Goal: Task Accomplishment & Management: Complete application form

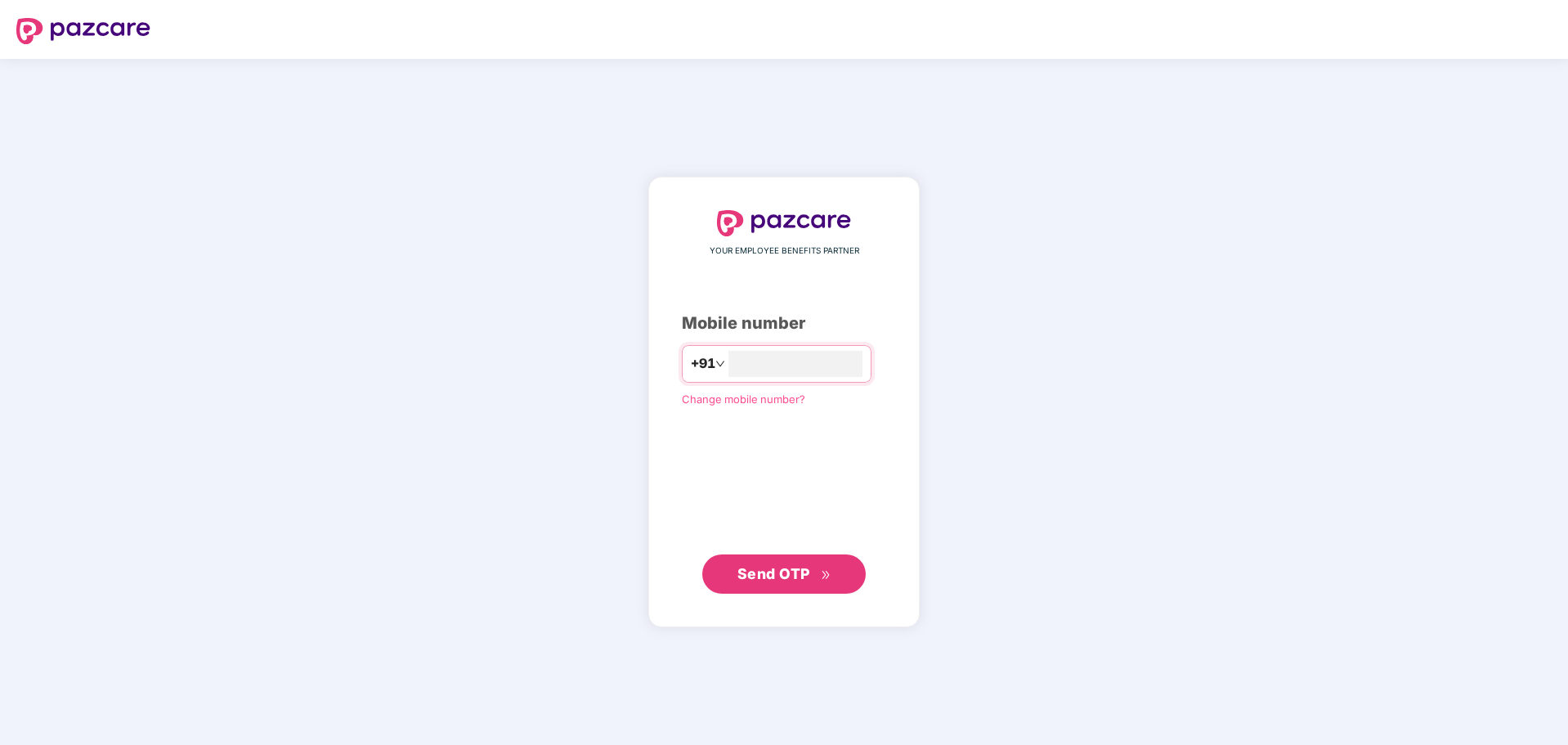
type input "**********"
click at [782, 568] on span "Send OTP" at bounding box center [773, 573] width 73 height 18
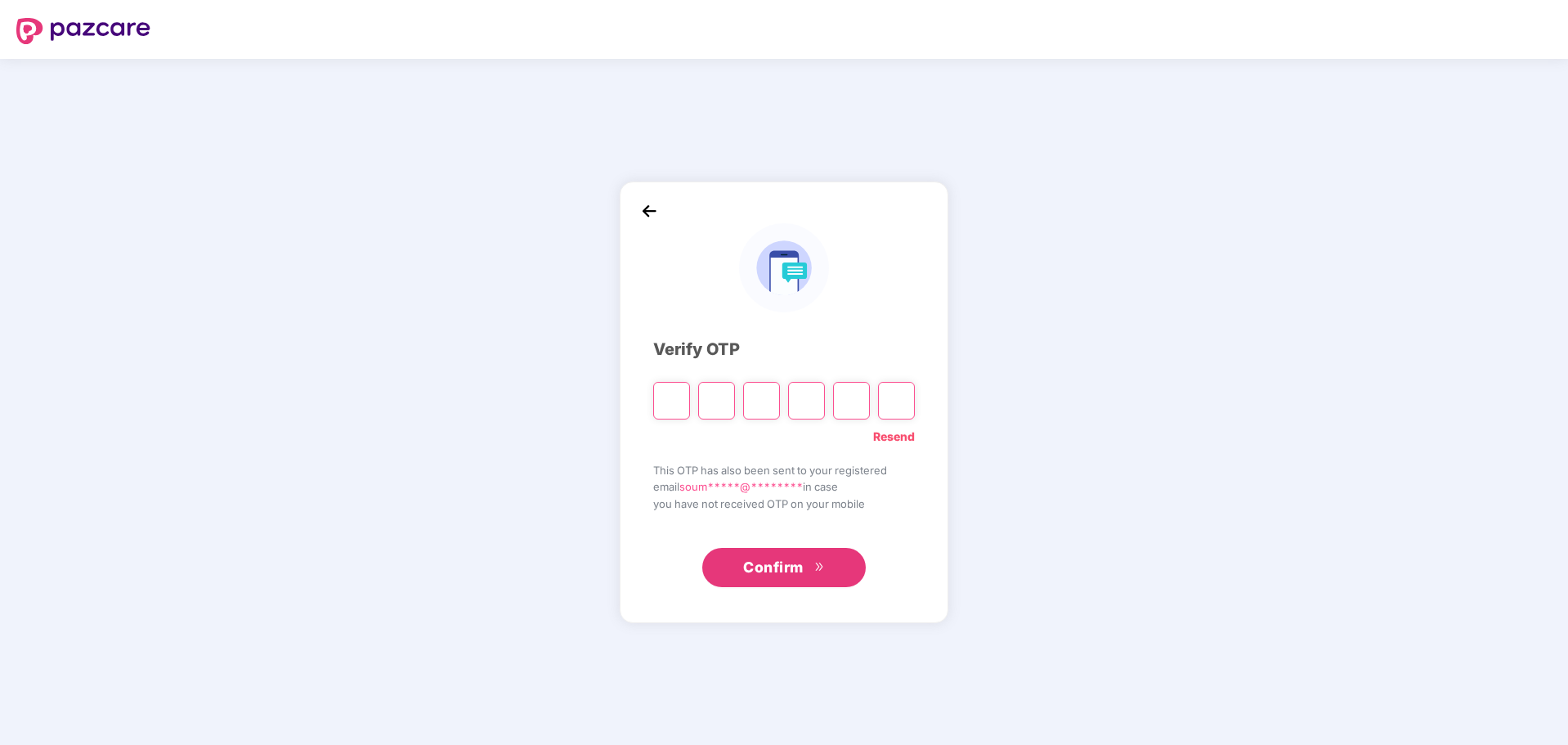
type input "*"
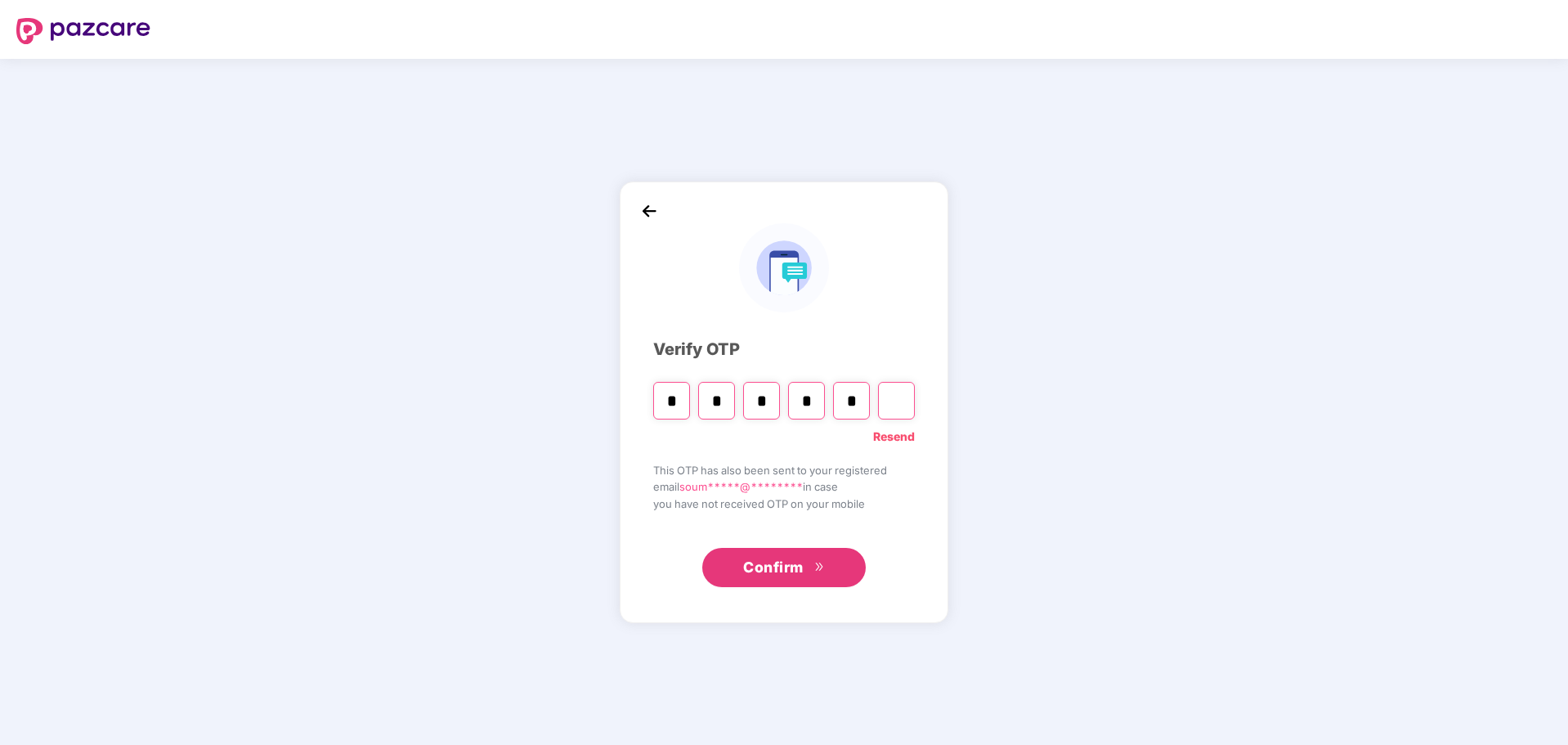
type input "*"
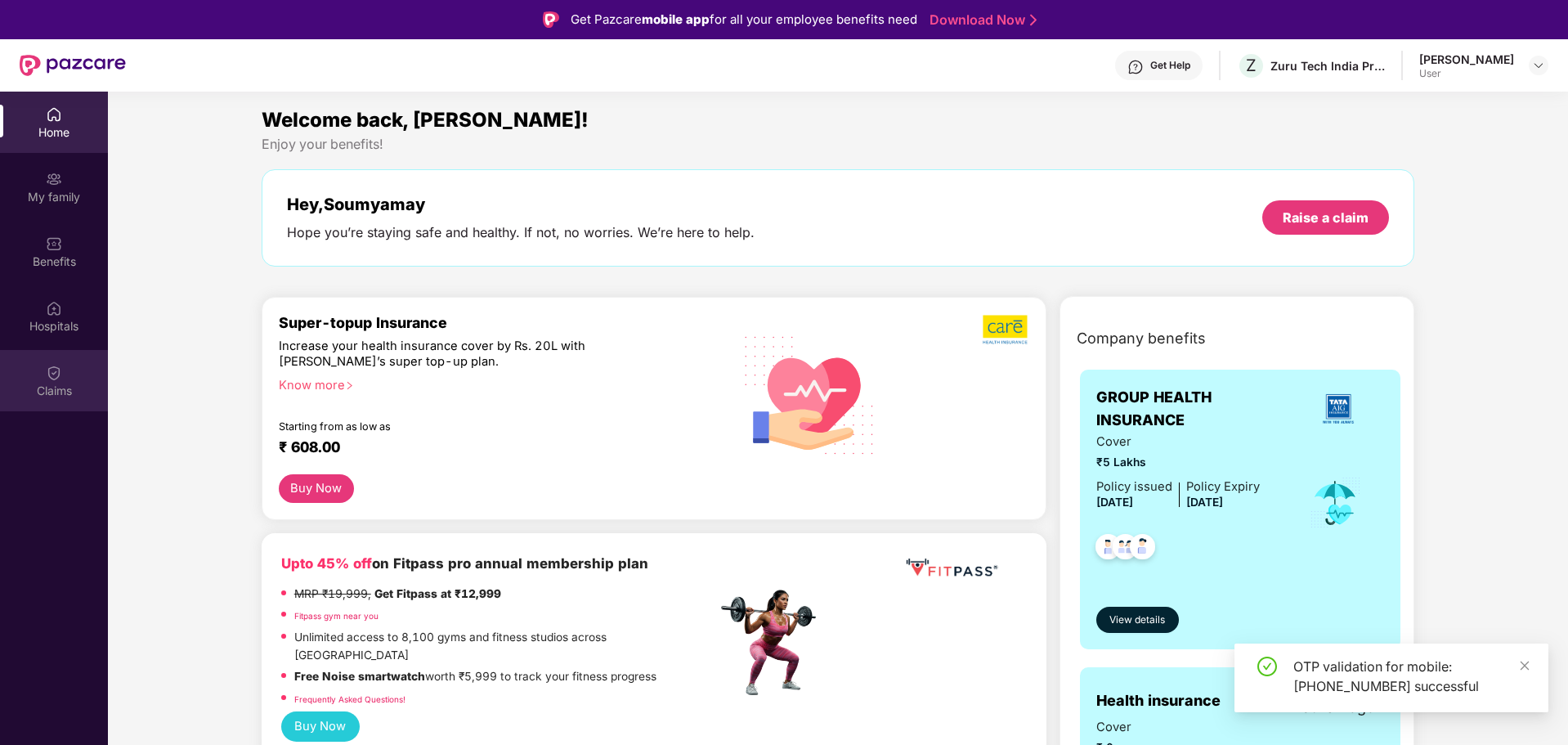
click at [55, 371] on img at bounding box center [54, 372] width 17 height 17
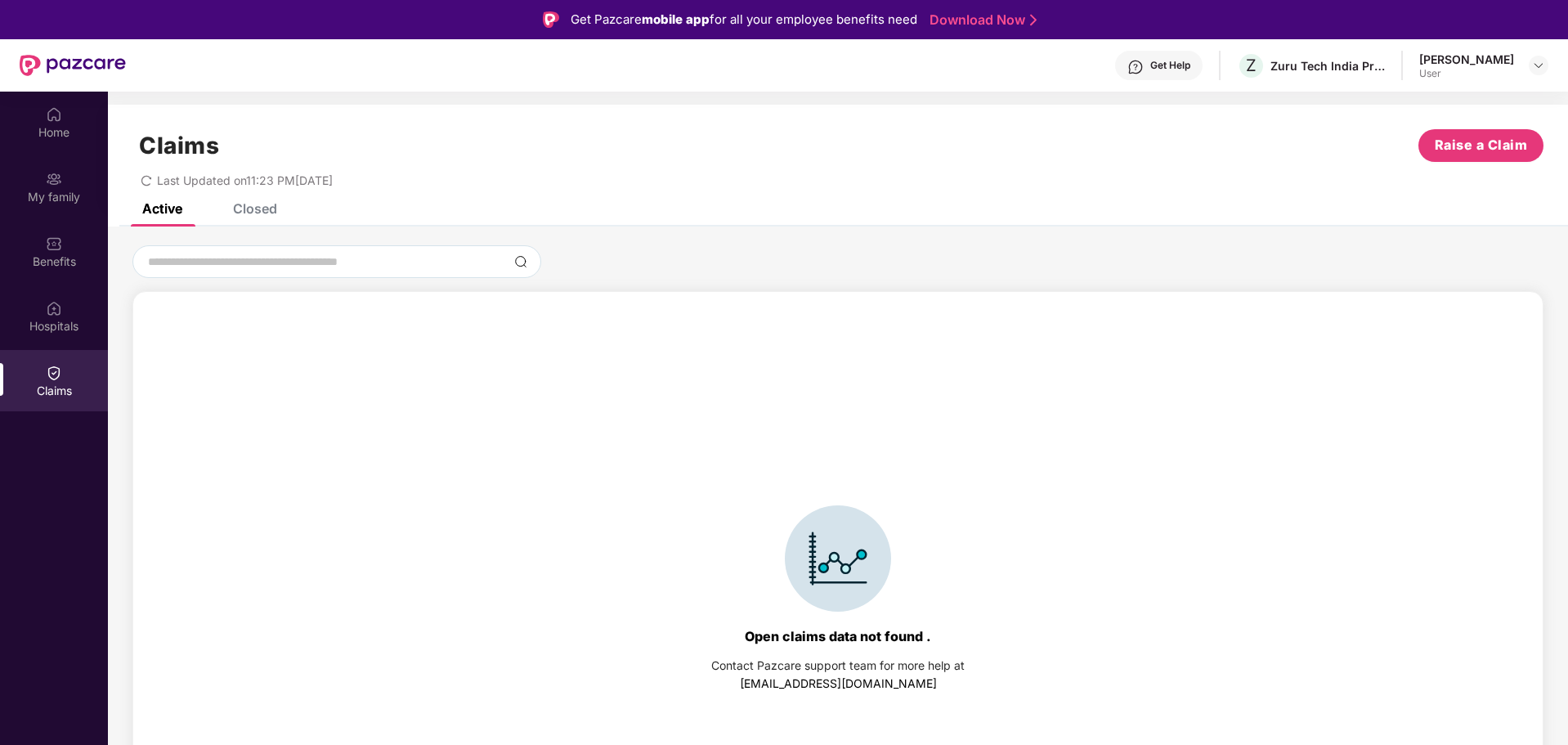
click at [270, 213] on div "Closed" at bounding box center [255, 208] width 44 height 17
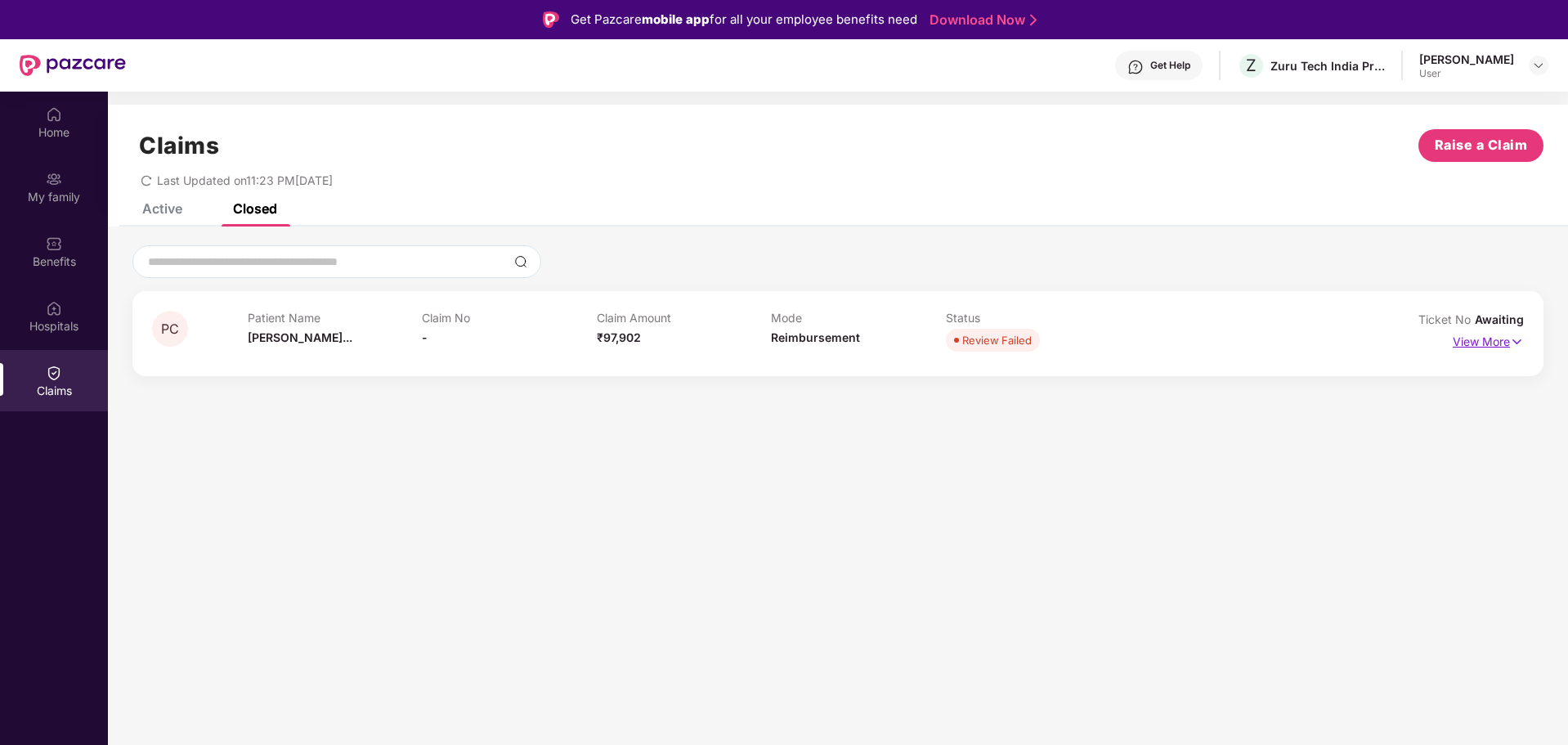
click at [1515, 341] on img at bounding box center [1517, 341] width 14 height 18
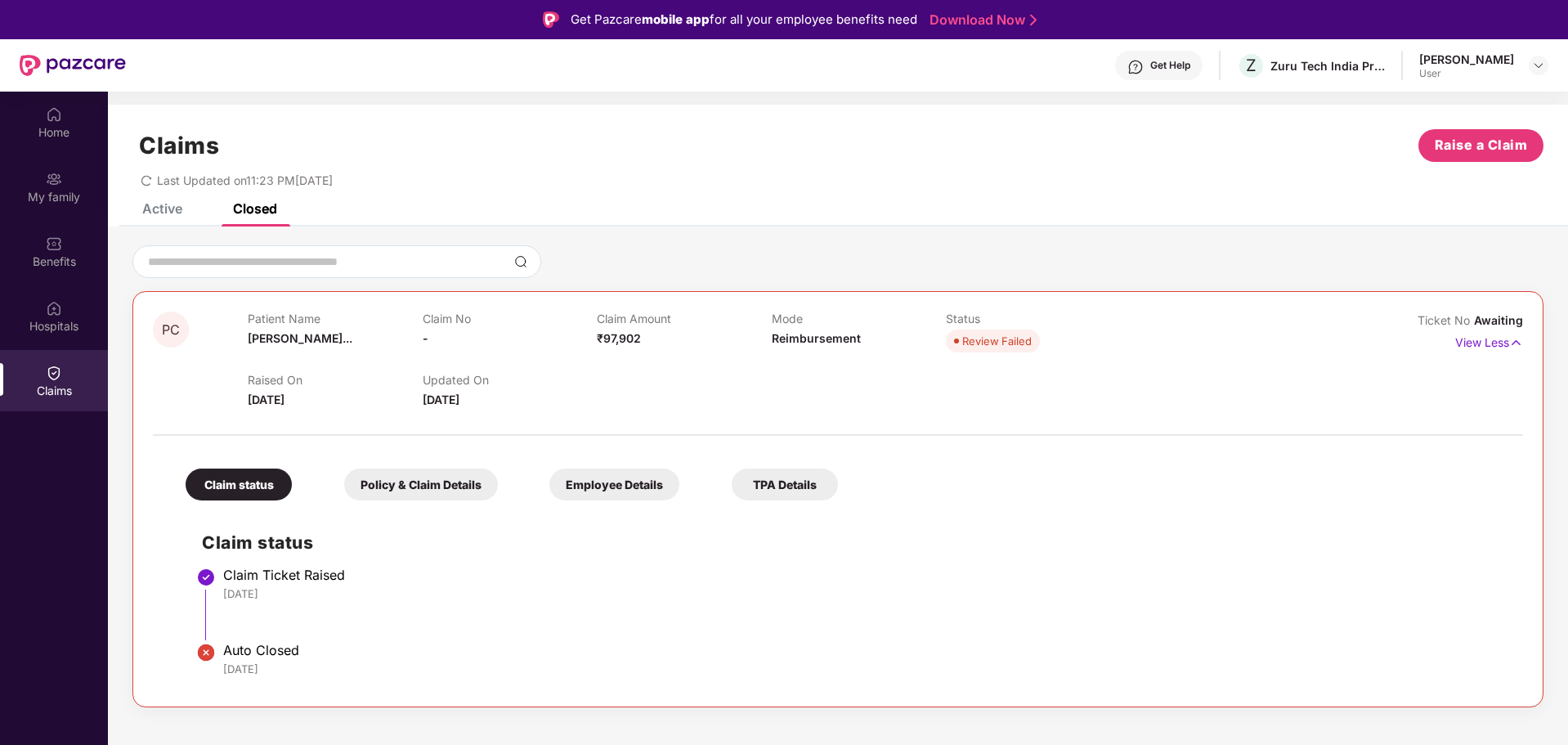
click at [174, 213] on div "Active" at bounding box center [163, 208] width 40 height 17
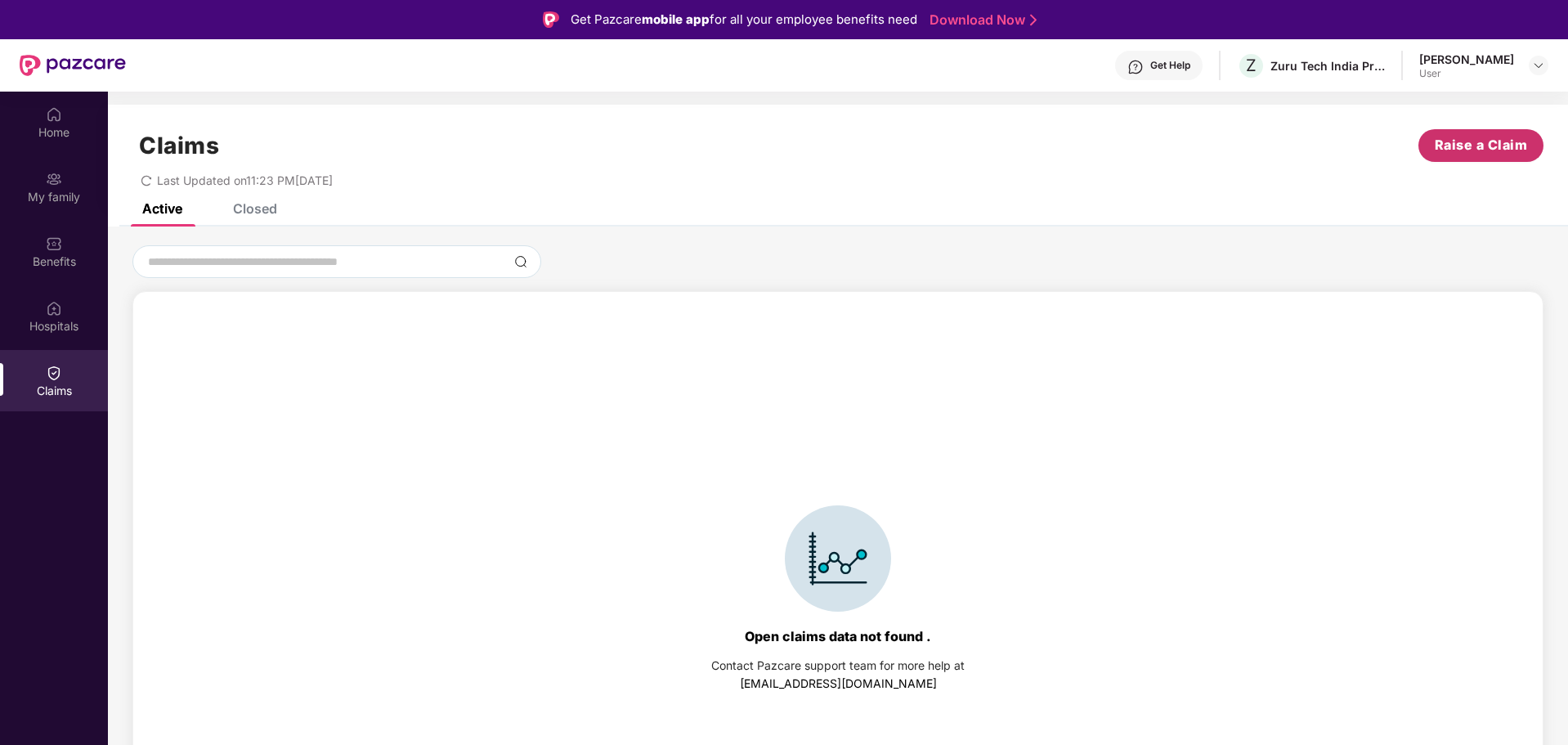
click at [1477, 152] on span "Raise a Claim" at bounding box center [1482, 144] width 93 height 20
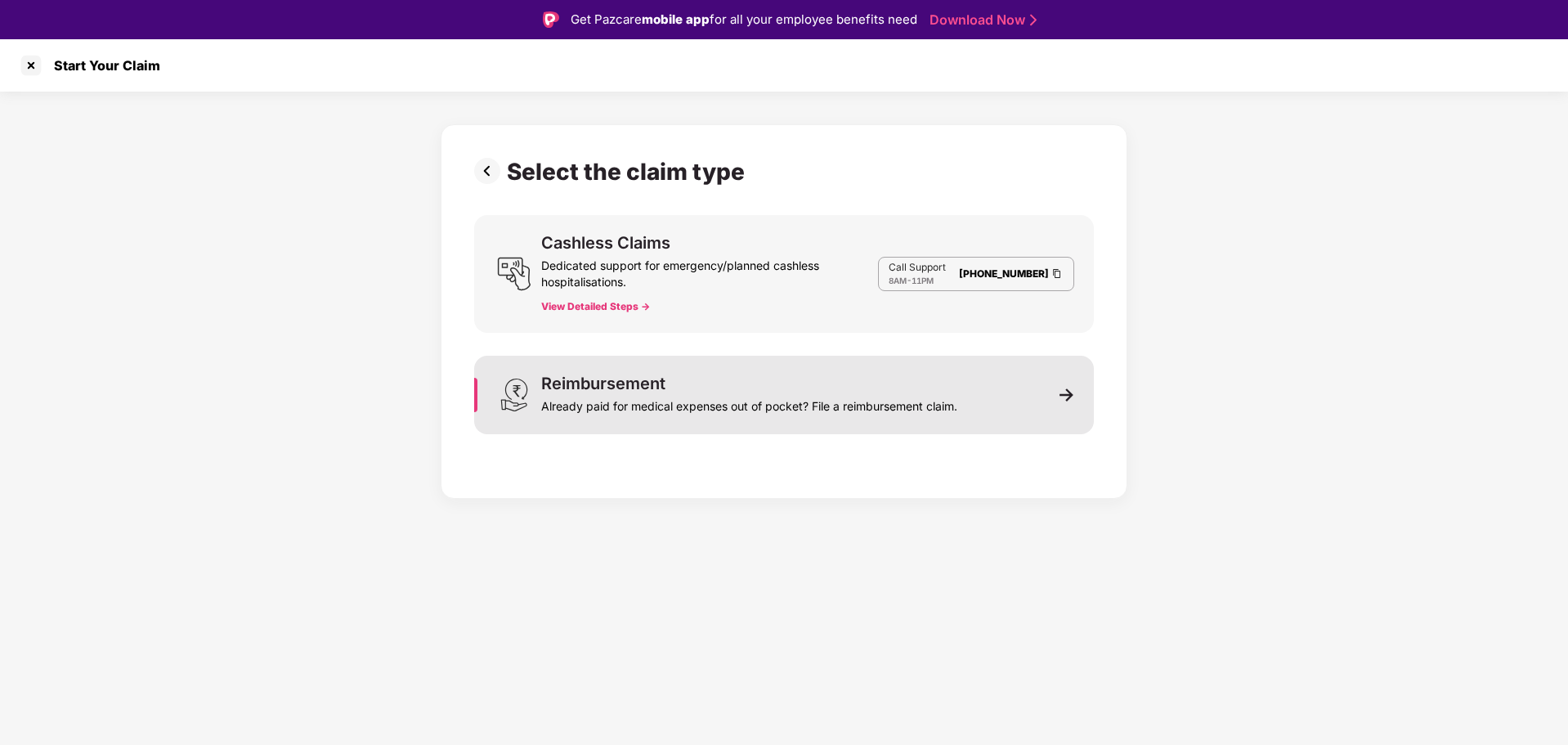
click at [1066, 392] on img at bounding box center [1066, 394] width 15 height 15
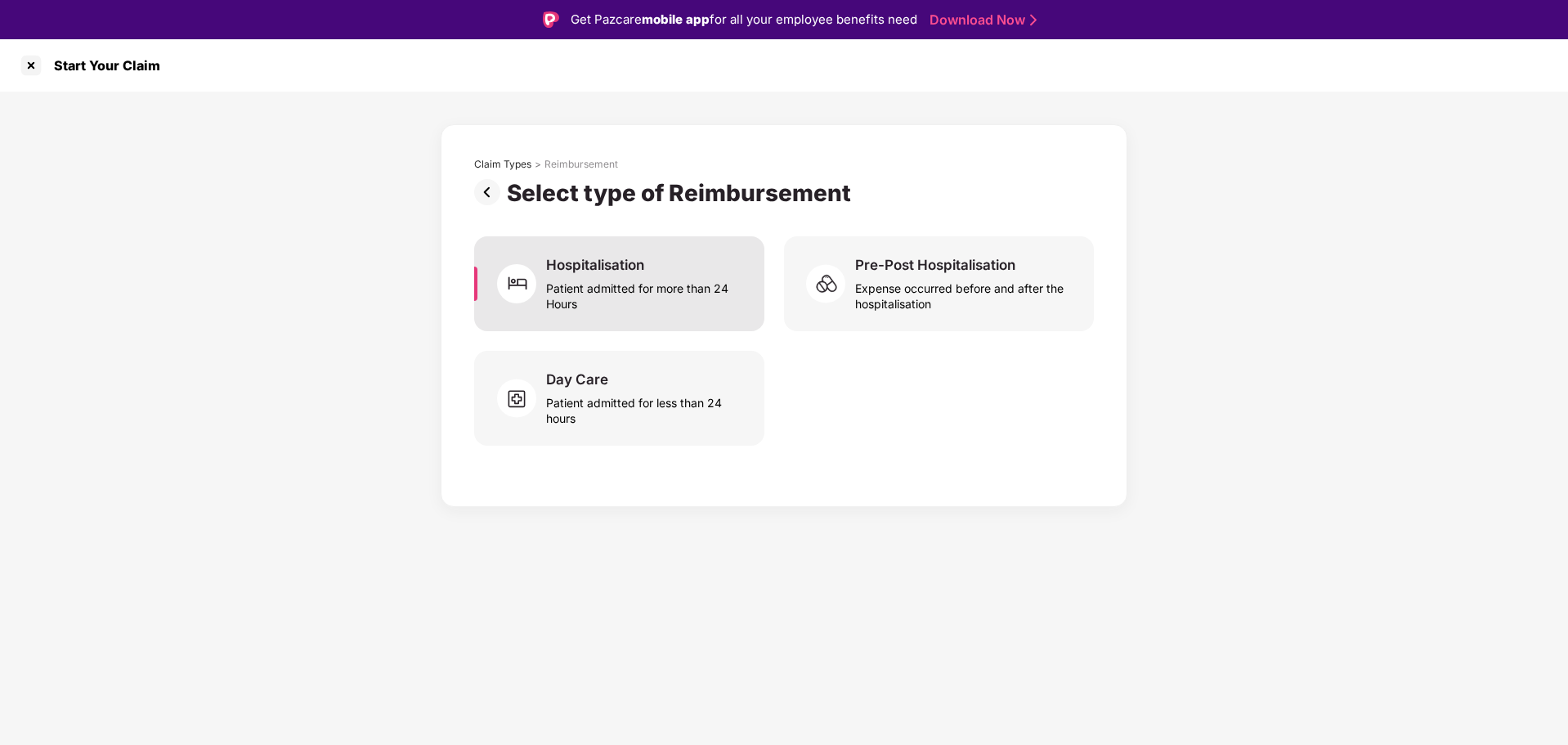
click at [590, 274] on div "Patient admitted for more than 24 Hours" at bounding box center [646, 292] width 199 height 38
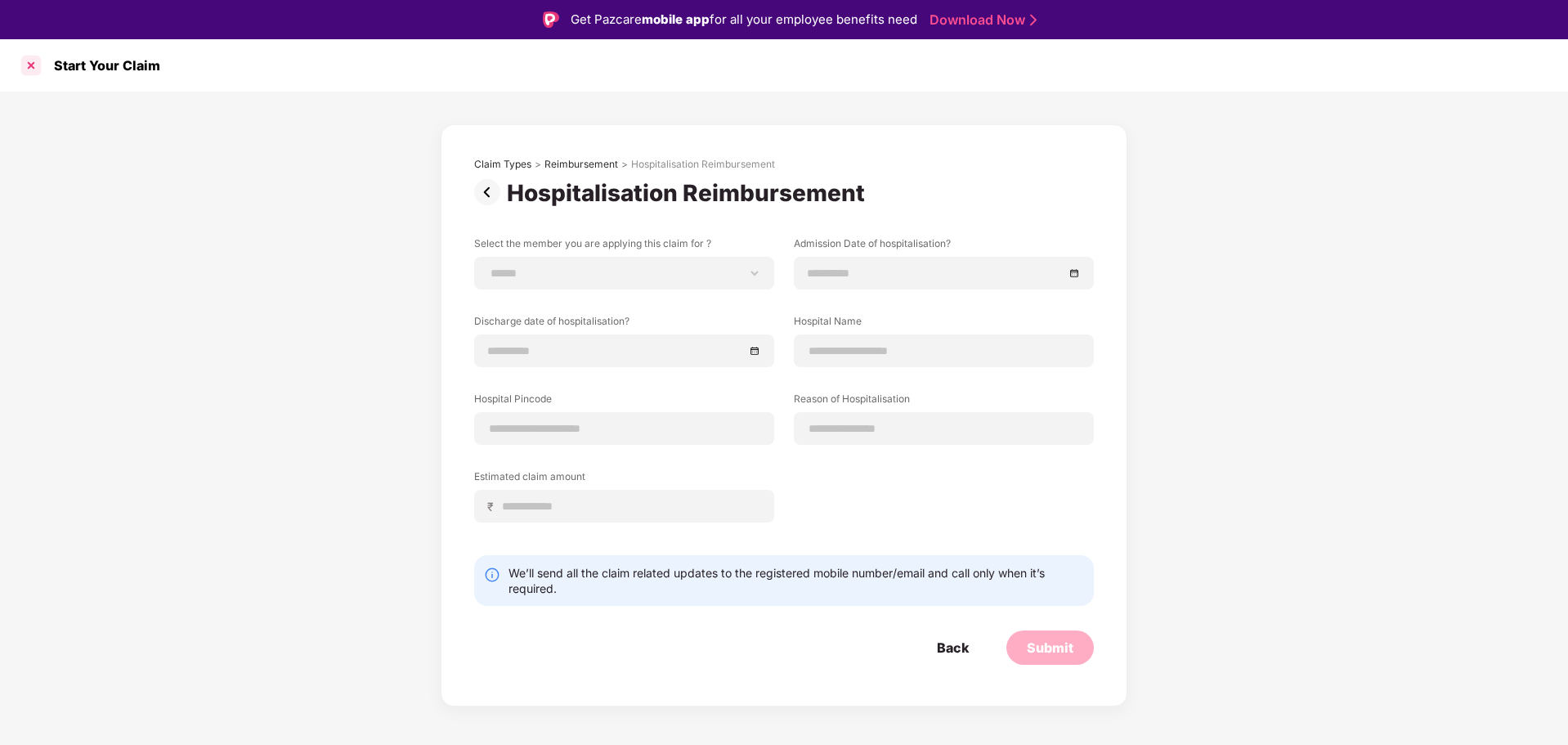
click at [33, 63] on div at bounding box center [31, 65] width 26 height 26
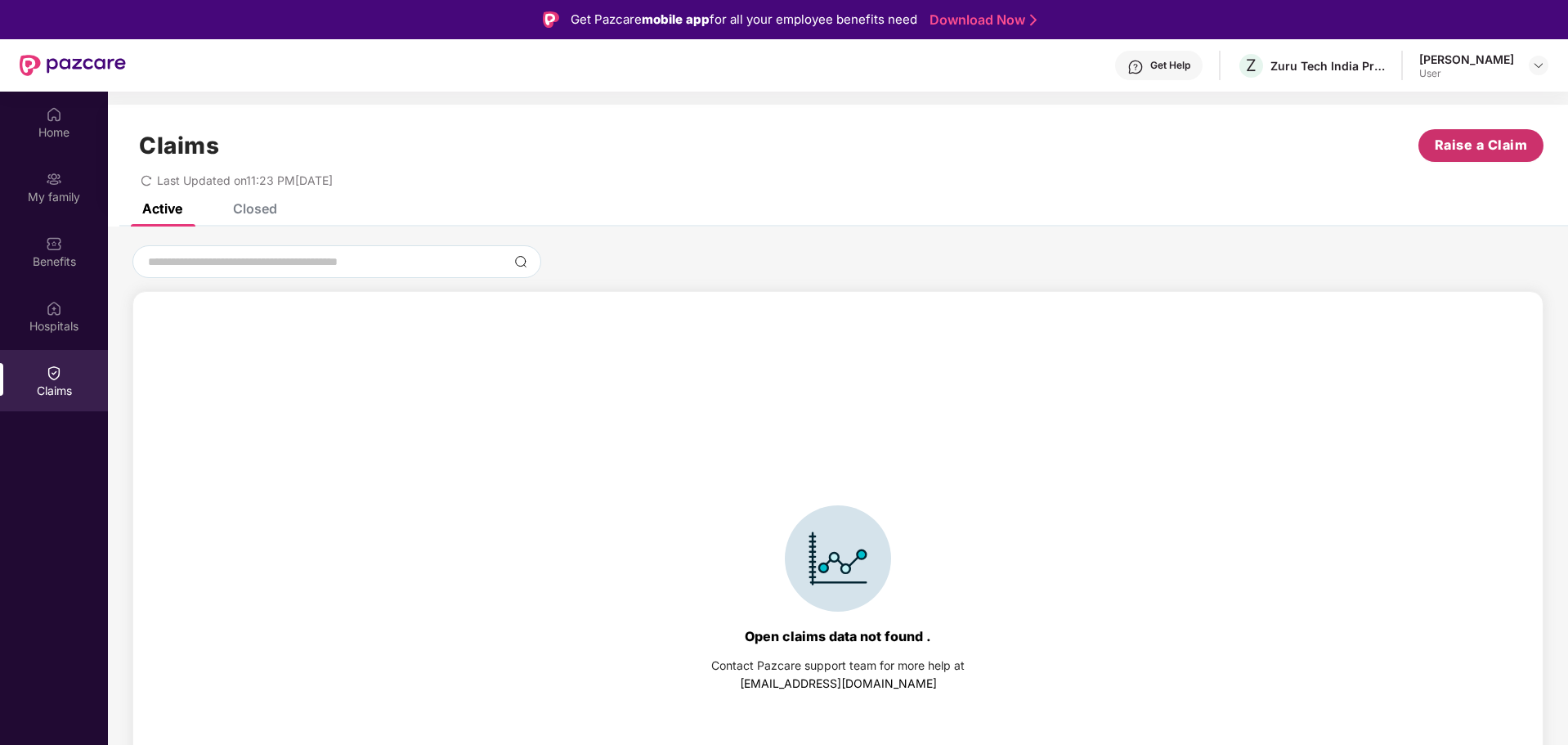
click at [1440, 156] on span "Raise a Claim" at bounding box center [1482, 144] width 93 height 20
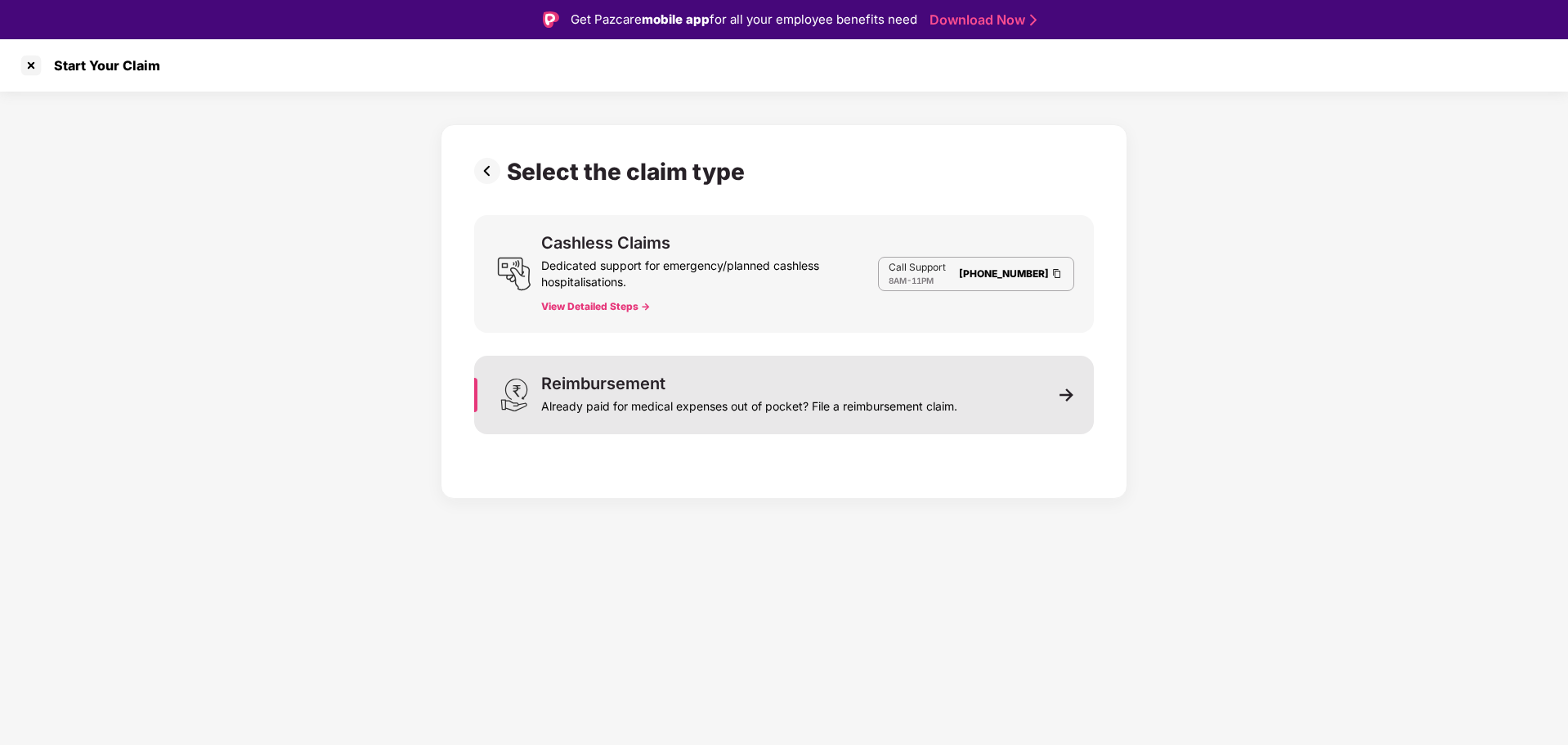
click at [747, 391] on div "Already paid for medical expenses out of pocket? File a reimbursement claim." at bounding box center [749, 403] width 416 height 23
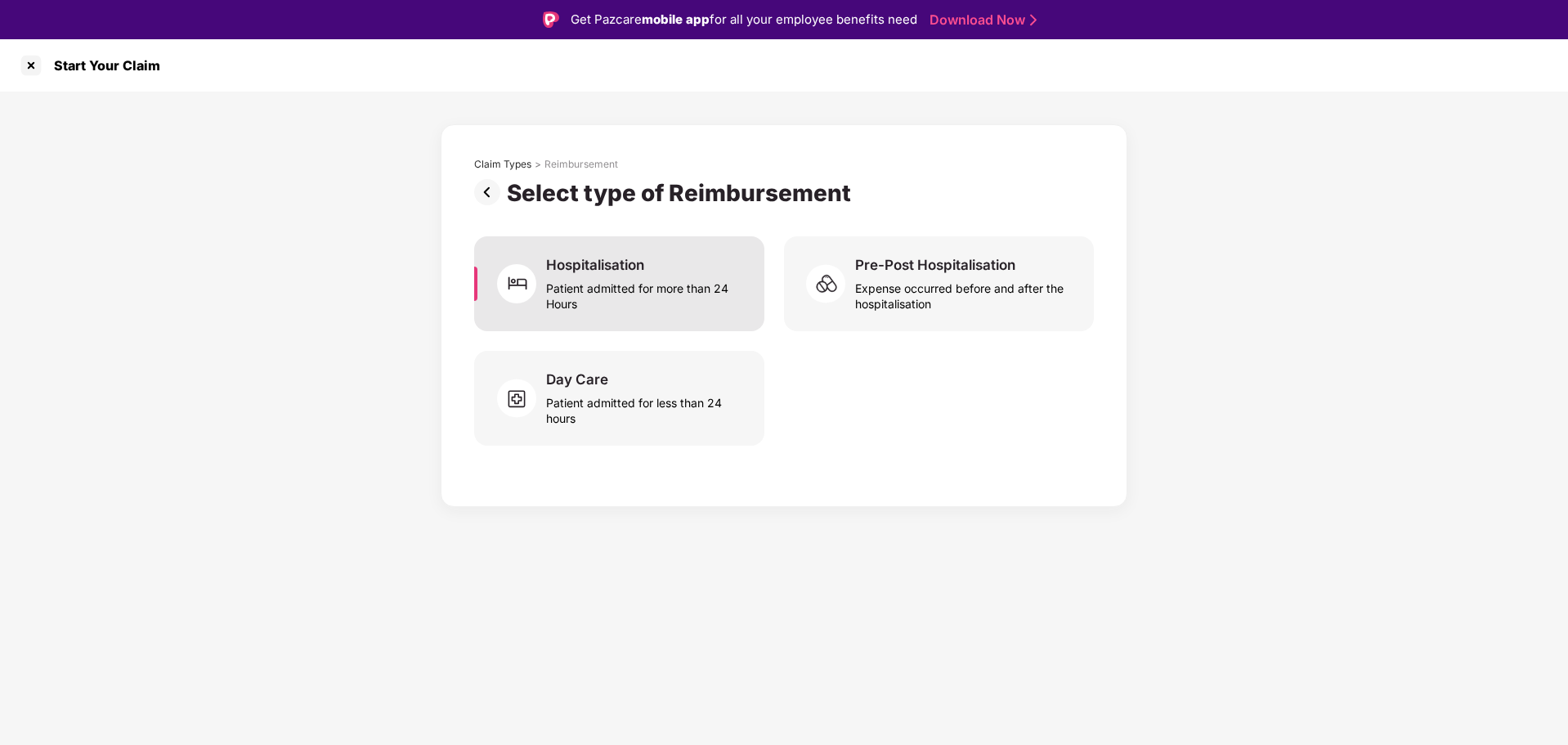
click at [580, 265] on div "Hospitalisation" at bounding box center [596, 265] width 99 height 18
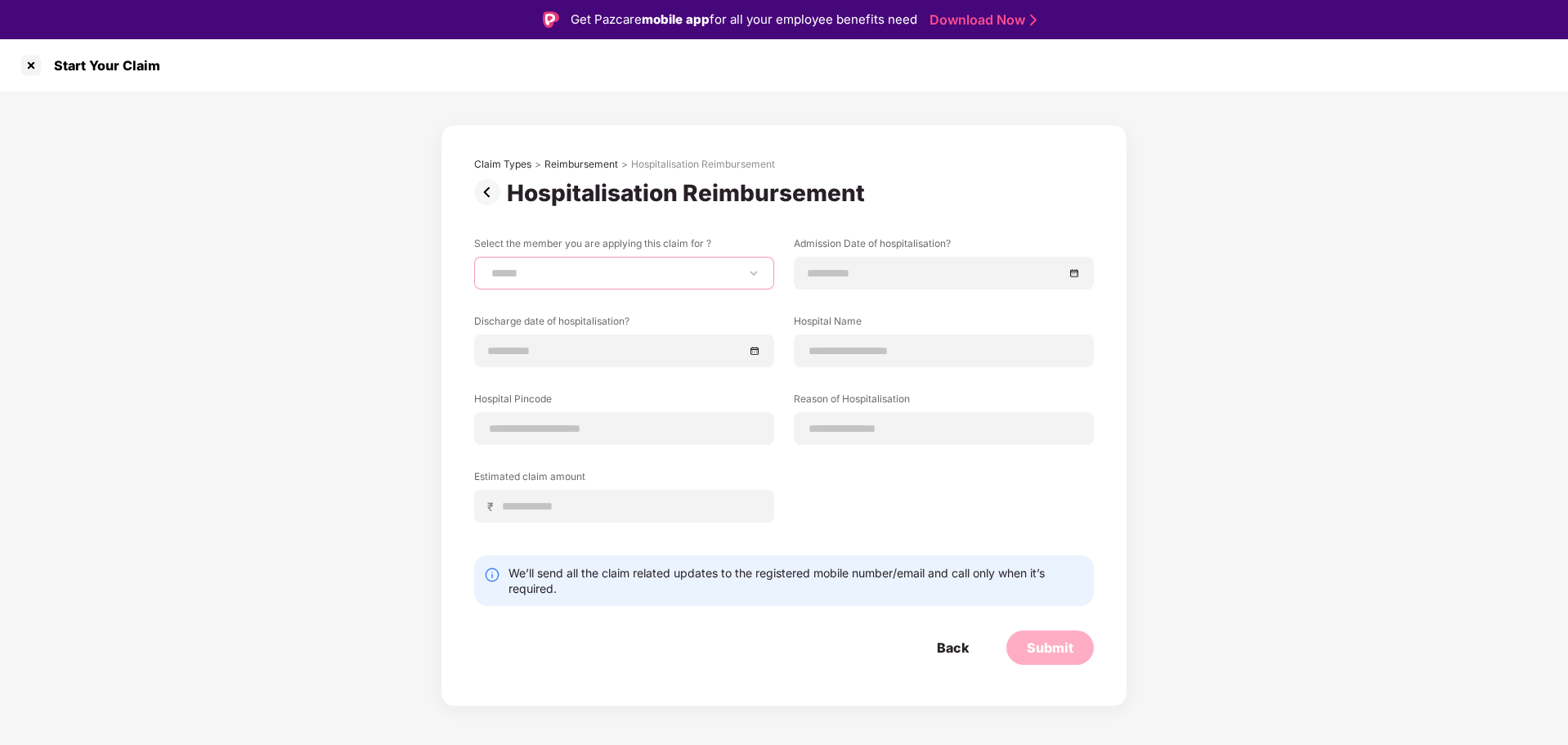
click at [751, 275] on select "**********" at bounding box center [624, 273] width 272 height 13
select select "**********"
click at [488, 267] on select "**********" at bounding box center [624, 273] width 272 height 13
click at [1071, 277] on div at bounding box center [943, 273] width 272 height 18
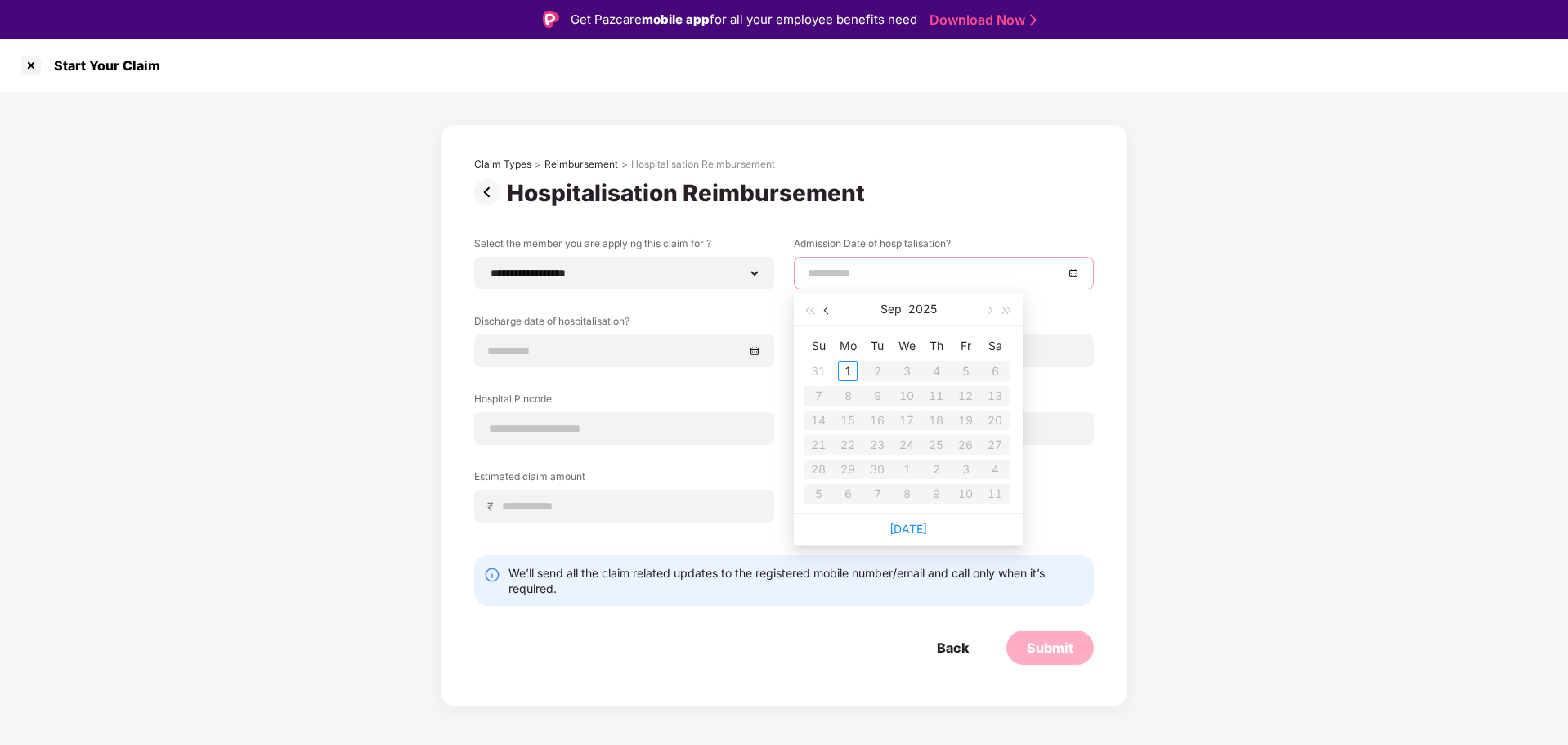
click at [824, 310] on span "button" at bounding box center [828, 310] width 8 height 8
type input "**********"
click at [851, 471] on div "25" at bounding box center [848, 469] width 19 height 19
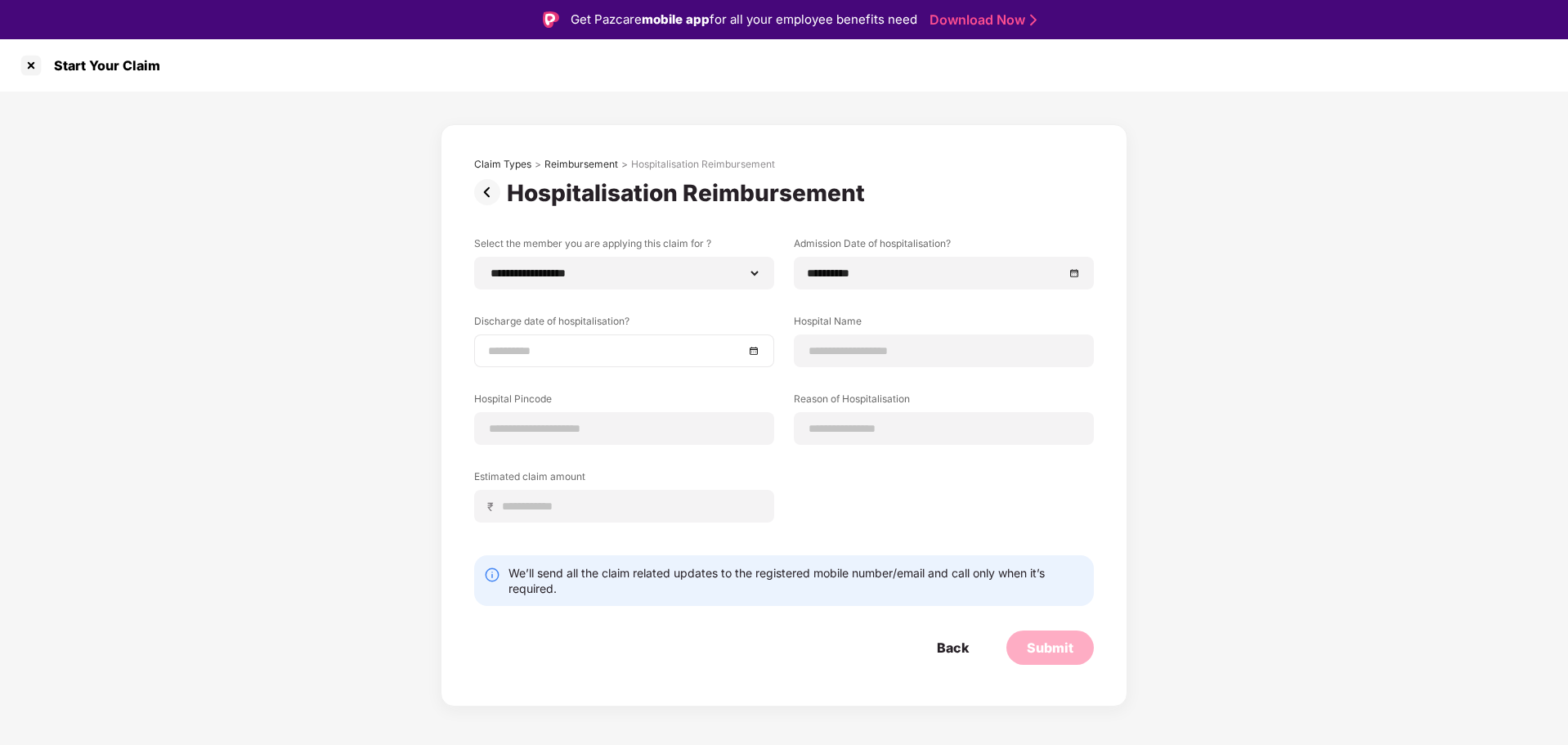
click at [749, 353] on div at bounding box center [624, 350] width 272 height 18
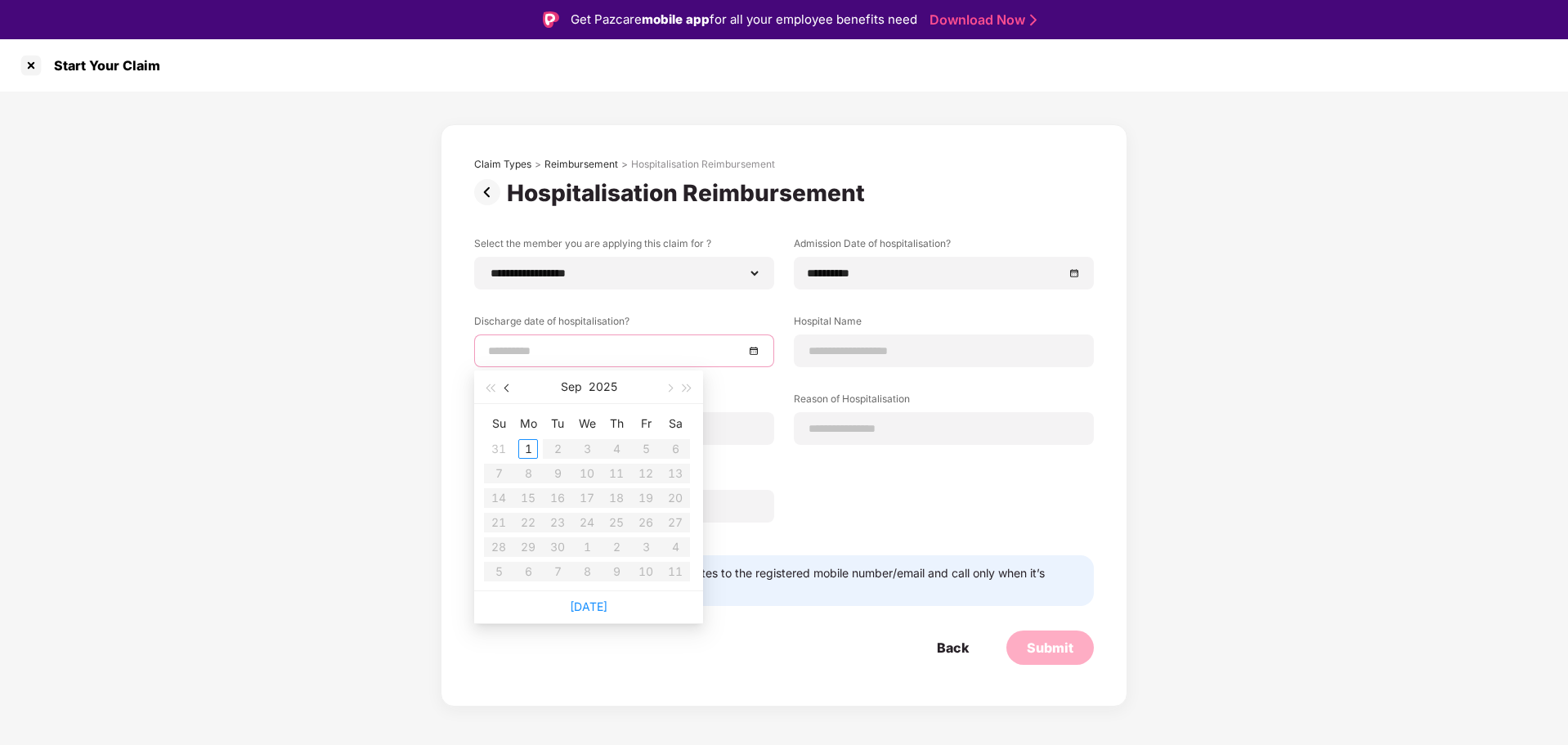
drag, startPoint x: 504, startPoint y: 383, endPoint x: 515, endPoint y: 393, distance: 14.9
click at [504, 383] on button "button" at bounding box center [508, 386] width 18 height 33
type input "**********"
click at [556, 549] on div "26" at bounding box center [558, 547] width 19 height 19
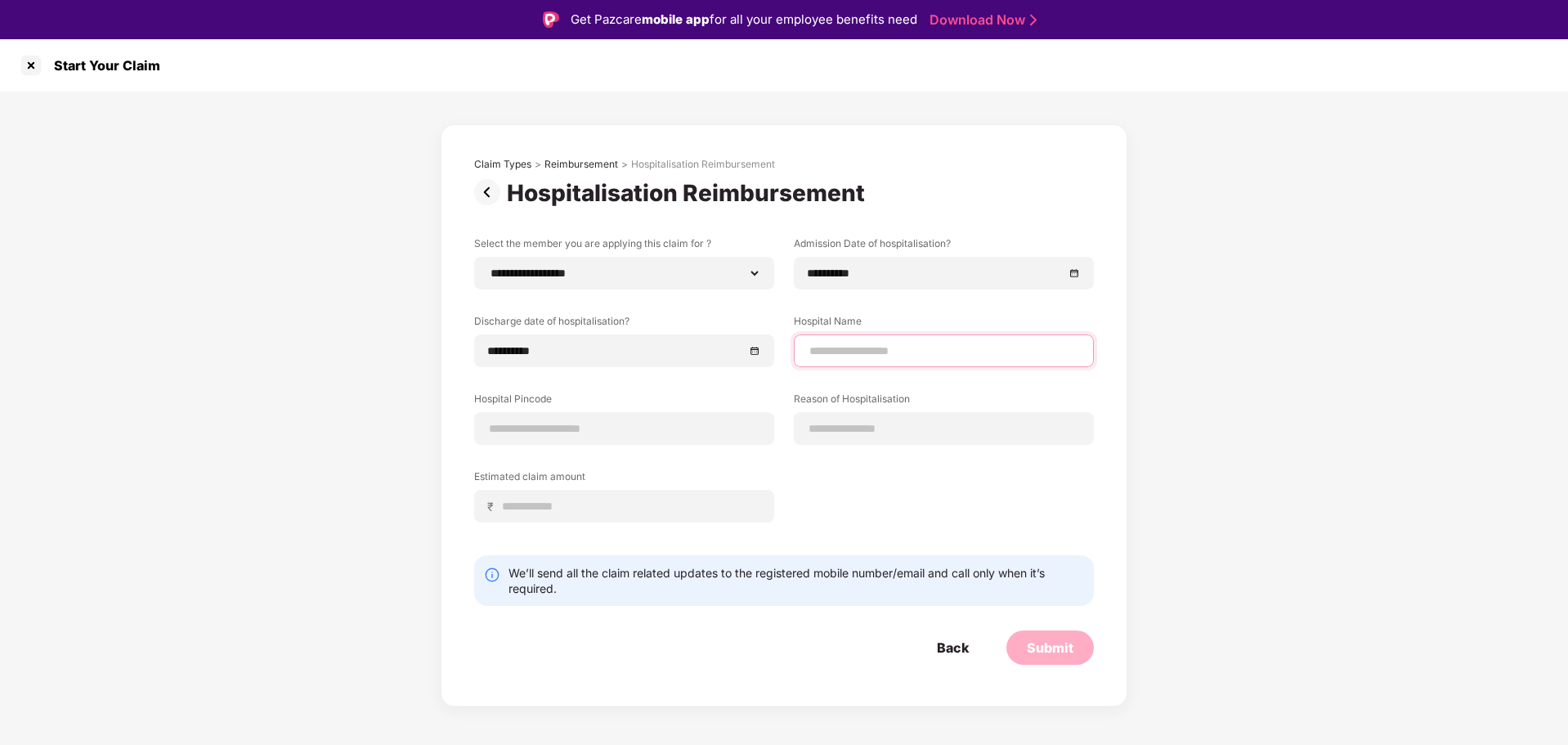
click at [895, 344] on input at bounding box center [943, 351] width 272 height 18
type input "**********"
click at [562, 436] on input at bounding box center [624, 429] width 272 height 18
type input "******"
select select "*******"
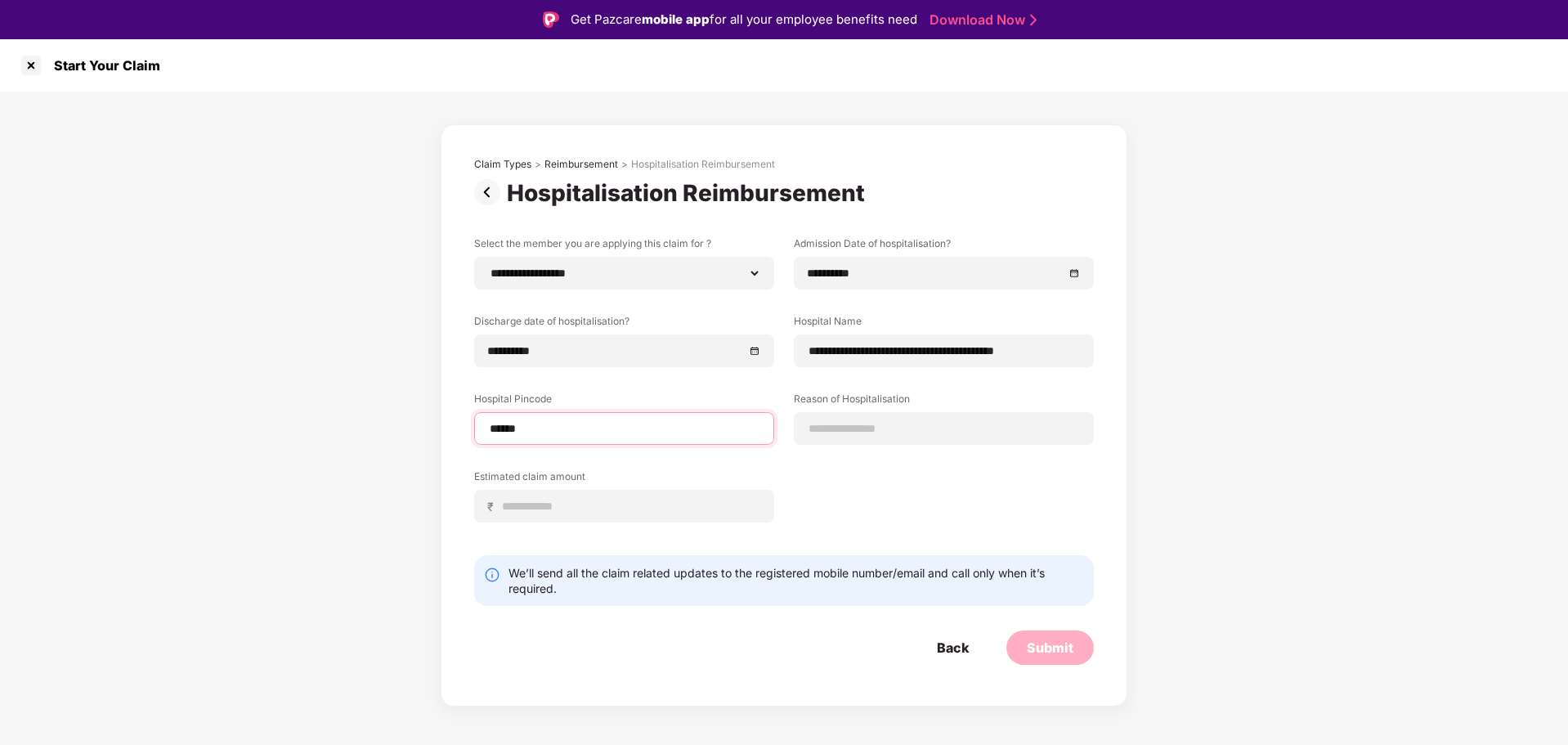
select select "**********"
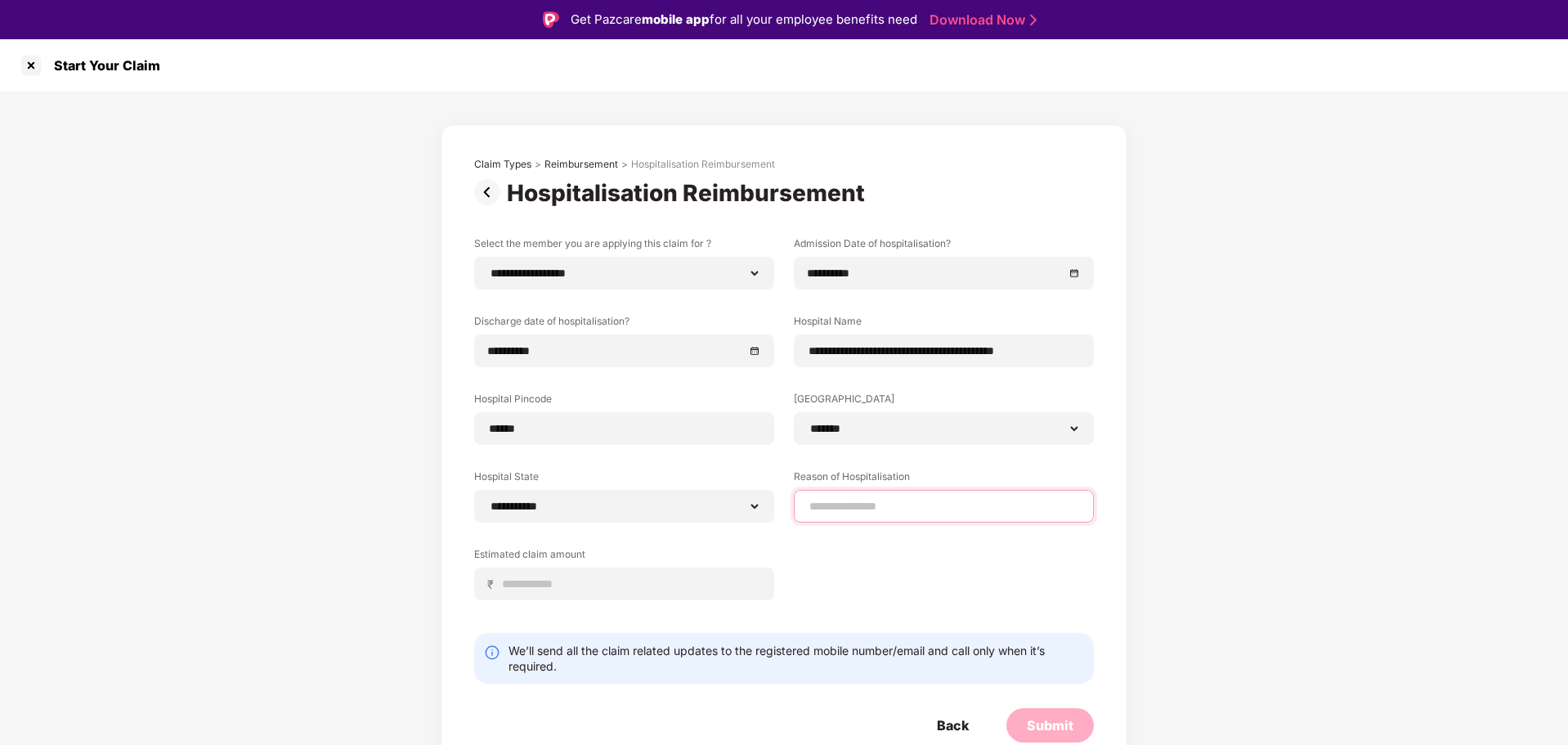
click at [873, 507] on input at bounding box center [943, 507] width 272 height 18
type input "**********"
click at [575, 580] on input at bounding box center [631, 584] width 260 height 18
type input "*****"
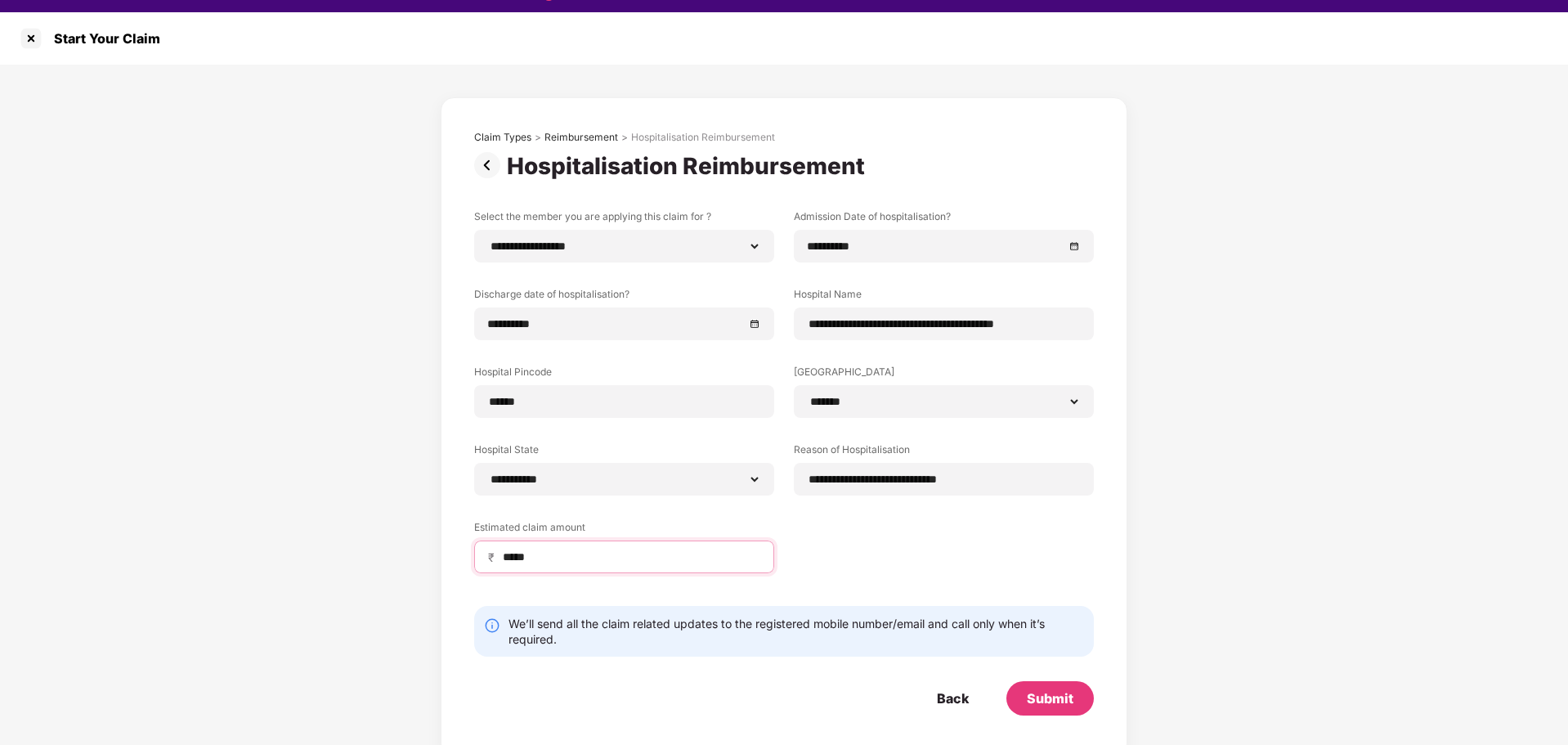
scroll to position [40, 0]
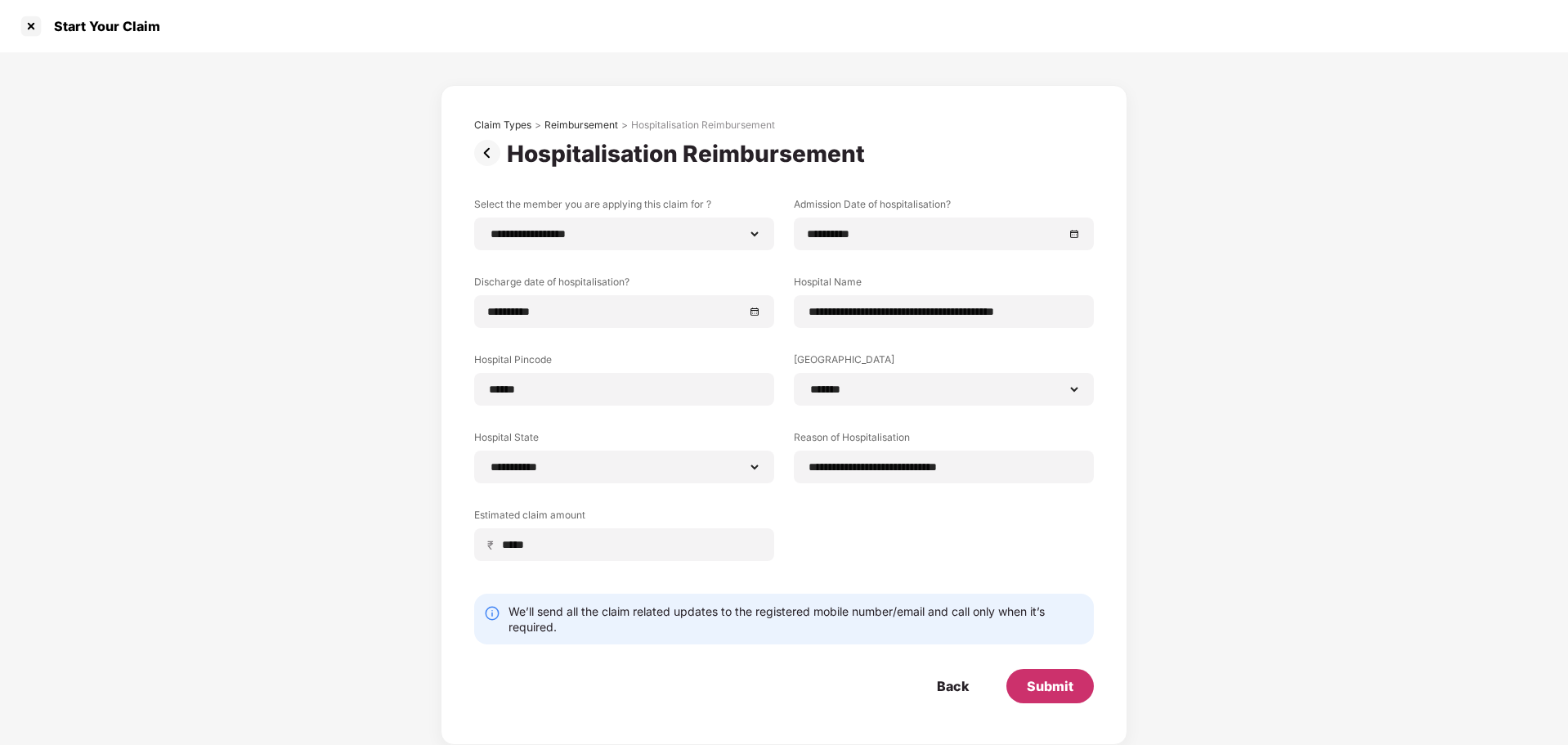
click at [1059, 683] on div "Submit" at bounding box center [1050, 685] width 47 height 18
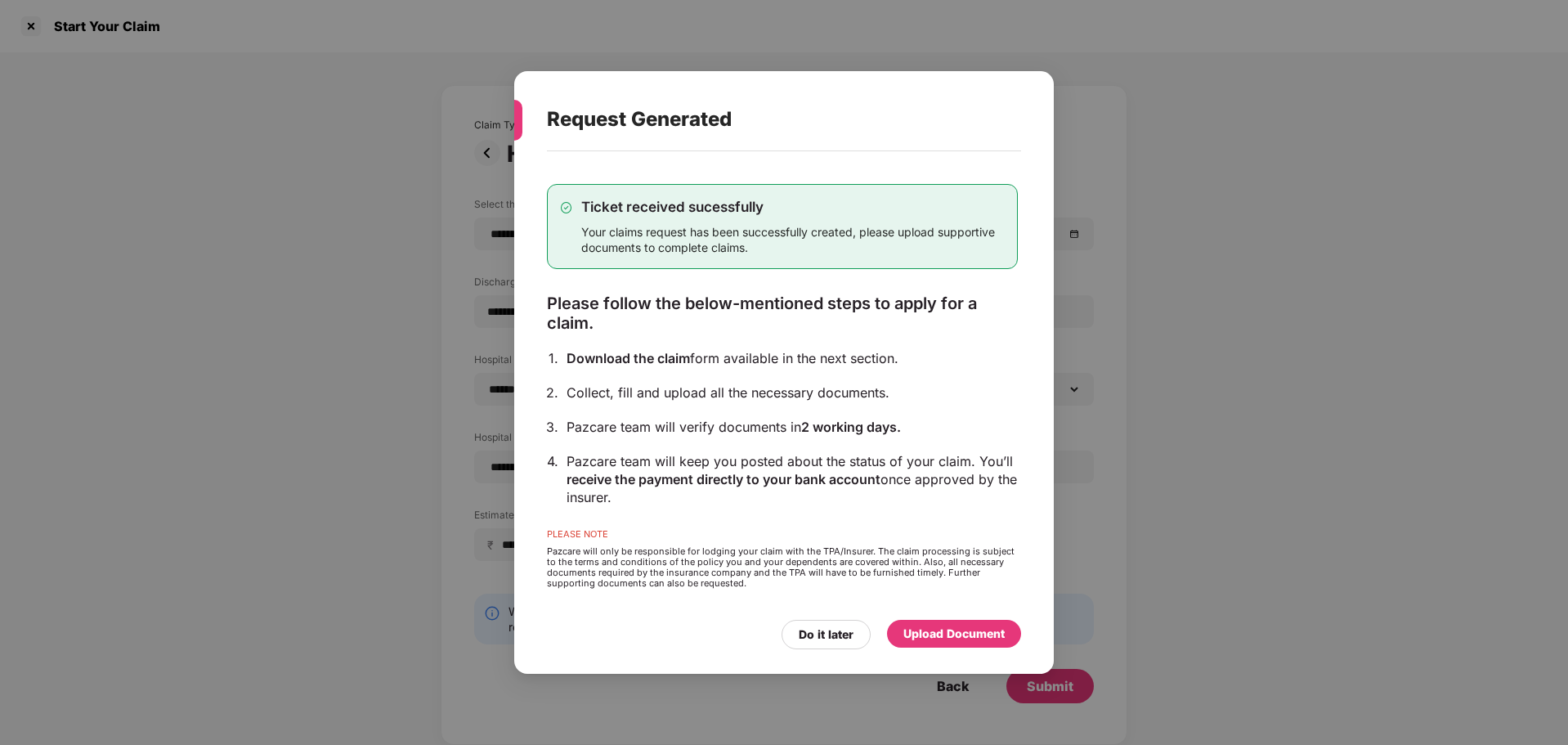
click at [963, 632] on div "Upload Document" at bounding box center [954, 633] width 101 height 18
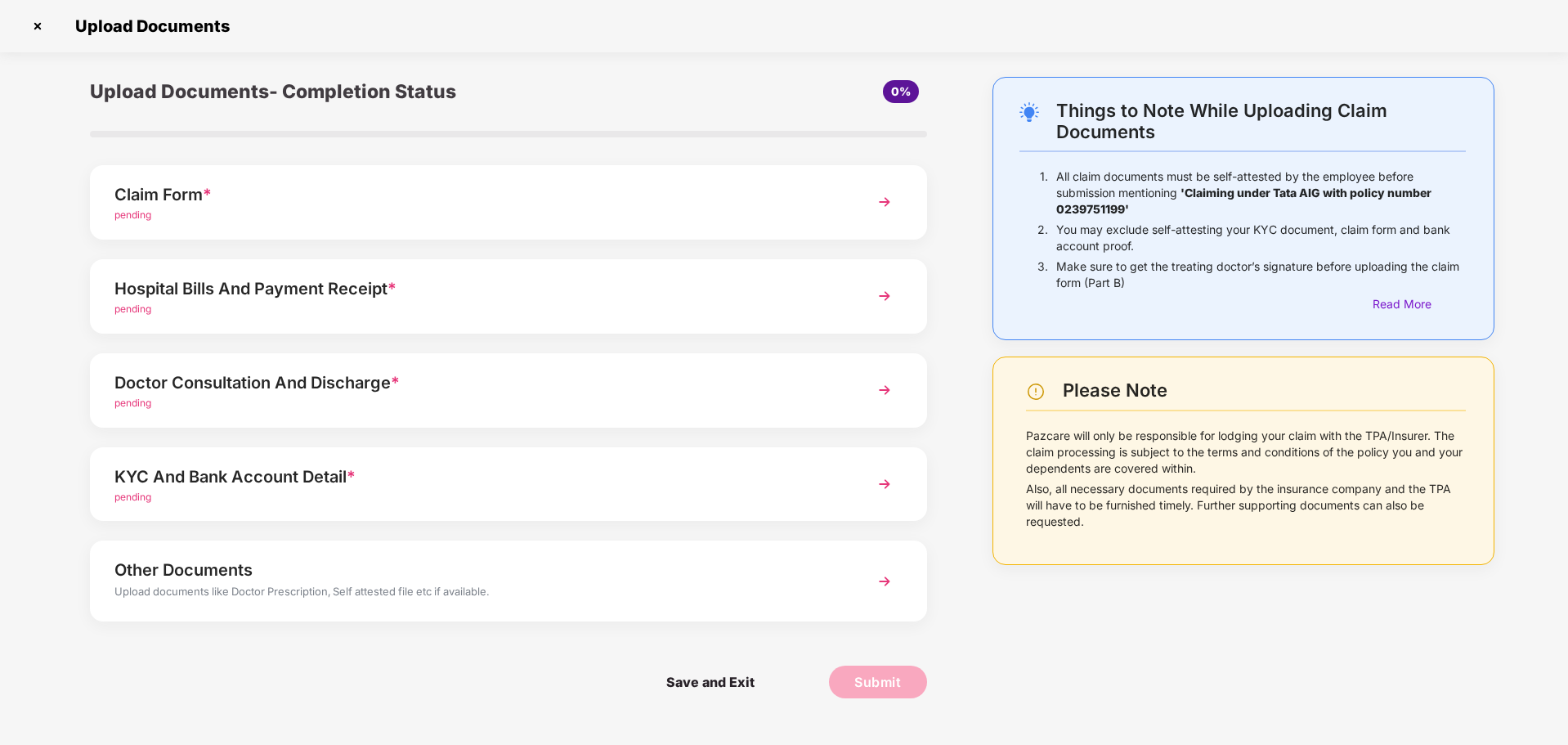
click at [885, 201] on img at bounding box center [884, 201] width 29 height 29
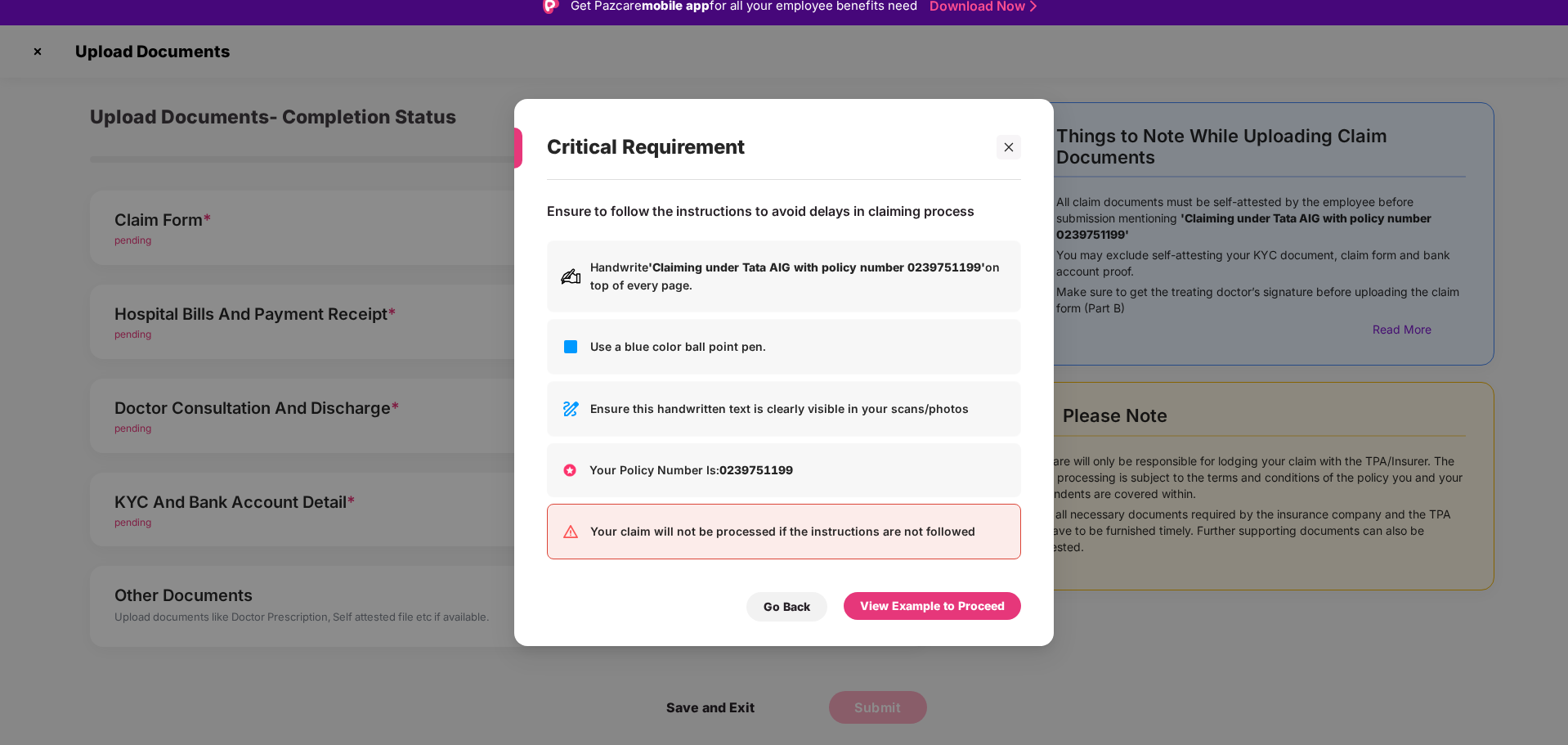
scroll to position [0, 0]
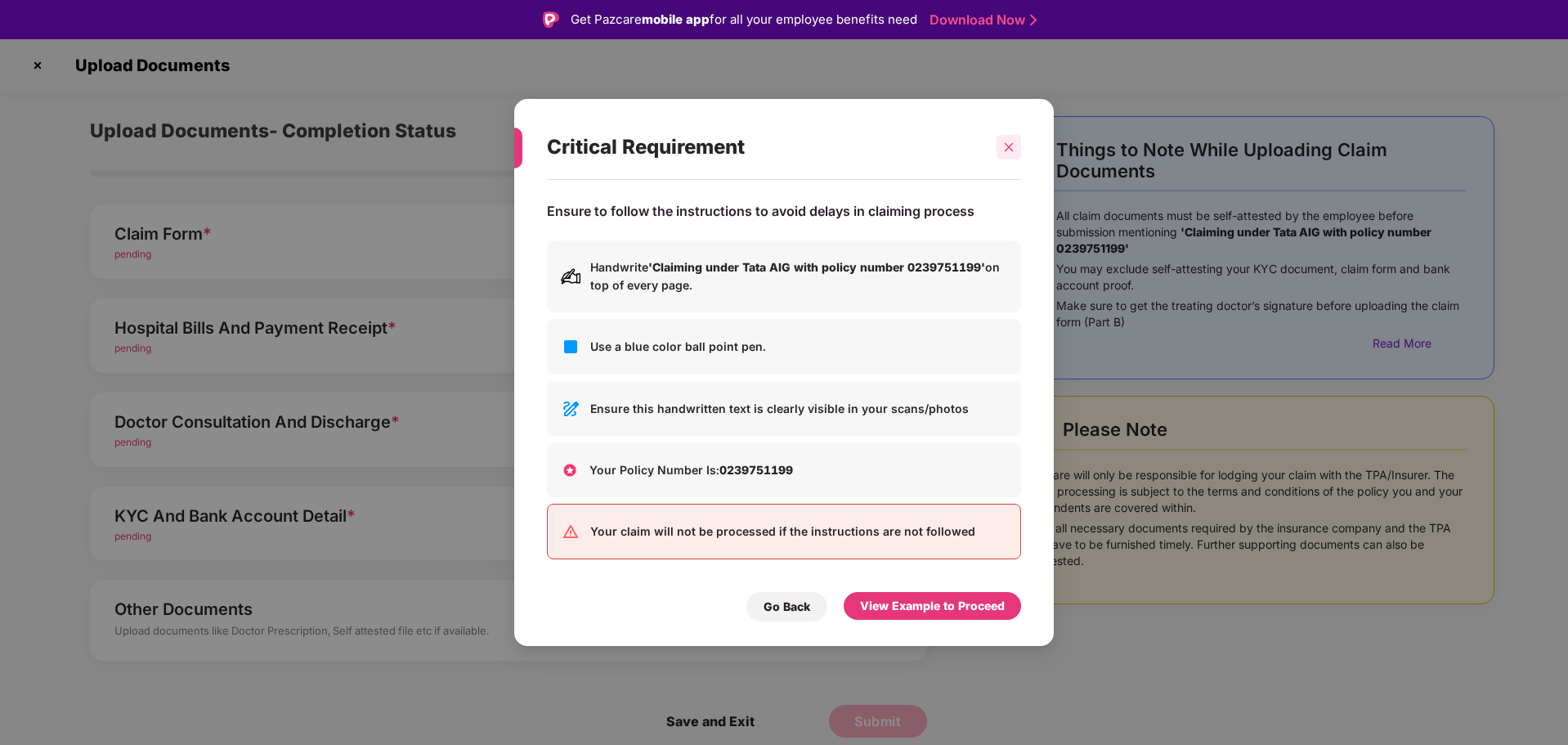
click at [1004, 149] on icon "close" at bounding box center [1008, 147] width 11 height 11
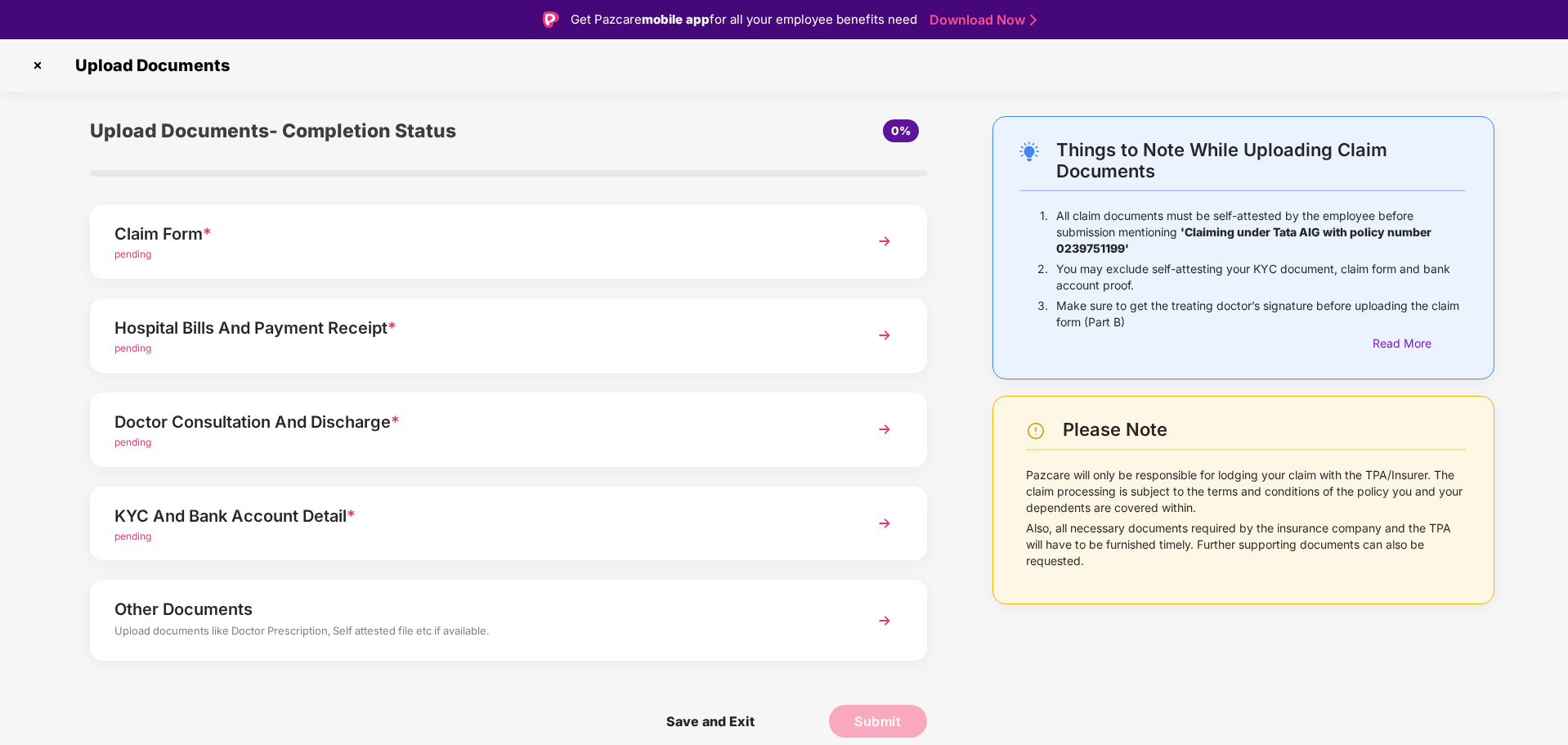
click at [885, 249] on img at bounding box center [884, 240] width 29 height 29
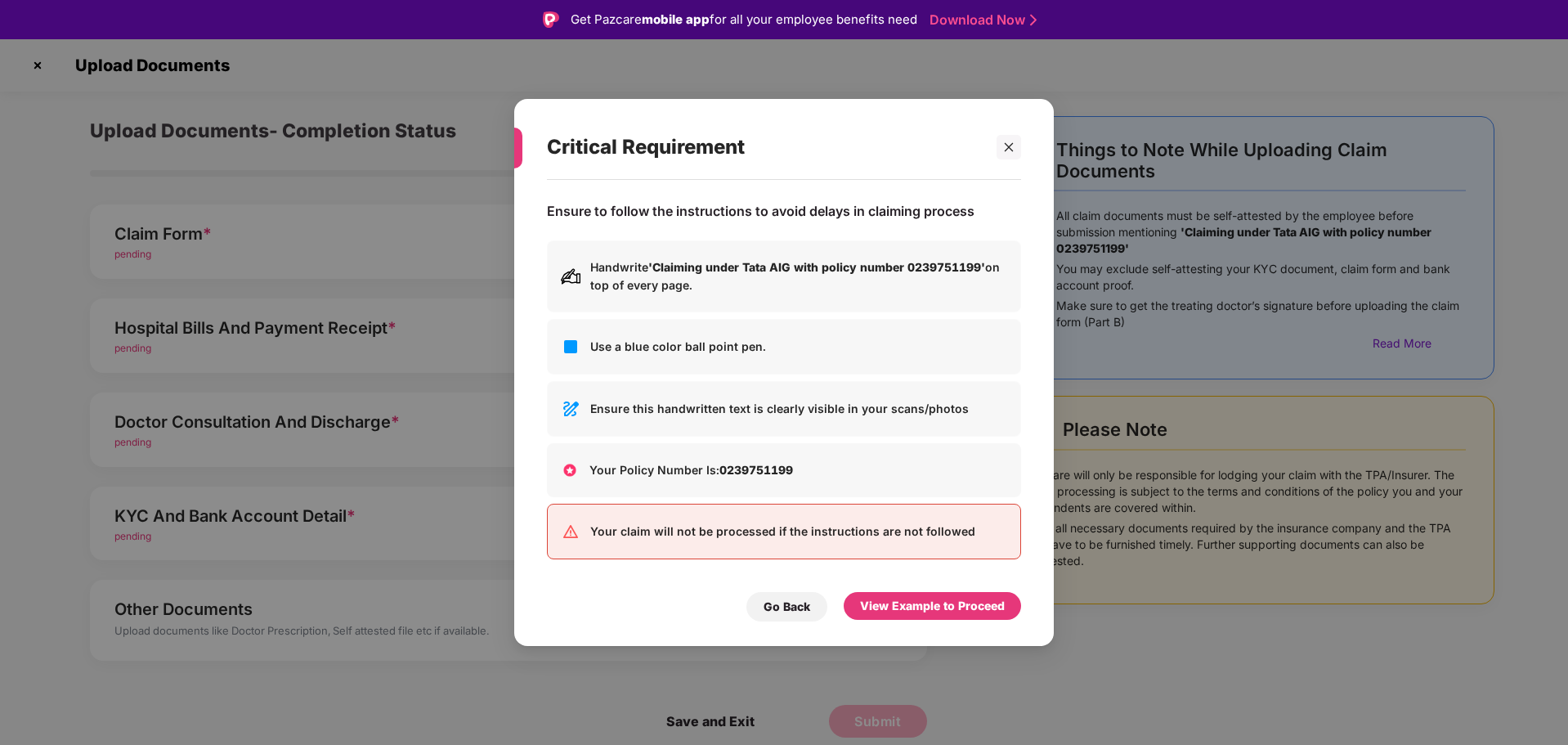
click at [780, 597] on div "Go Back" at bounding box center [787, 606] width 47 height 18
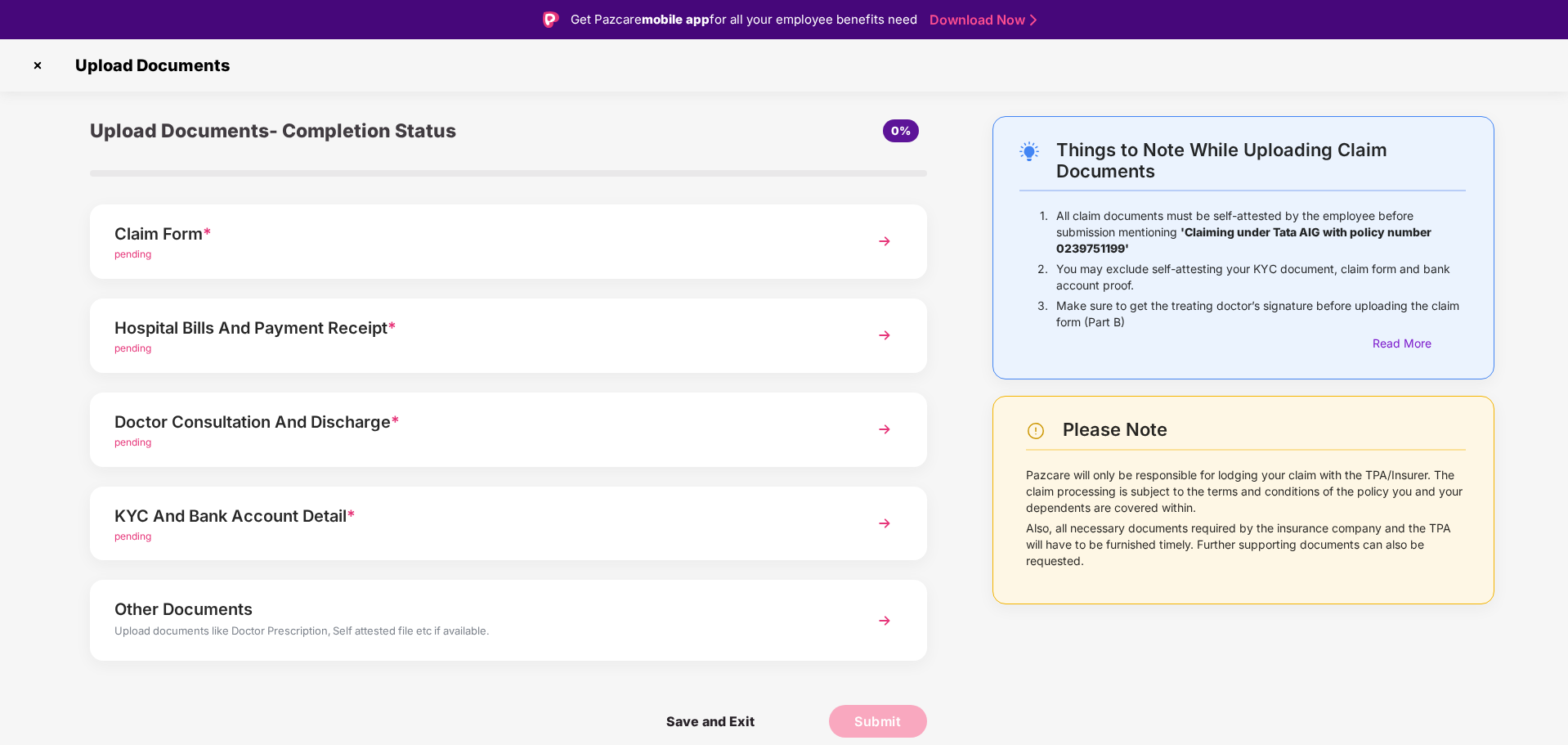
click at [880, 239] on img at bounding box center [884, 240] width 29 height 29
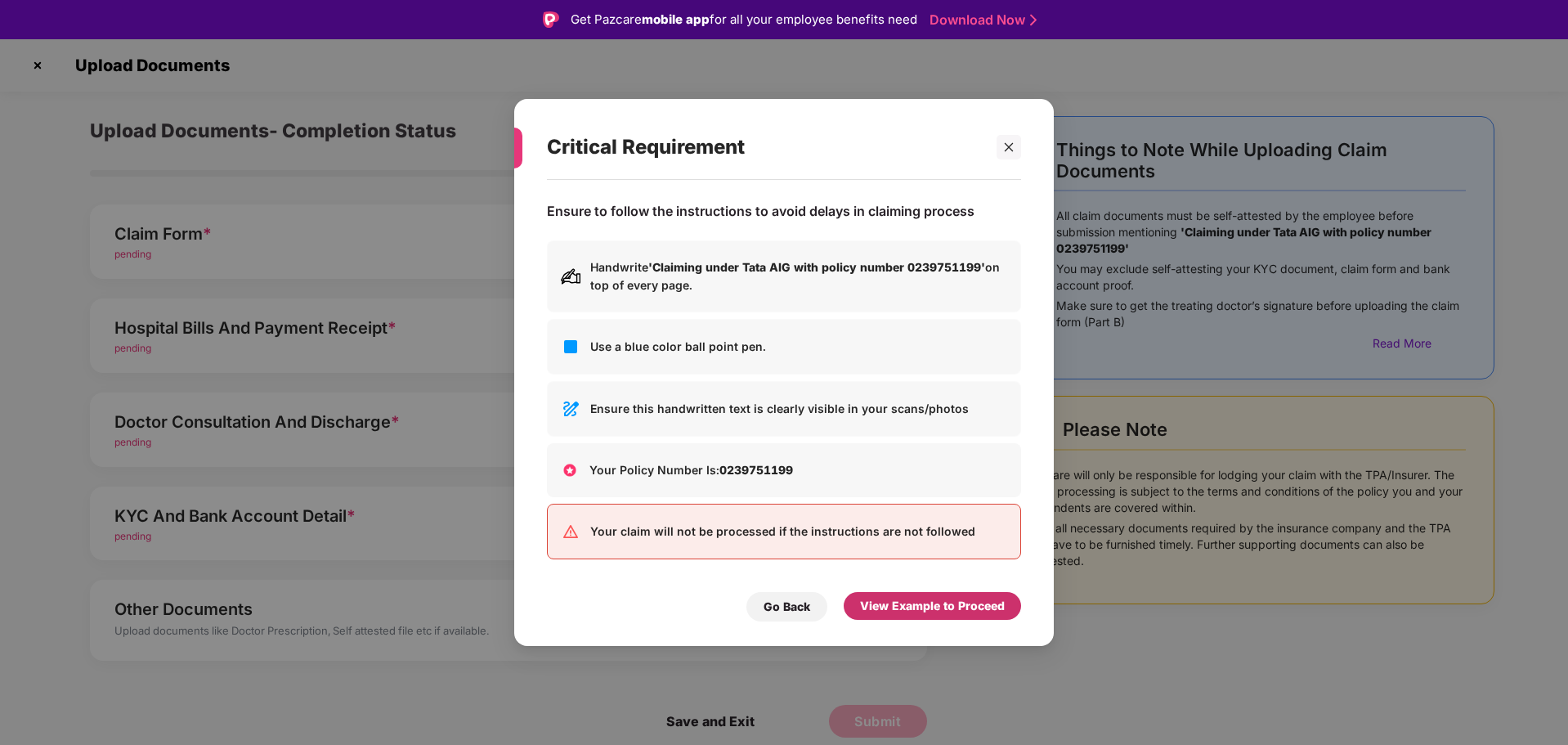
click at [927, 603] on div "View Example to Proceed" at bounding box center [933, 605] width 144 height 18
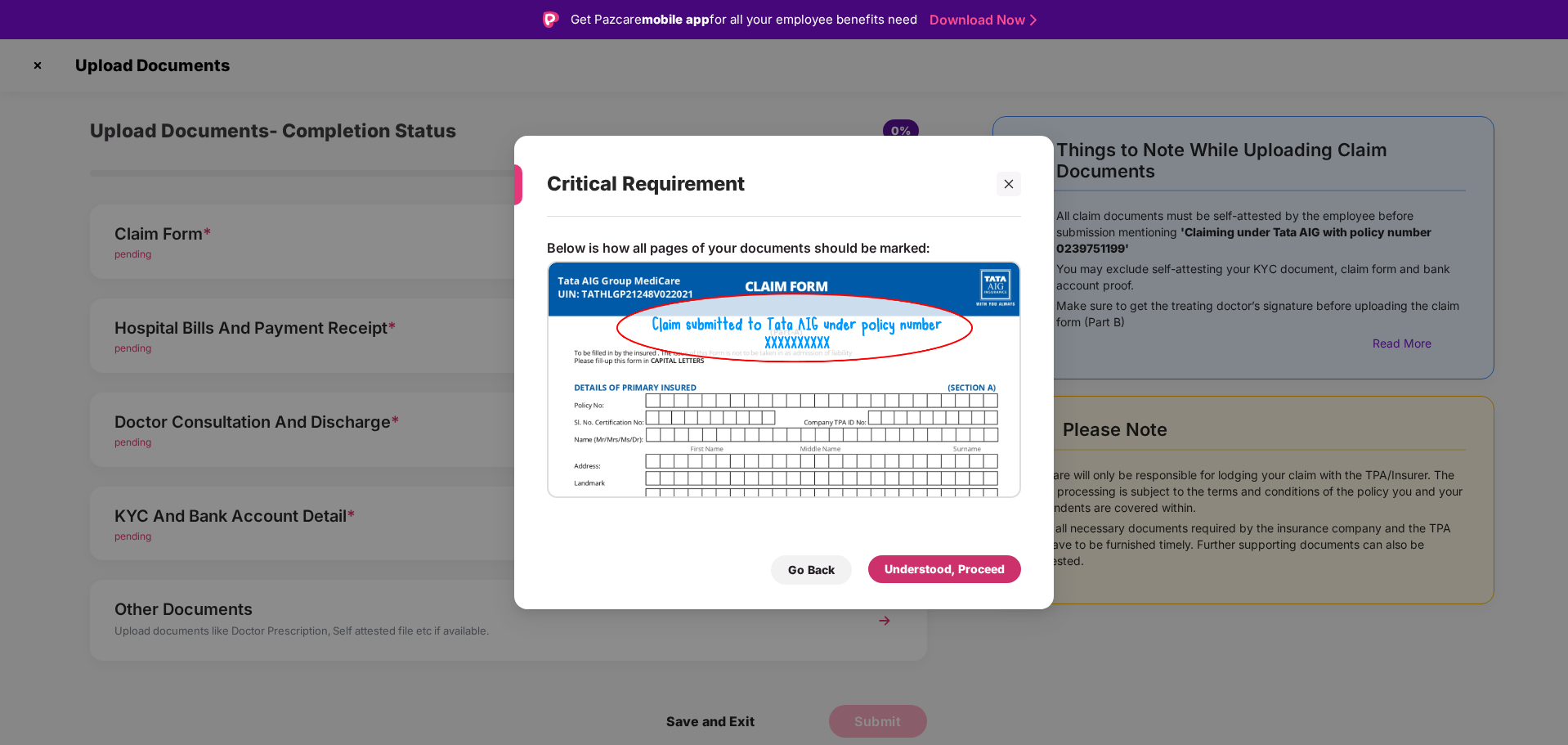
click at [931, 570] on div "Understood, Proceed" at bounding box center [945, 569] width 121 height 18
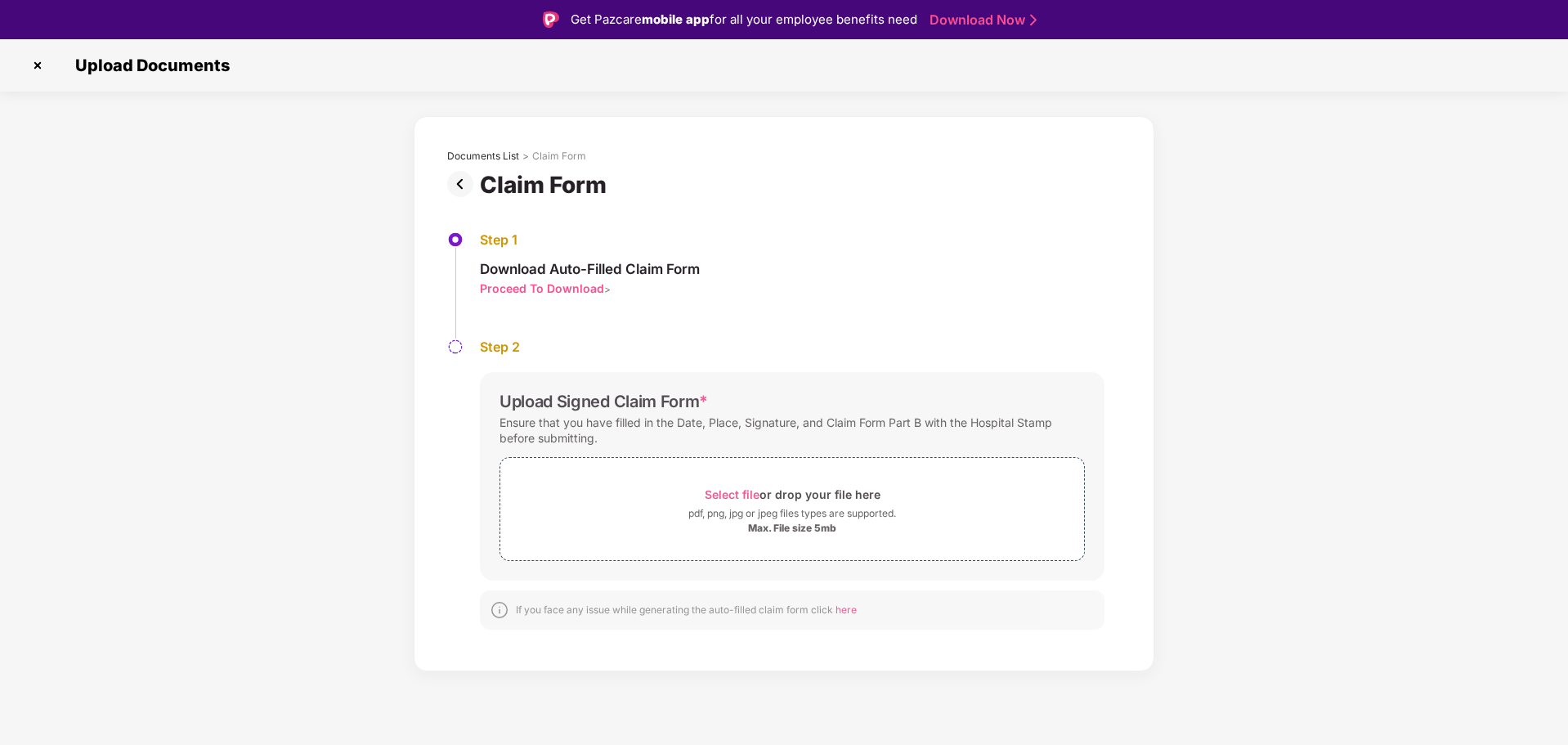
click at [36, 63] on img at bounding box center [38, 65] width 26 height 26
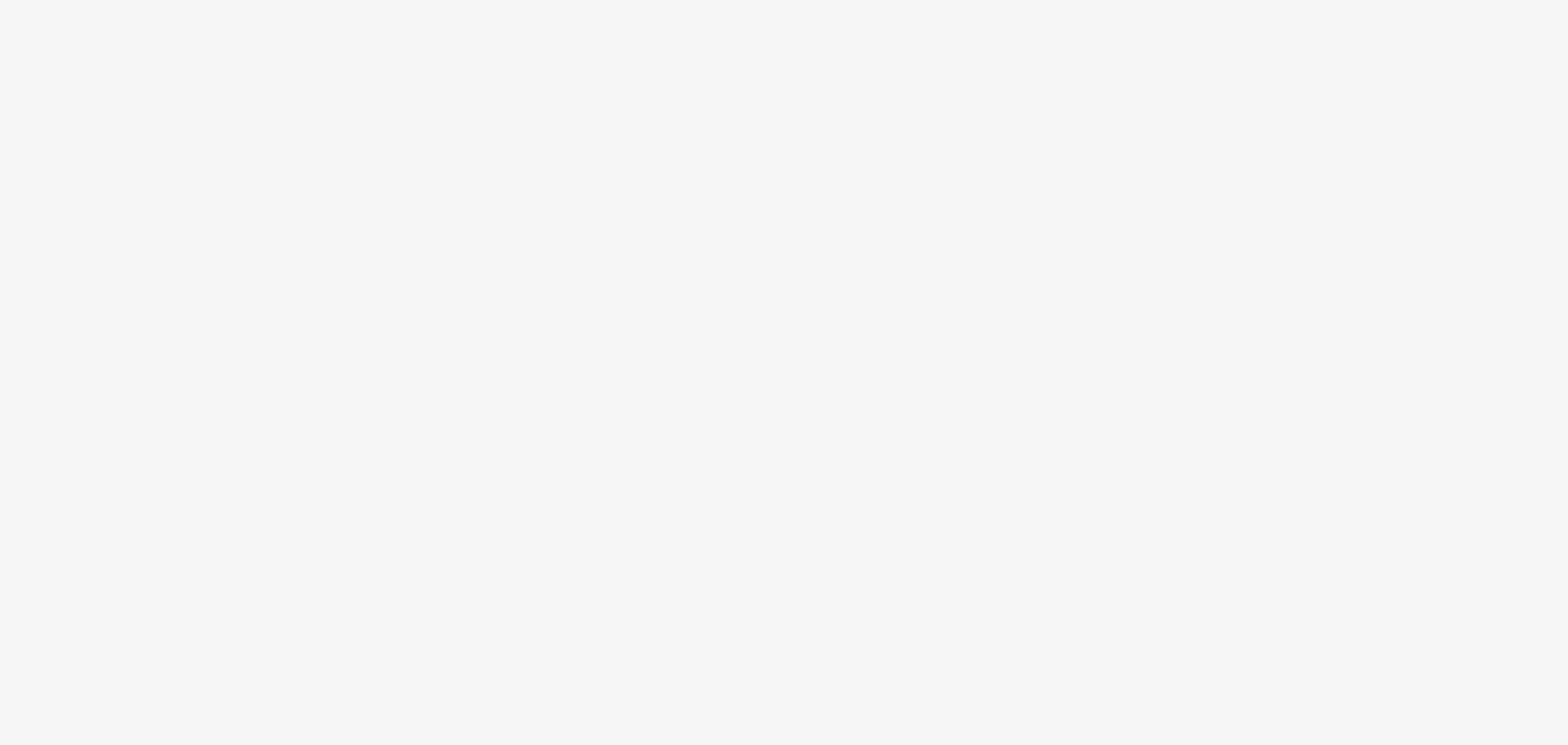
click at [36, 66] on body at bounding box center [784, 372] width 1568 height 745
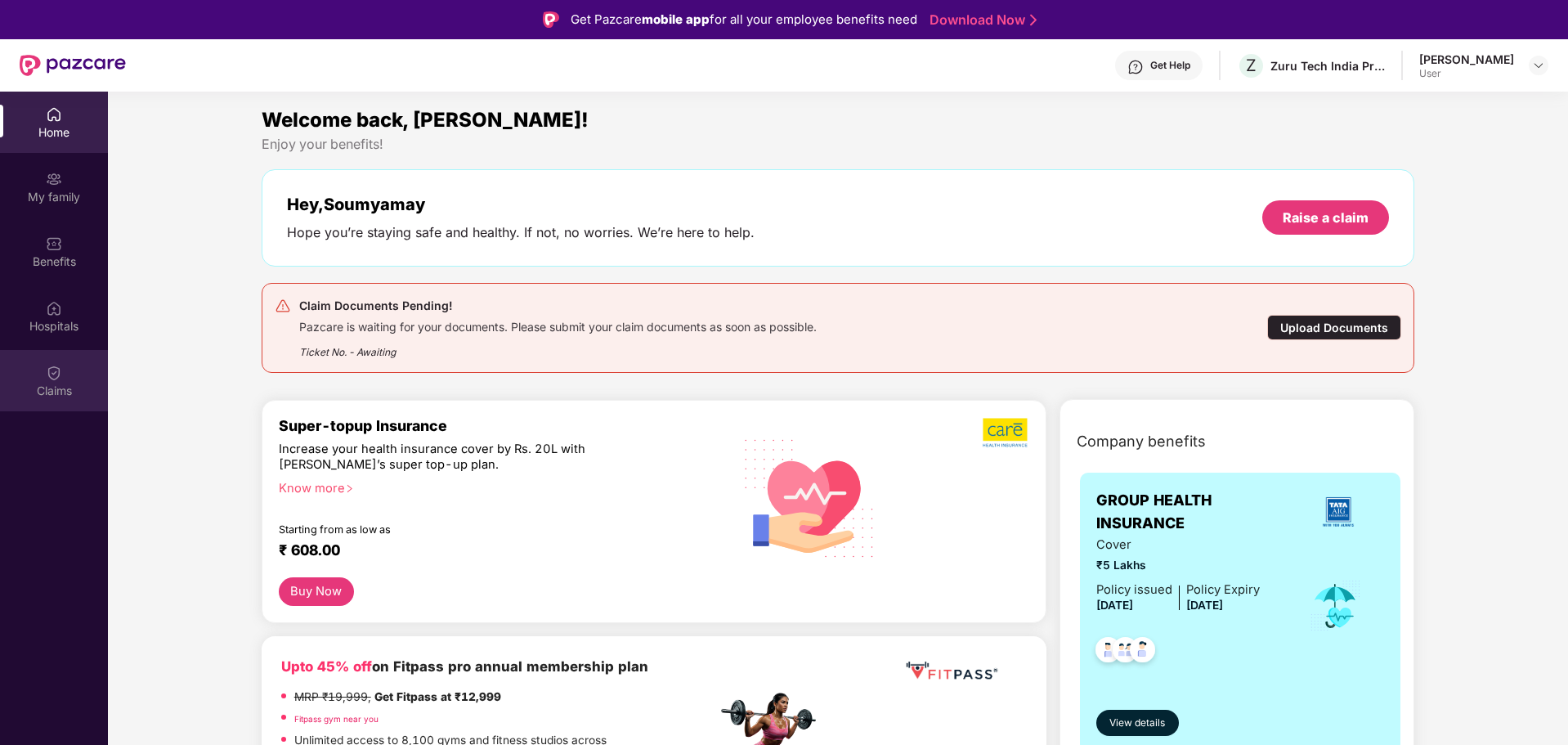
click at [49, 371] on img at bounding box center [54, 372] width 17 height 17
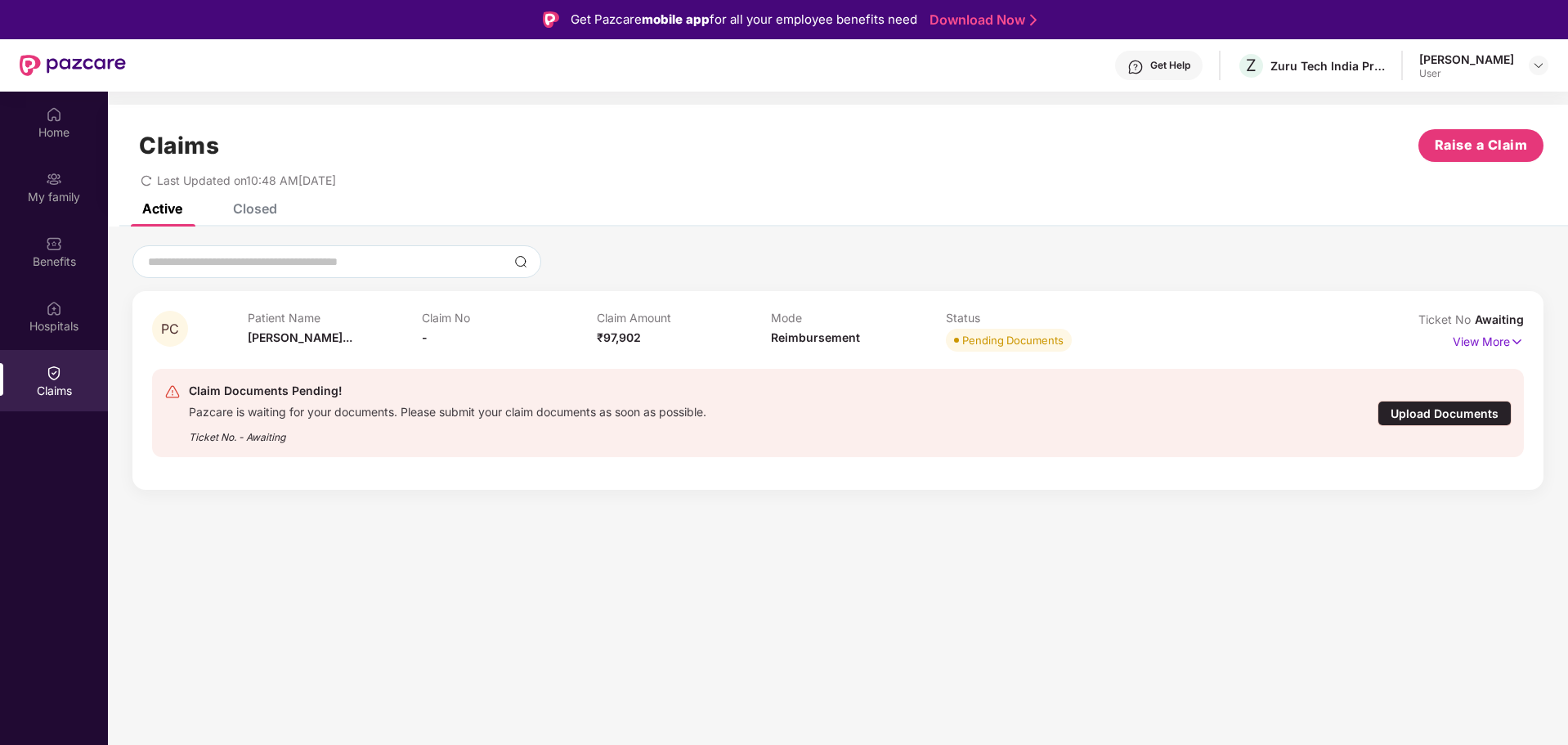
click at [1464, 412] on div "Upload Documents" at bounding box center [1445, 413] width 134 height 26
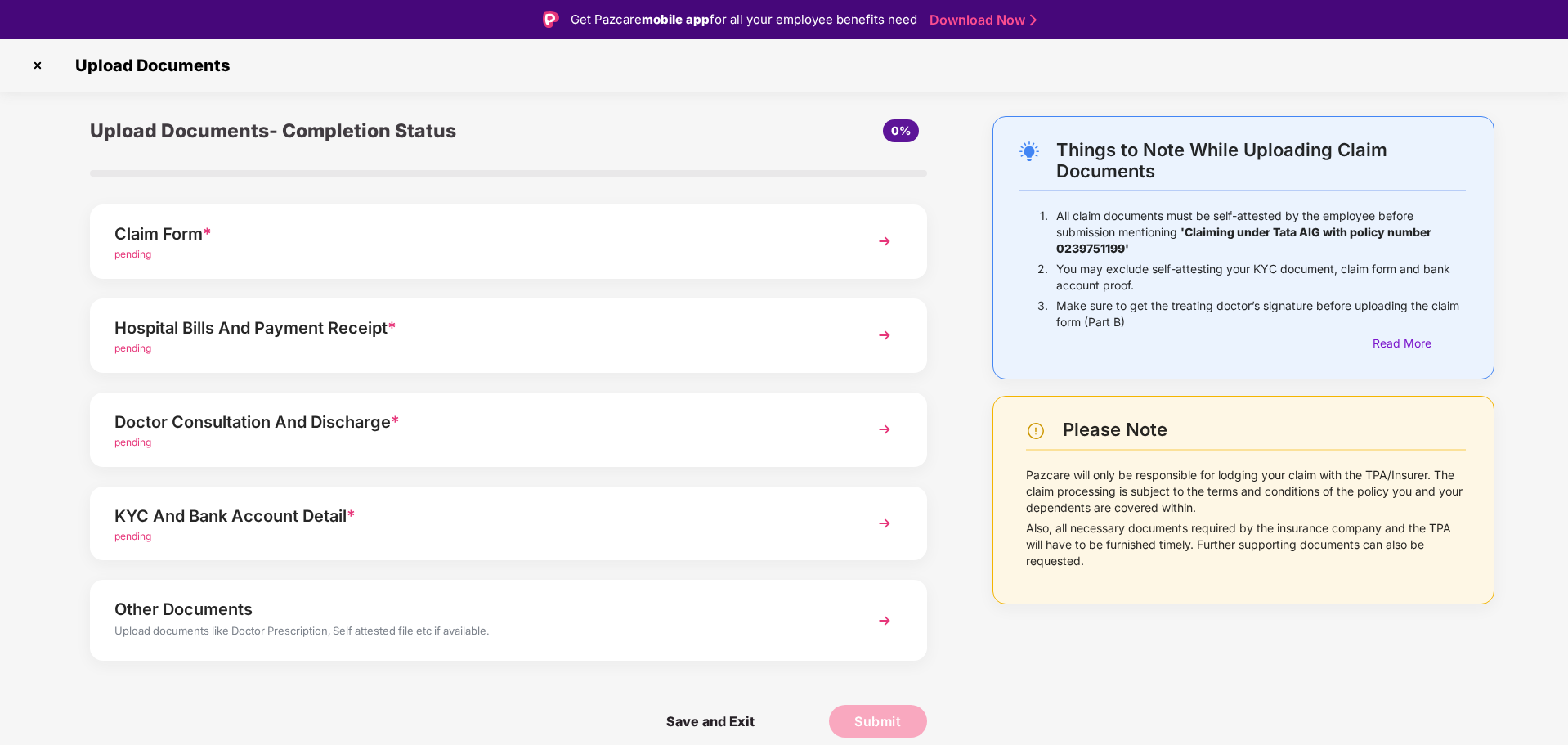
click at [39, 62] on img at bounding box center [38, 65] width 26 height 26
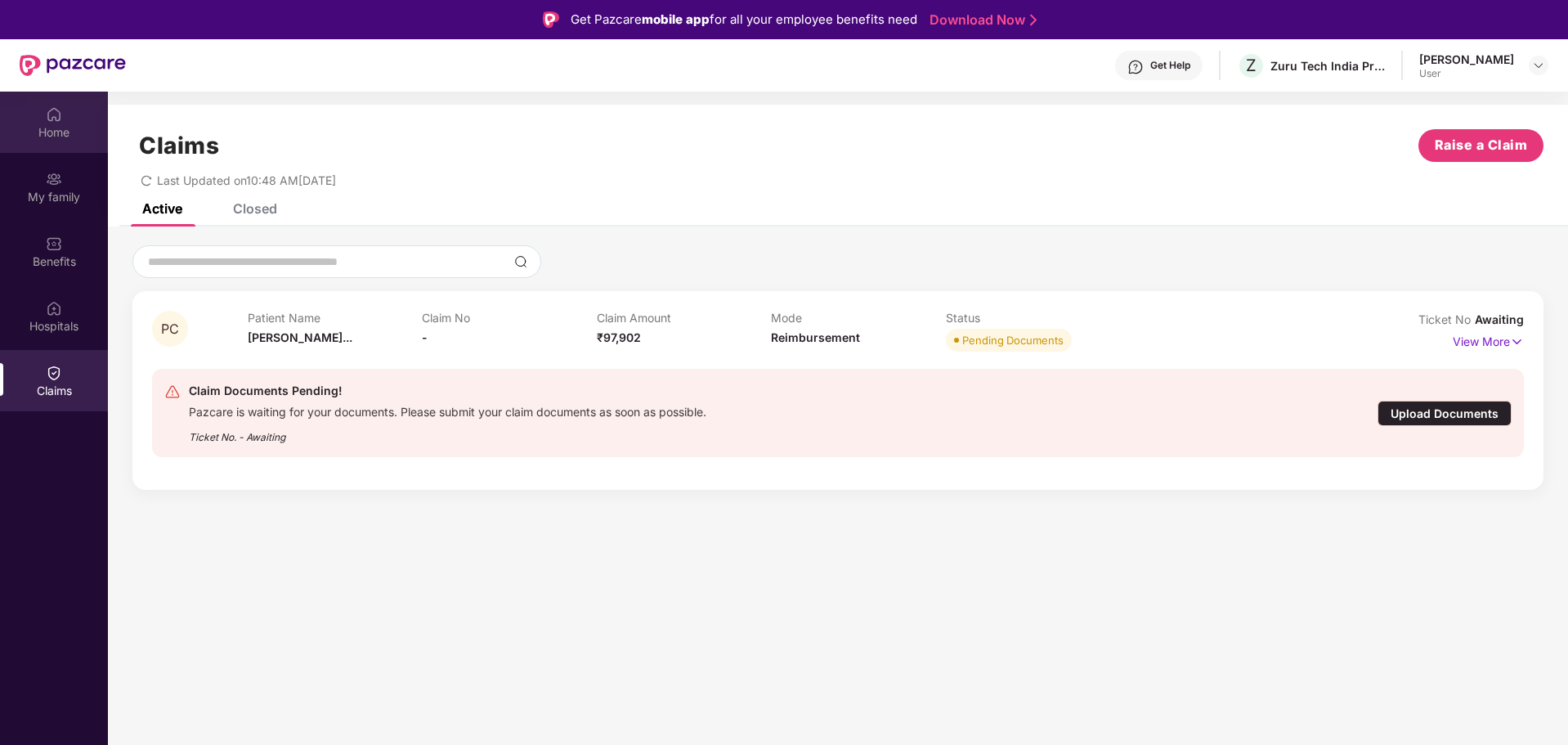
click at [47, 134] on div "Home" at bounding box center [54, 132] width 108 height 17
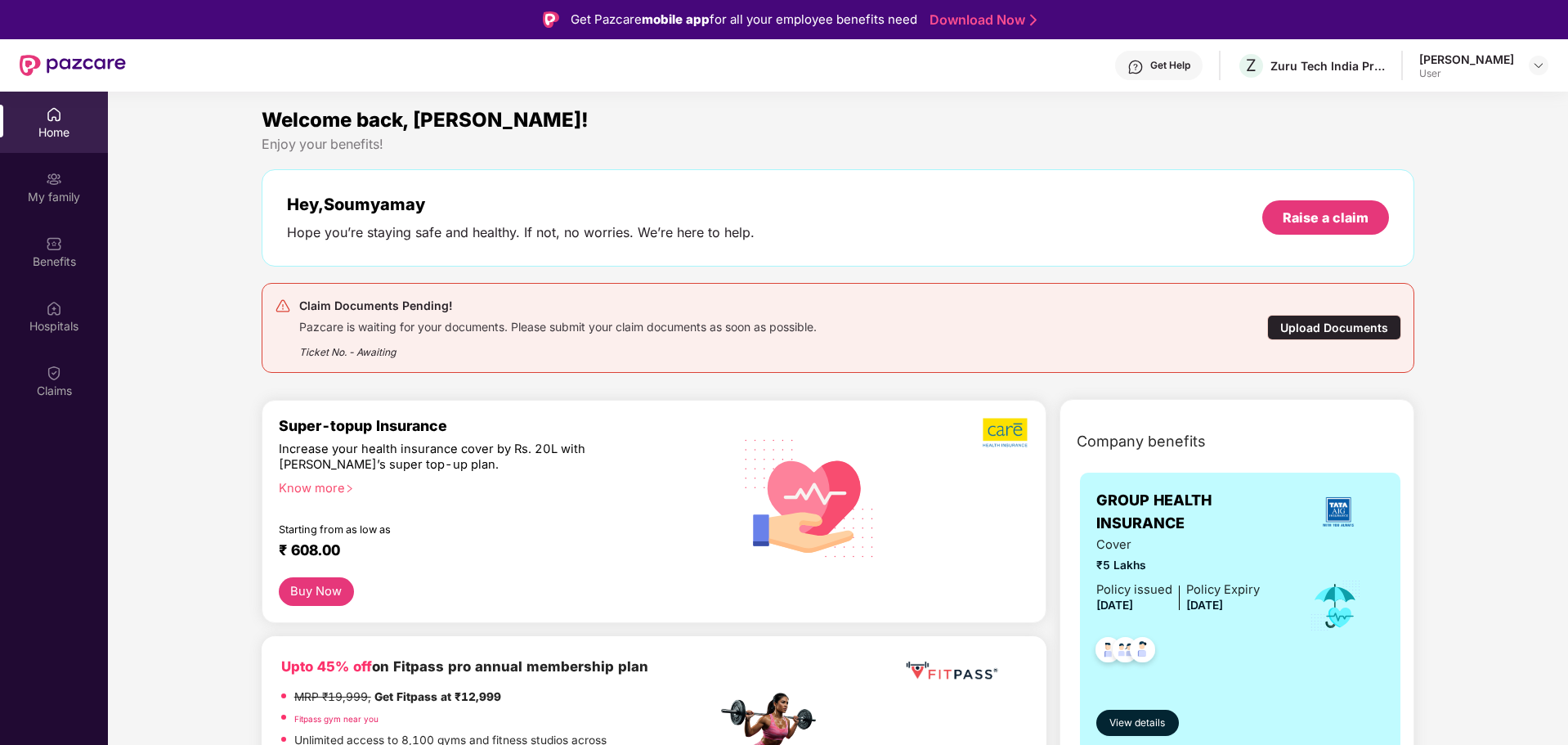
click at [1505, 70] on div "User" at bounding box center [1467, 73] width 95 height 13
click at [1534, 60] on img at bounding box center [1539, 65] width 13 height 13
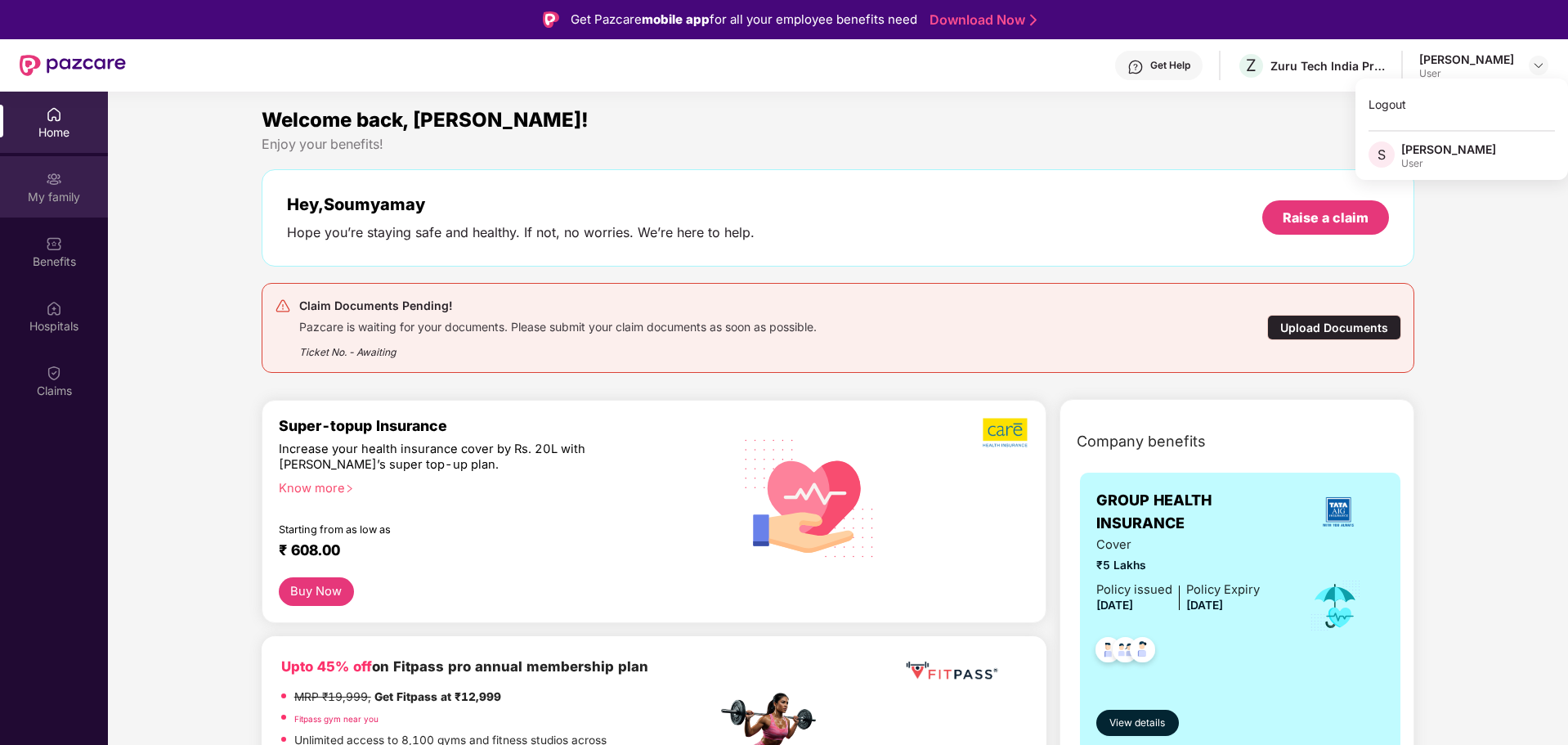
click at [67, 187] on div "My family" at bounding box center [54, 187] width 108 height 62
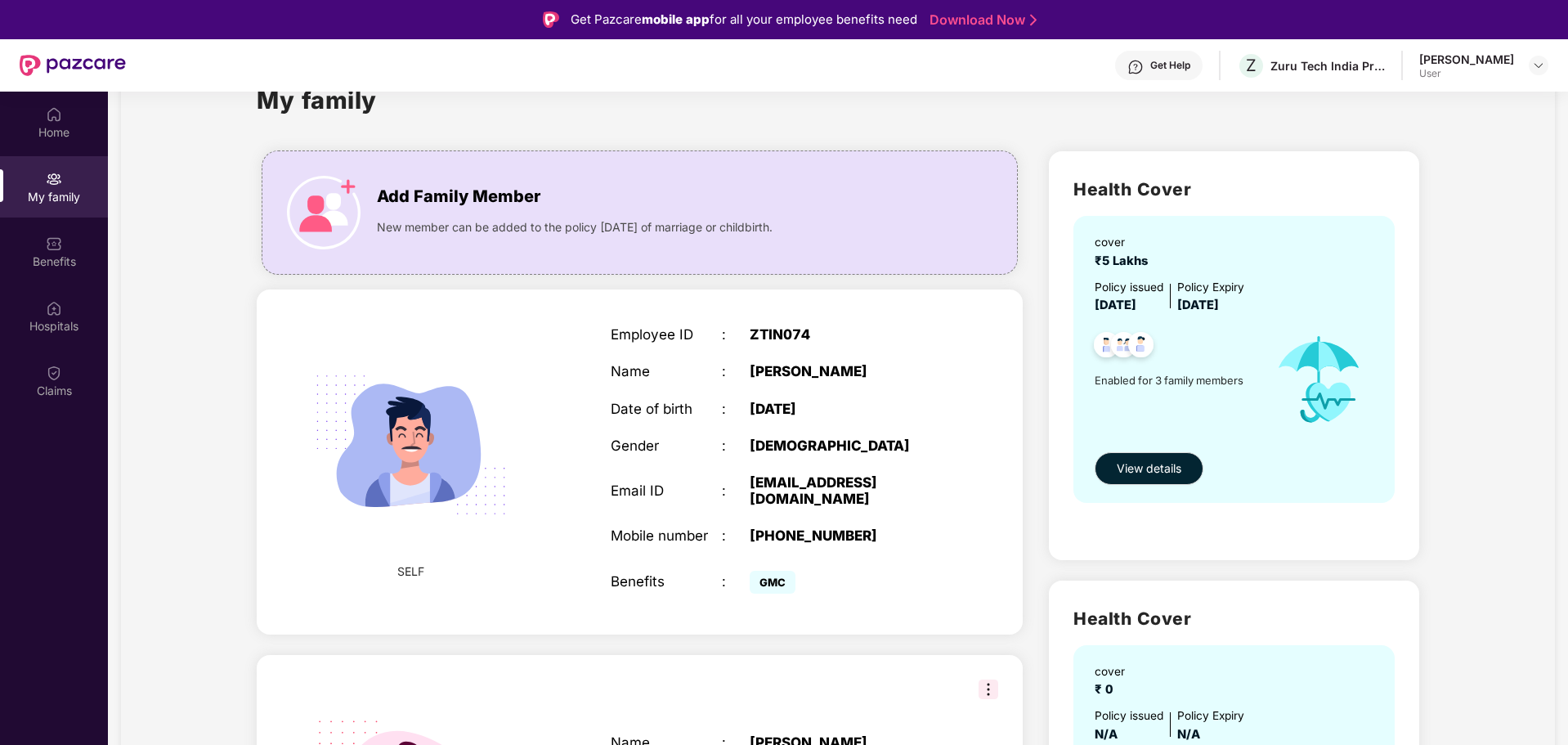
scroll to position [82, 0]
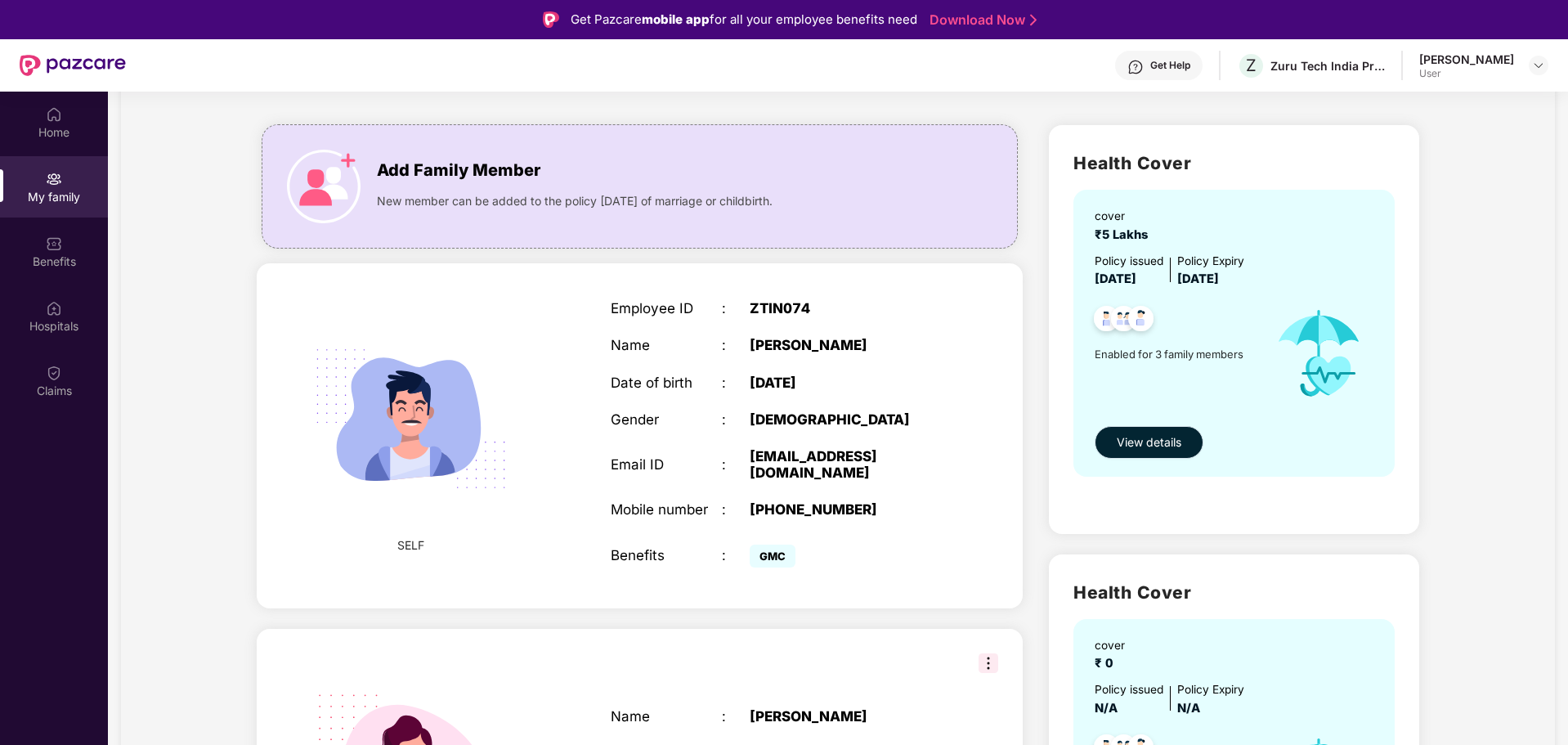
click at [1157, 440] on span "View details" at bounding box center [1148, 442] width 64 height 18
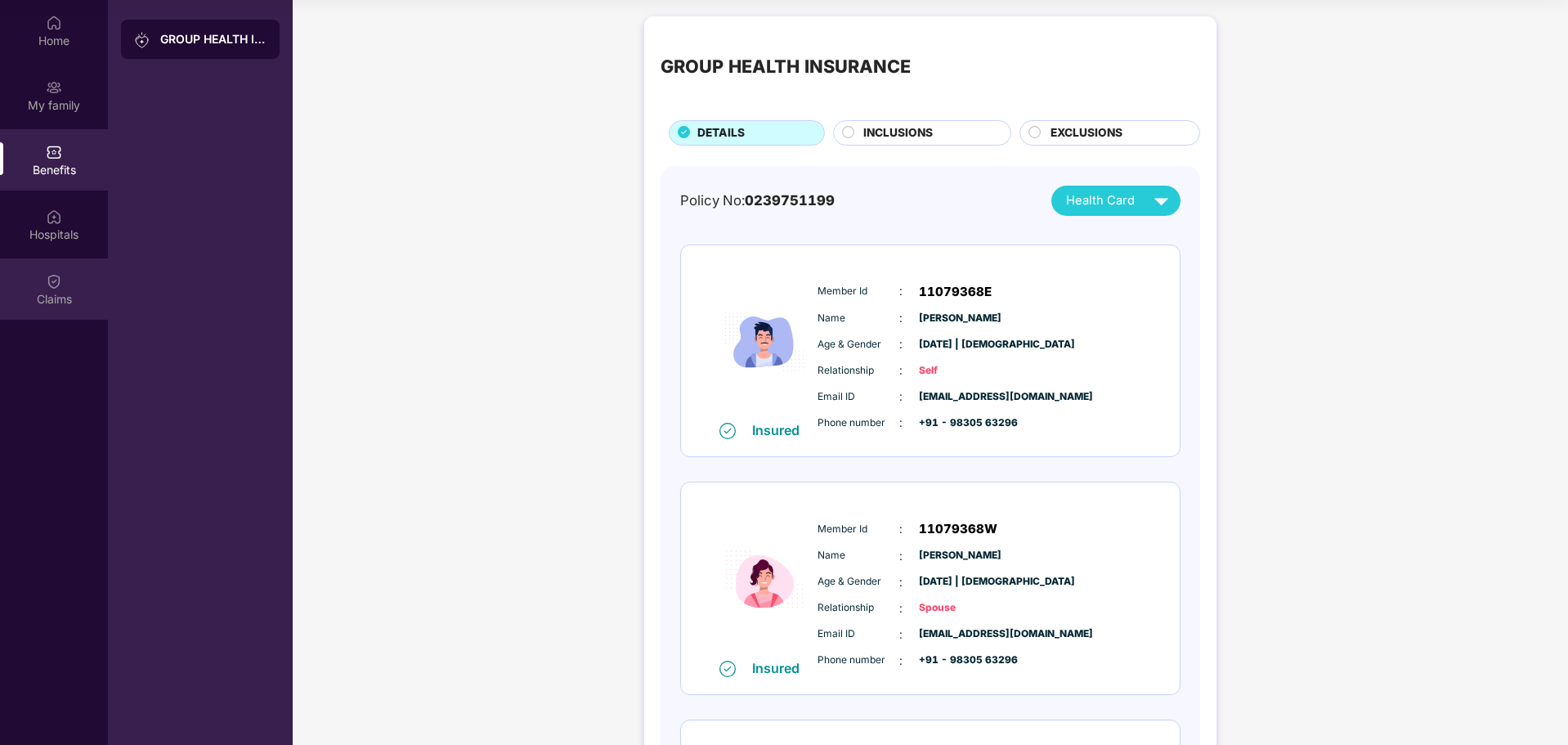
click at [43, 294] on div "Claims" at bounding box center [54, 299] width 108 height 17
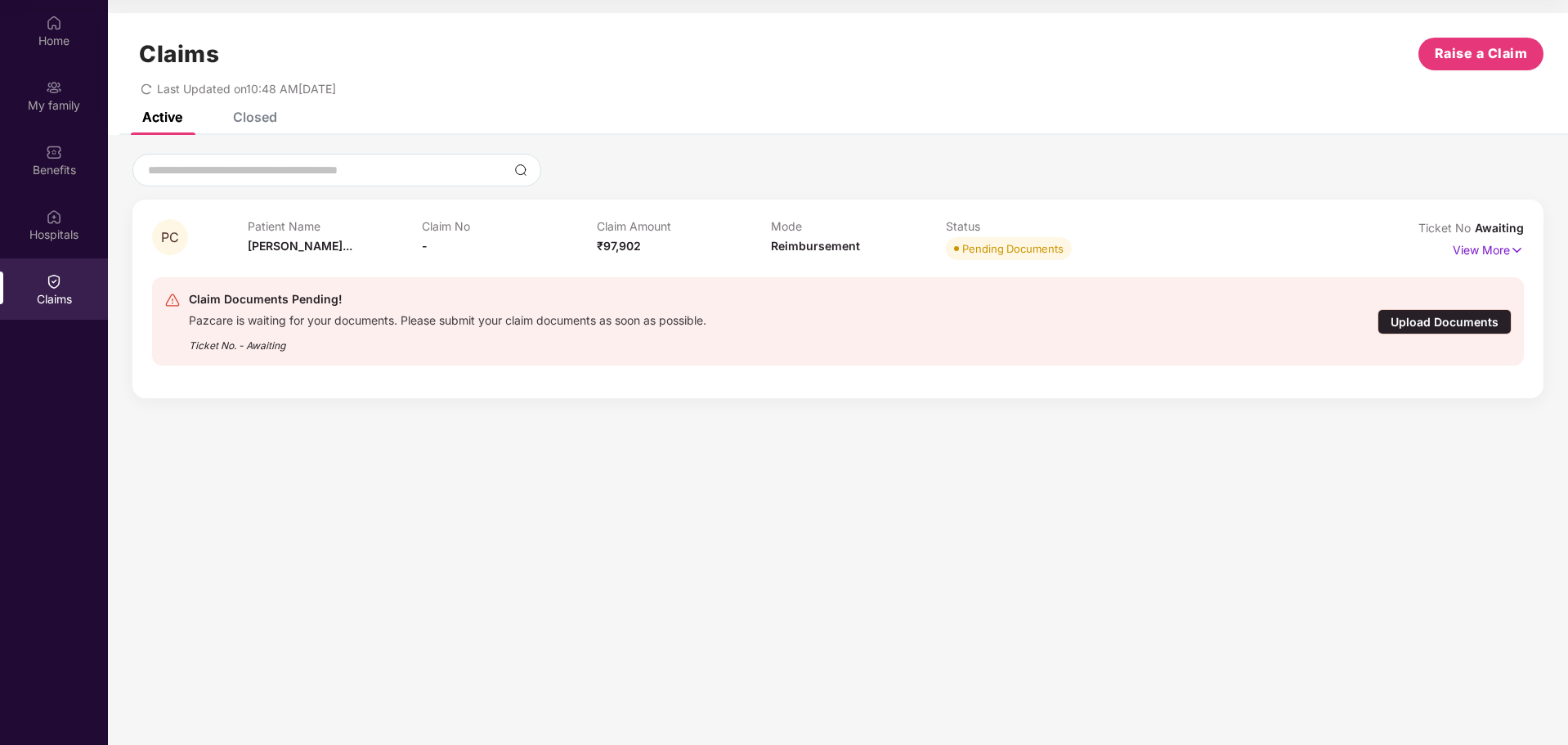
click at [1456, 325] on div "Upload Documents" at bounding box center [1445, 321] width 134 height 26
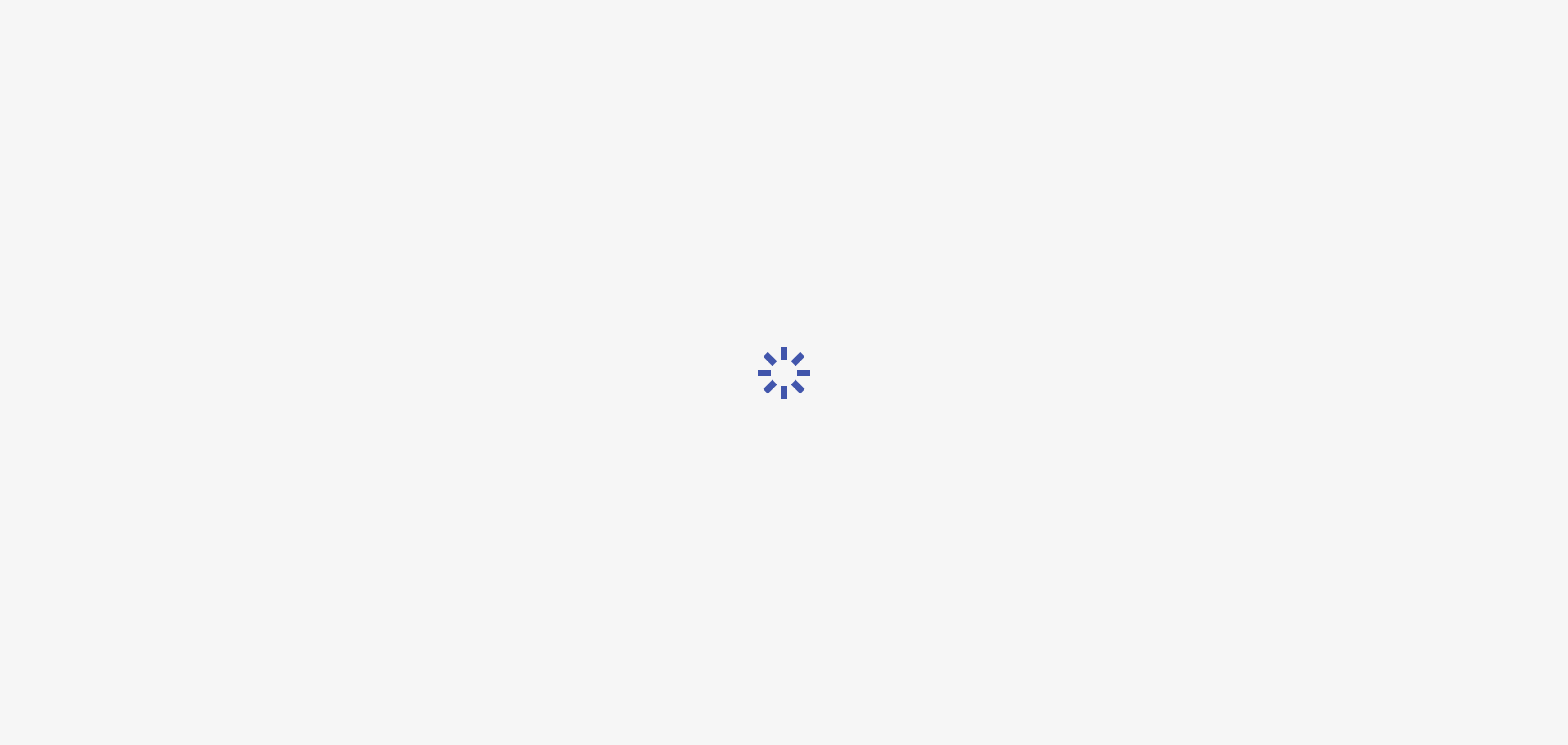
scroll to position [40, 0]
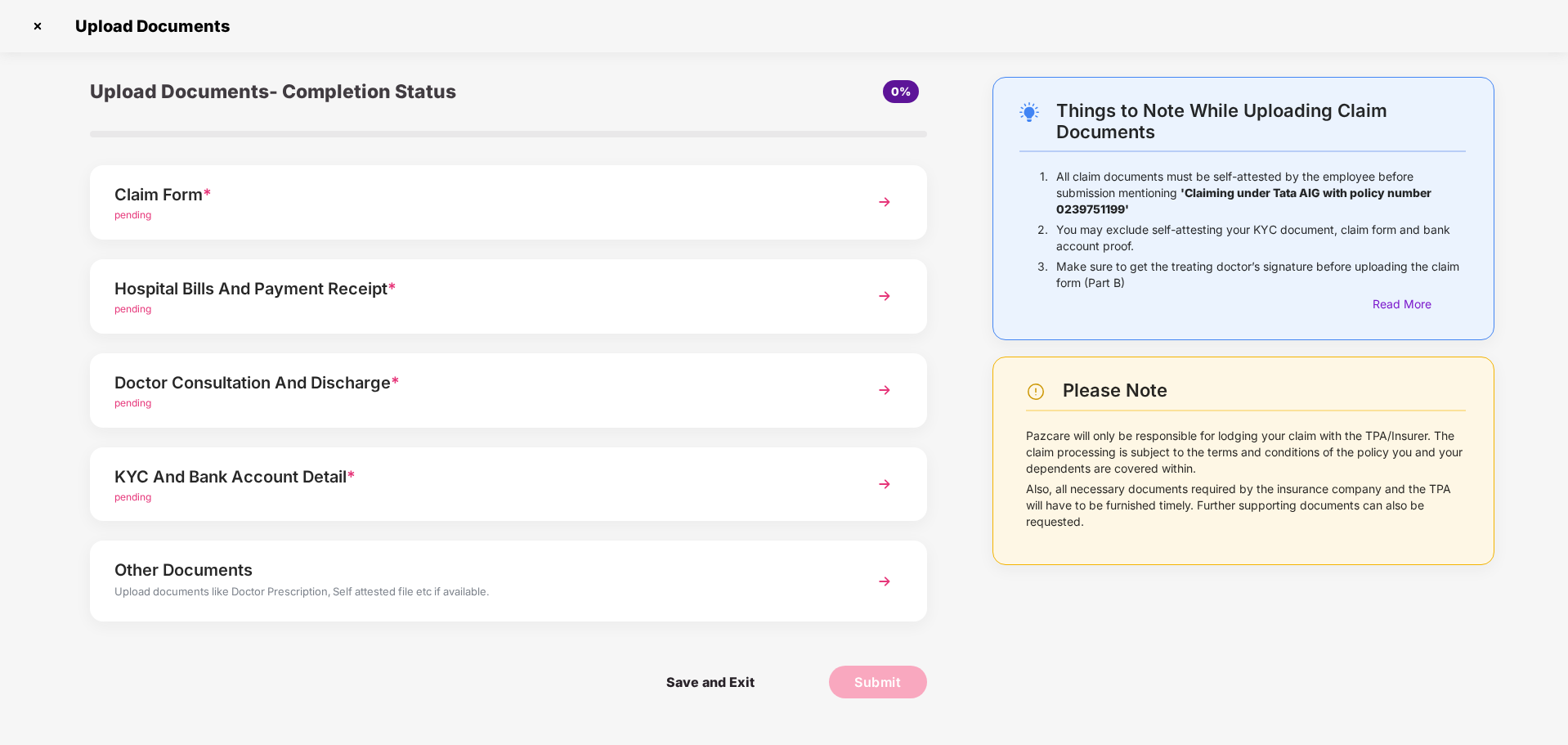
click at [885, 479] on img at bounding box center [884, 483] width 29 height 29
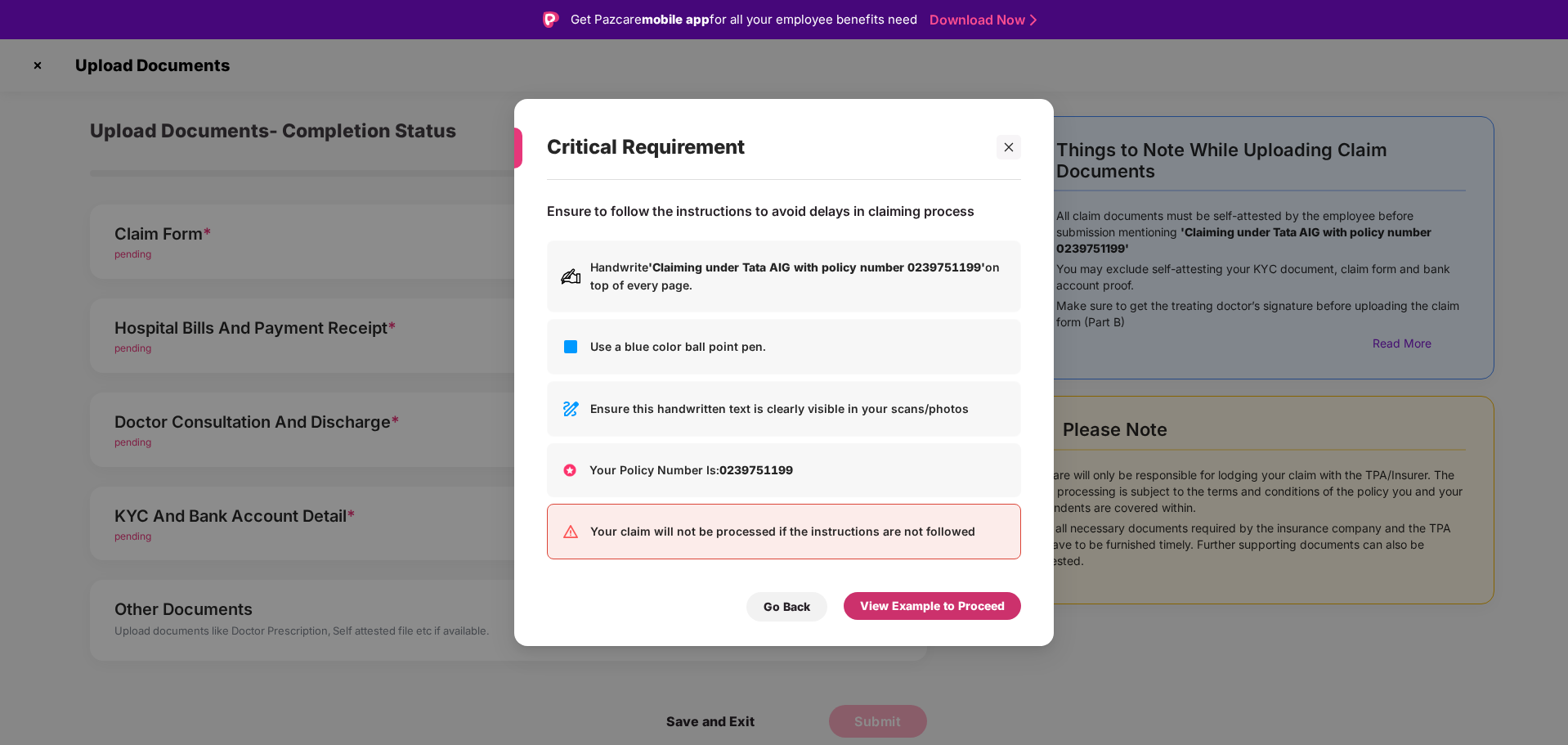
click at [955, 606] on div "View Example to Proceed" at bounding box center [933, 605] width 144 height 18
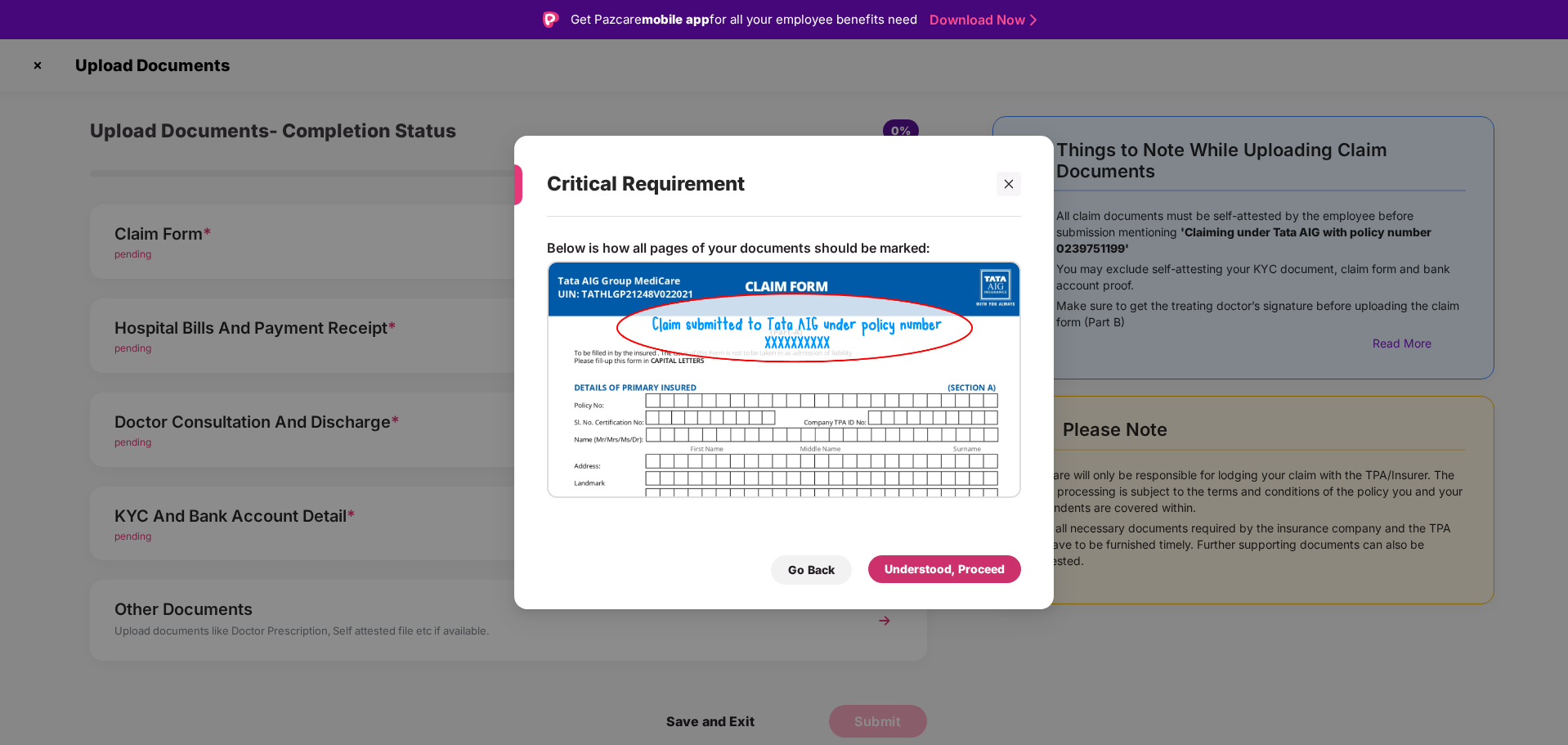
click at [956, 567] on div "Understood, Proceed" at bounding box center [945, 569] width 121 height 18
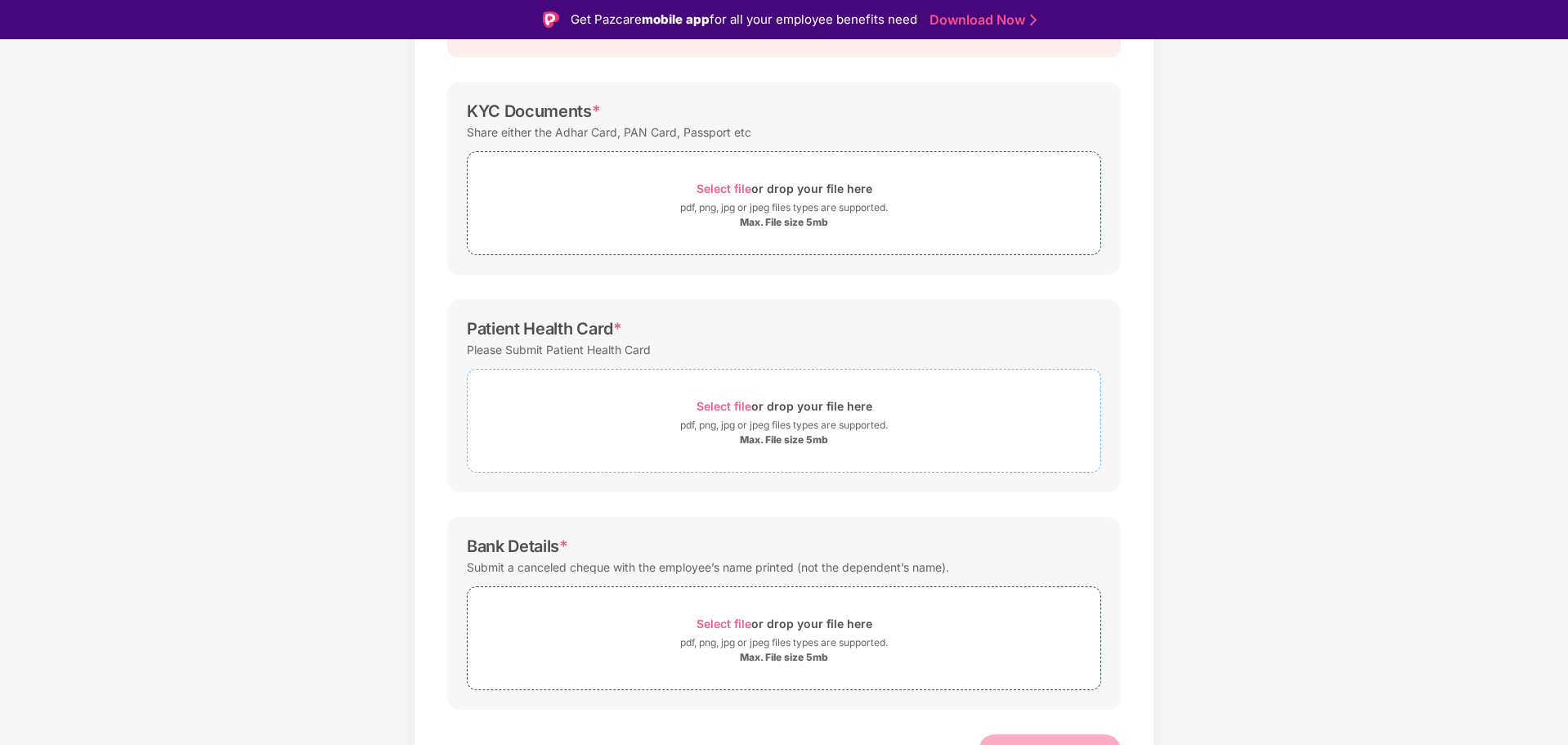
scroll to position [233, 0]
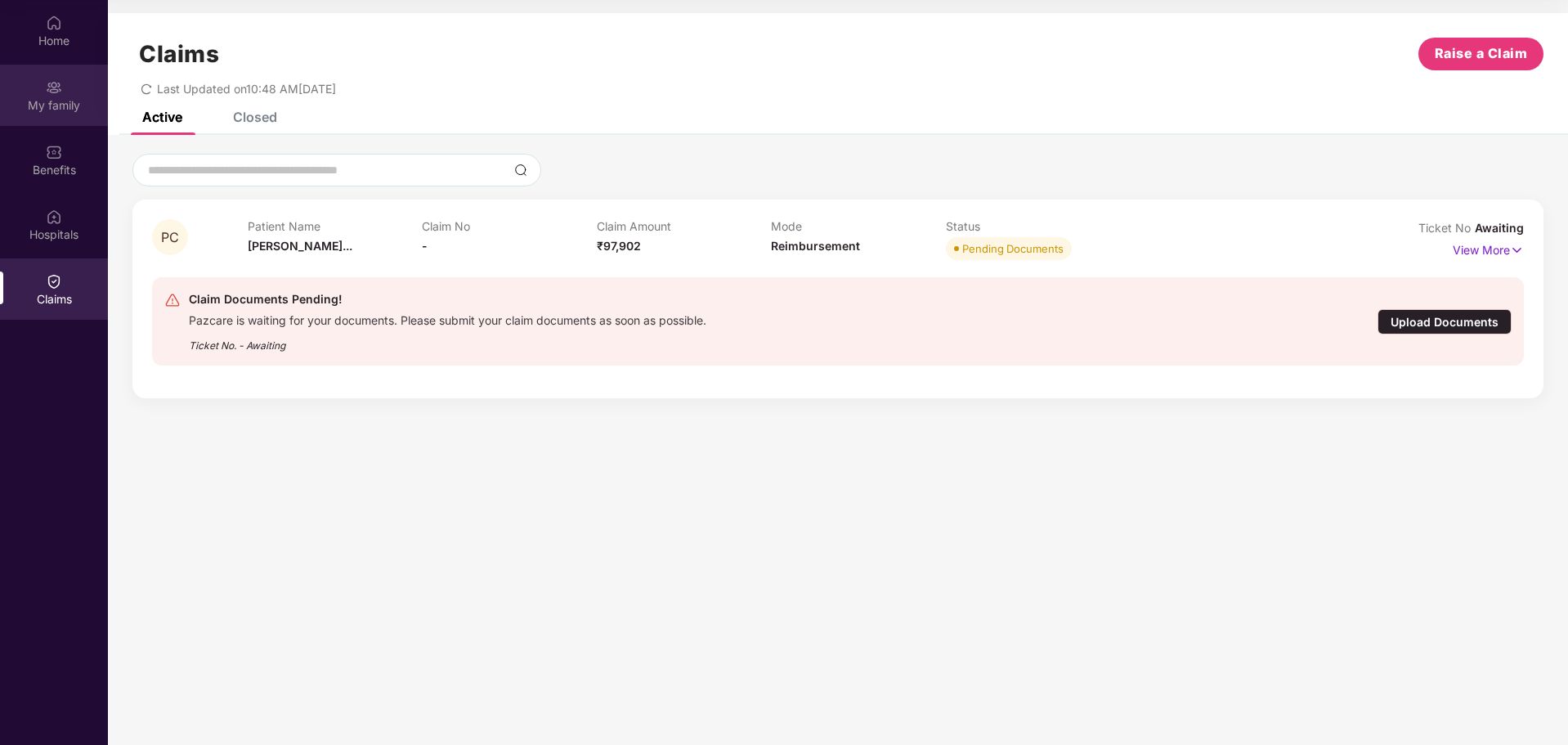
click at [53, 94] on img at bounding box center [54, 87] width 17 height 17
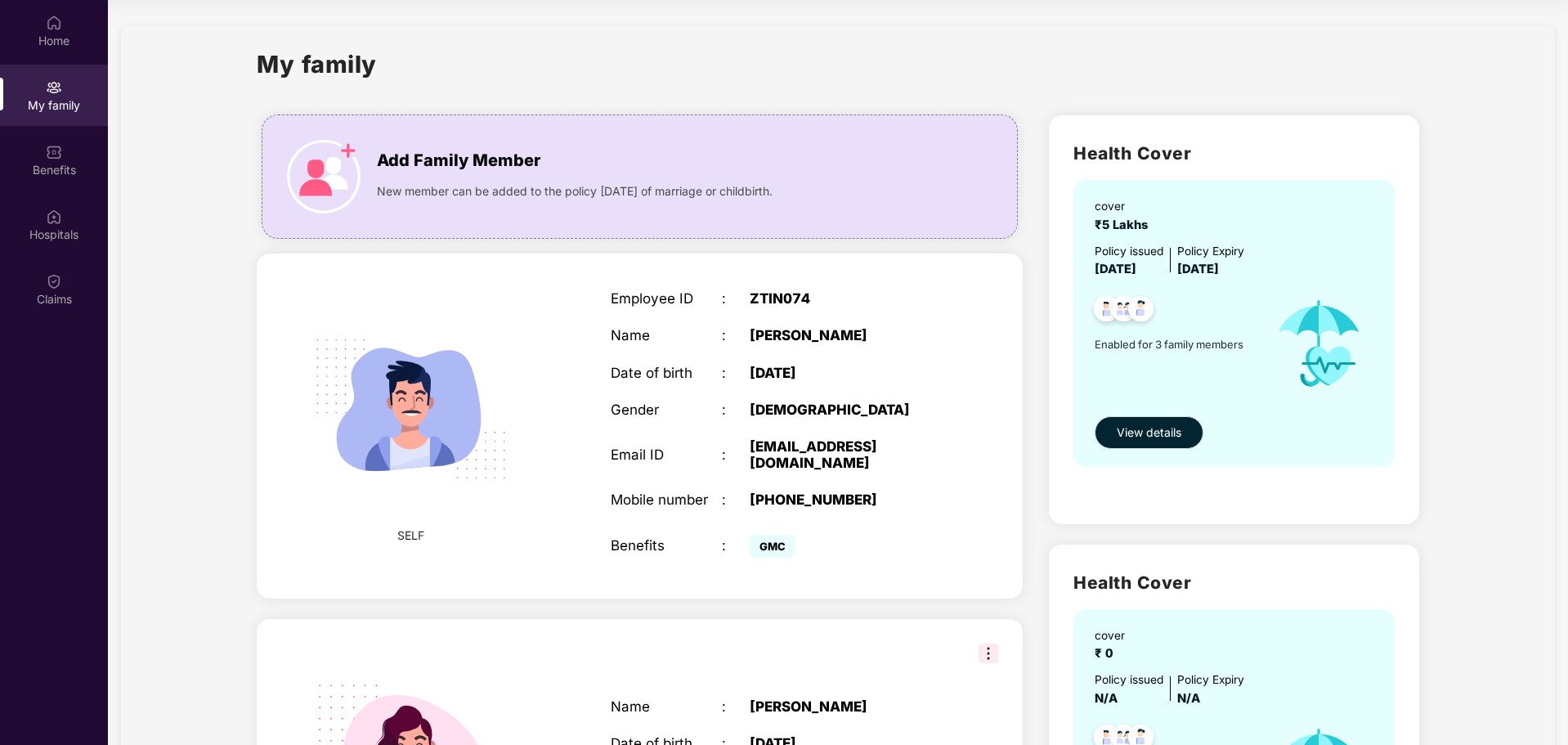
click at [988, 643] on img at bounding box center [988, 653] width 19 height 19
click at [957, 320] on div "Employee ID : ZTIN074 Name : [PERSON_NAME] Date of birth : [DEMOGRAPHIC_DATA] G…" at bounding box center [778, 426] width 367 height 312
click at [991, 266] on div "SELF Employee ID : ZTIN074 Name : [PERSON_NAME] Date of birth : [DEMOGRAPHIC_DA…" at bounding box center [640, 426] width 766 height 345
click at [985, 643] on img at bounding box center [988, 653] width 19 height 19
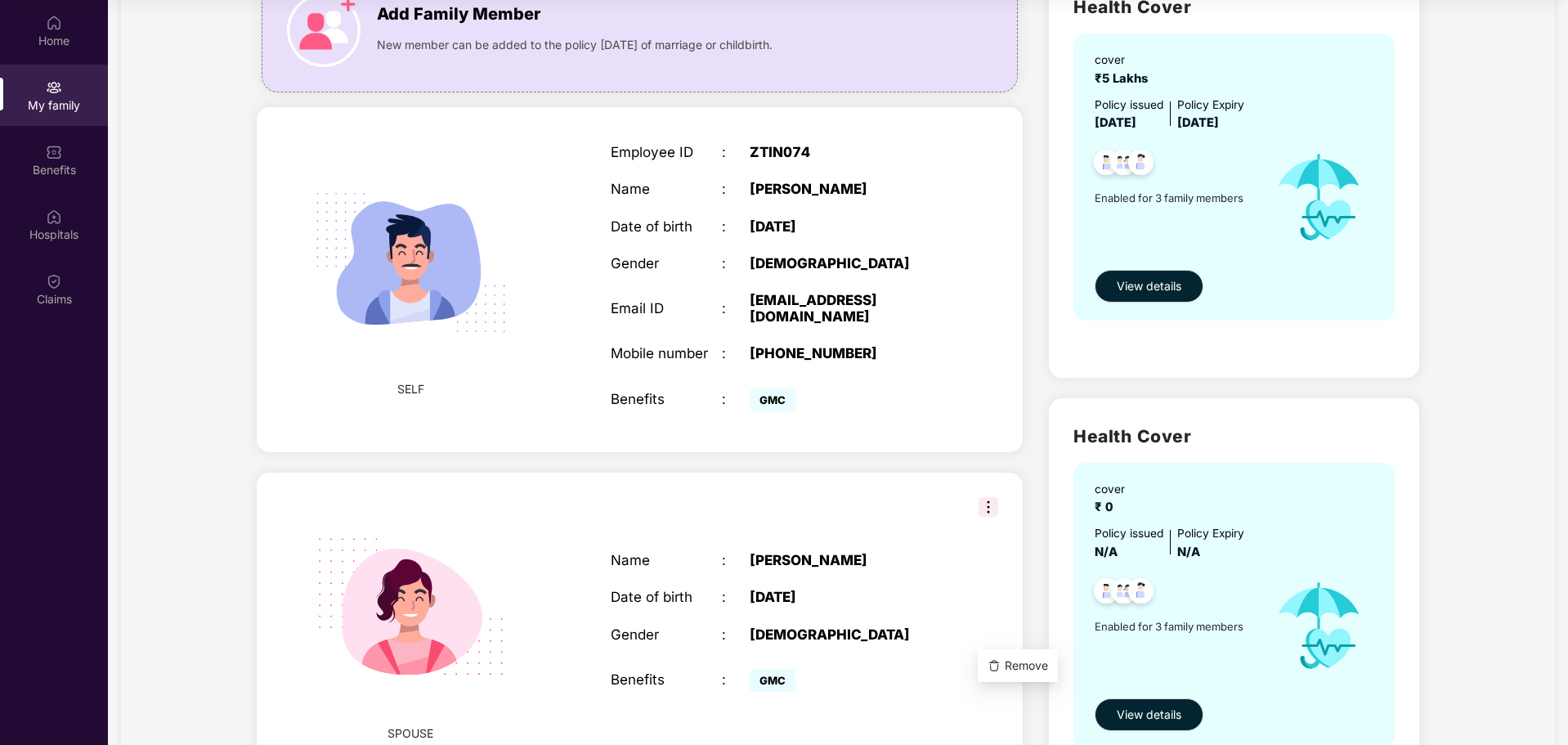
scroll to position [327, 0]
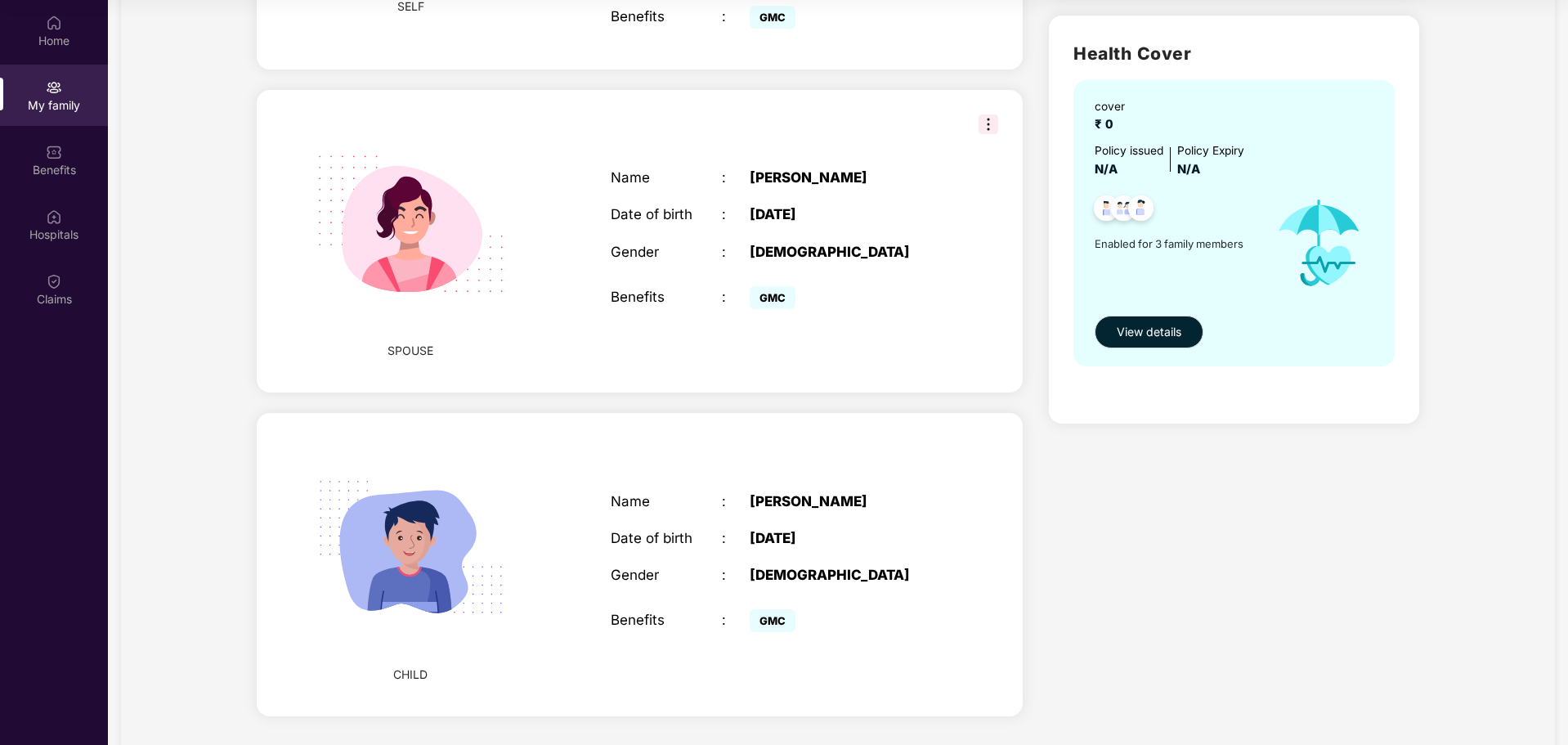
scroll to position [550, 0]
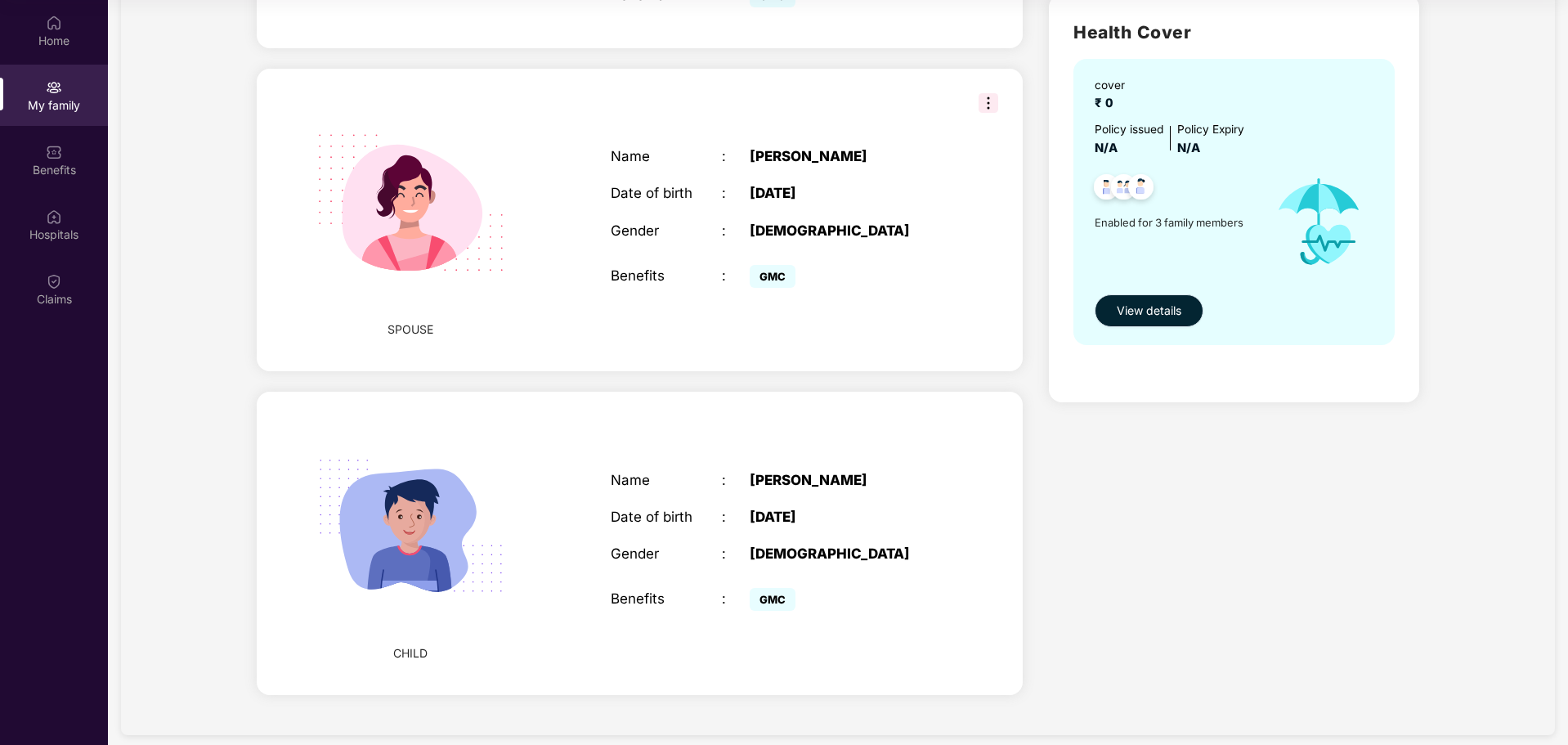
click at [1155, 308] on span "View details" at bounding box center [1148, 310] width 64 height 18
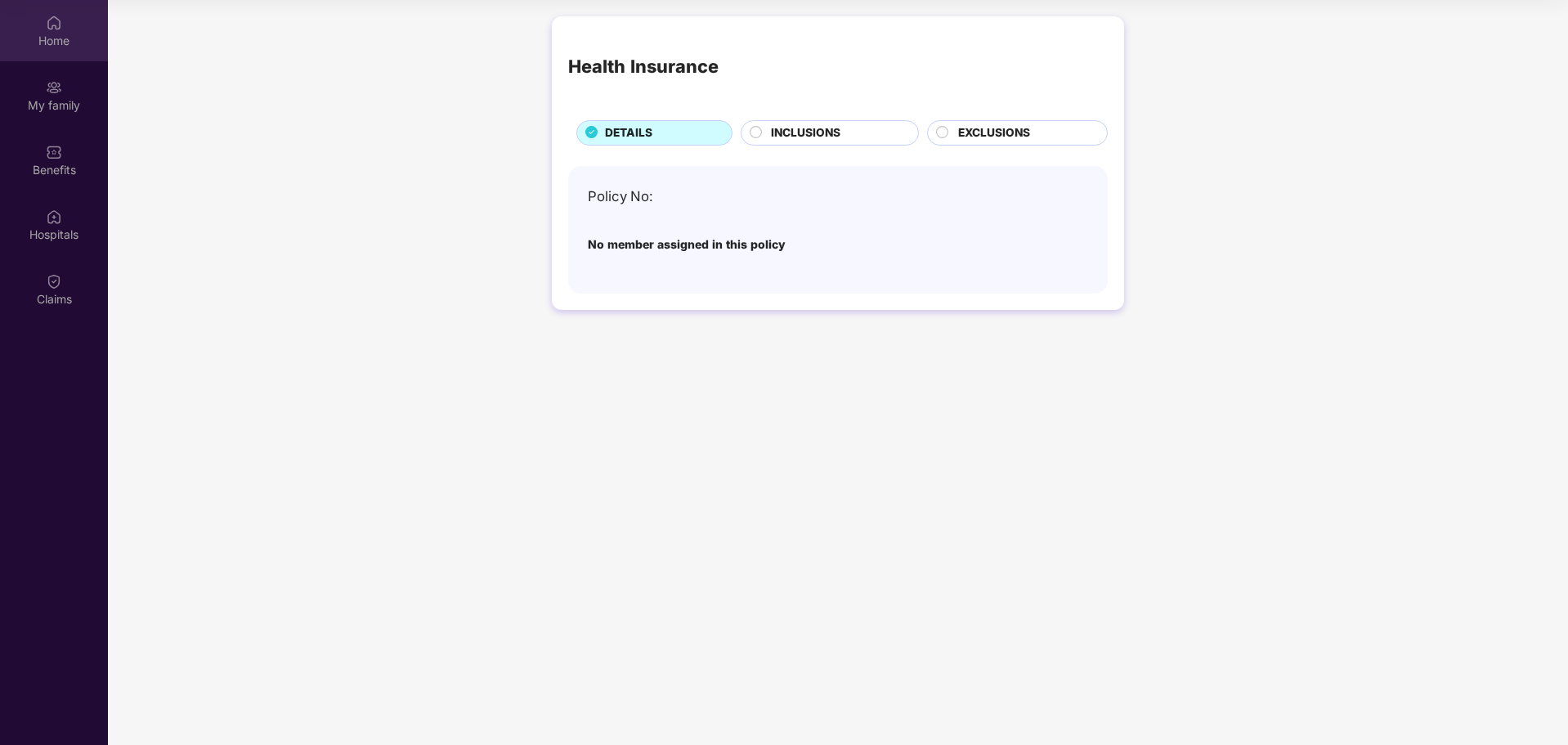
click at [61, 35] on div "Home" at bounding box center [54, 40] width 108 height 17
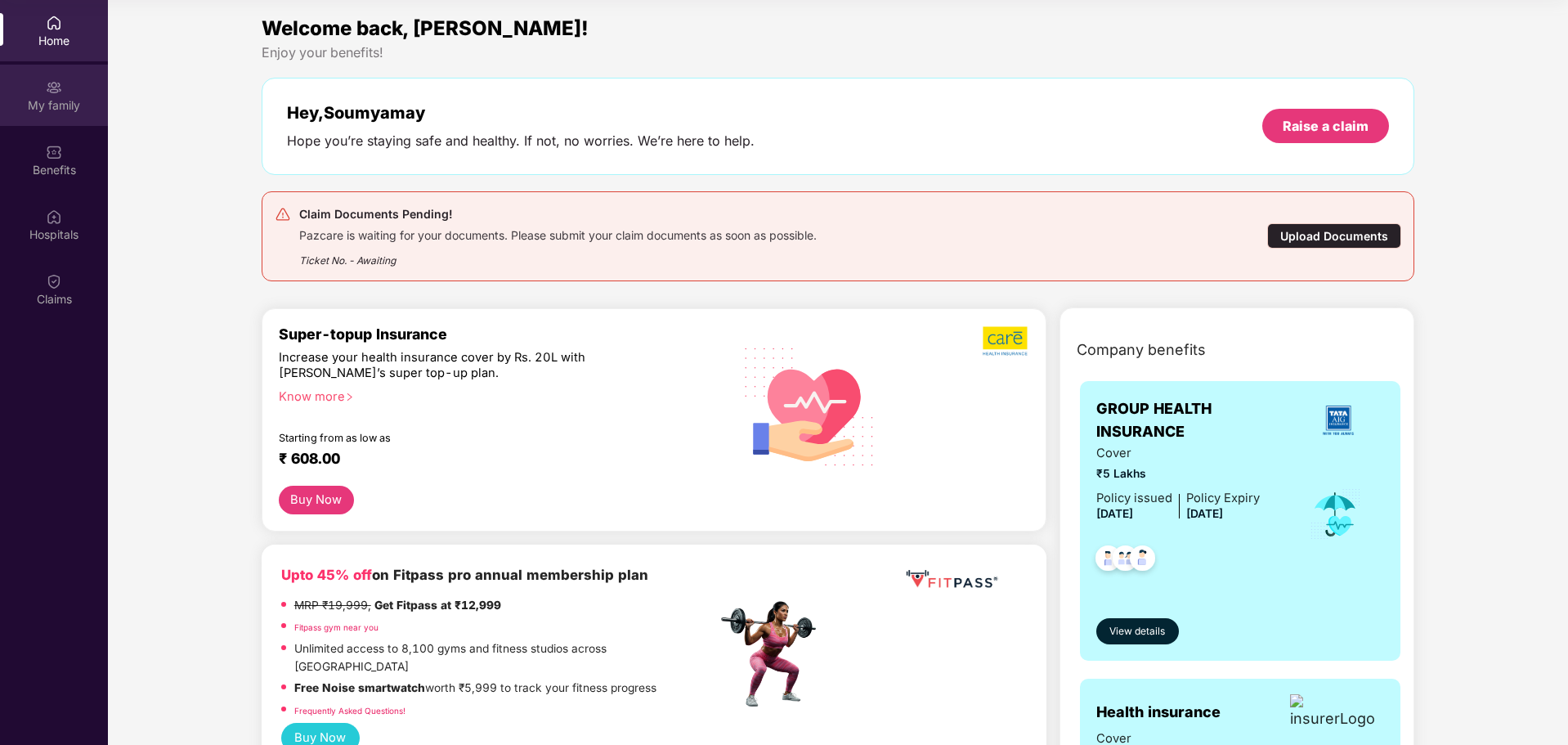
click at [56, 85] on img at bounding box center [54, 87] width 17 height 17
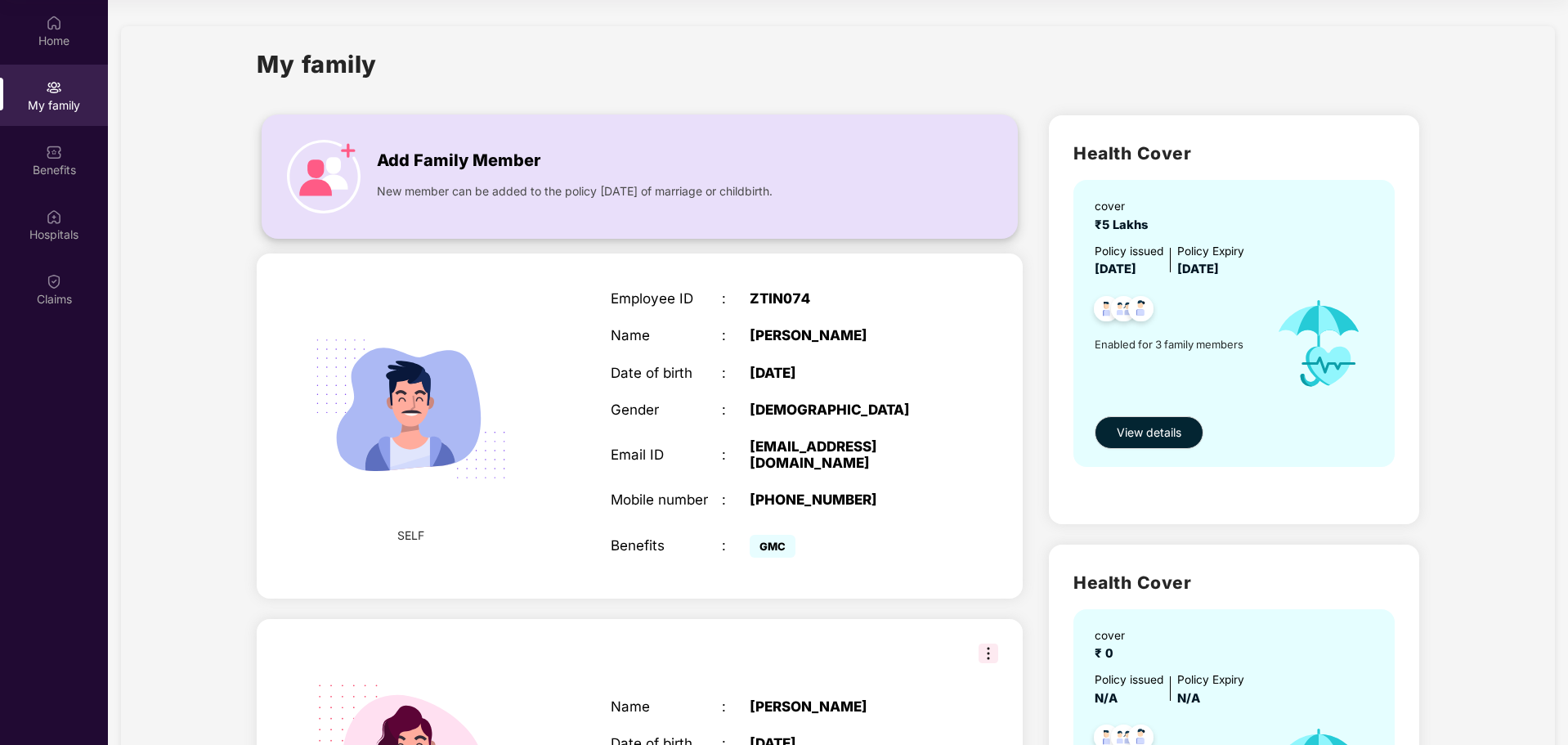
click at [631, 184] on span "New member can be added to the policy [DATE] of marriage or childbirth." at bounding box center [575, 191] width 396 height 18
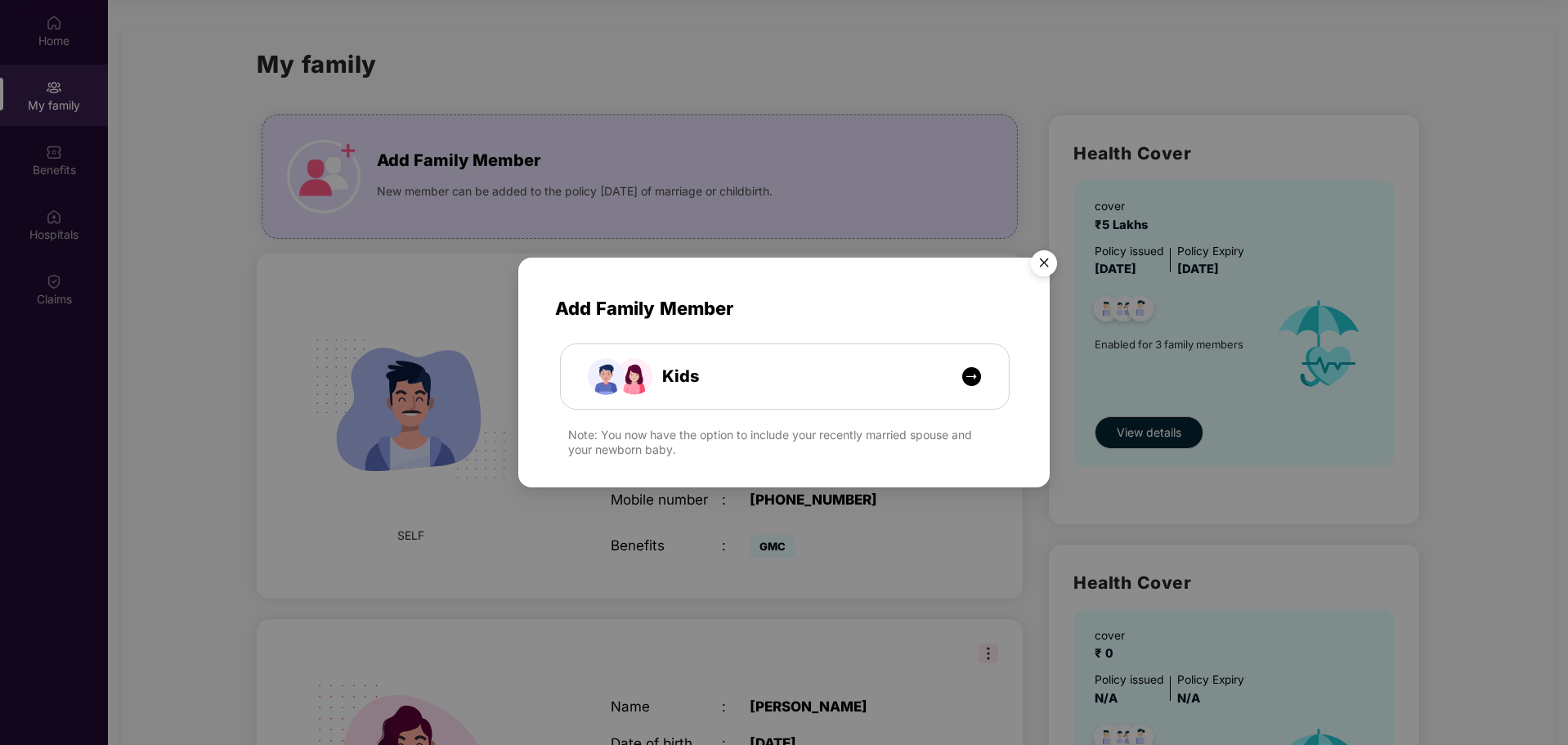
click at [1036, 262] on img "Close" at bounding box center [1044, 266] width 46 height 46
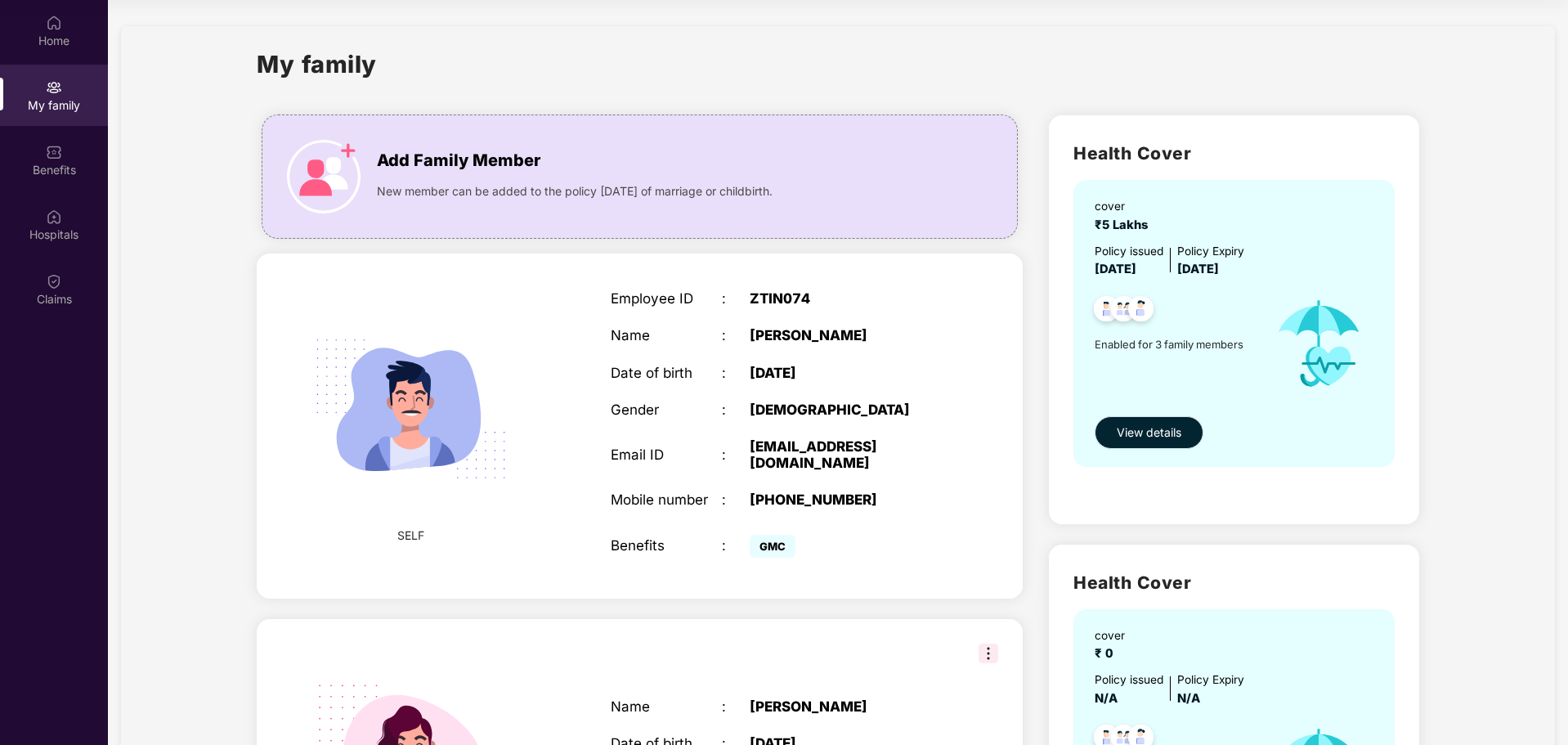
click at [1157, 429] on span "View details" at bounding box center [1148, 432] width 64 height 18
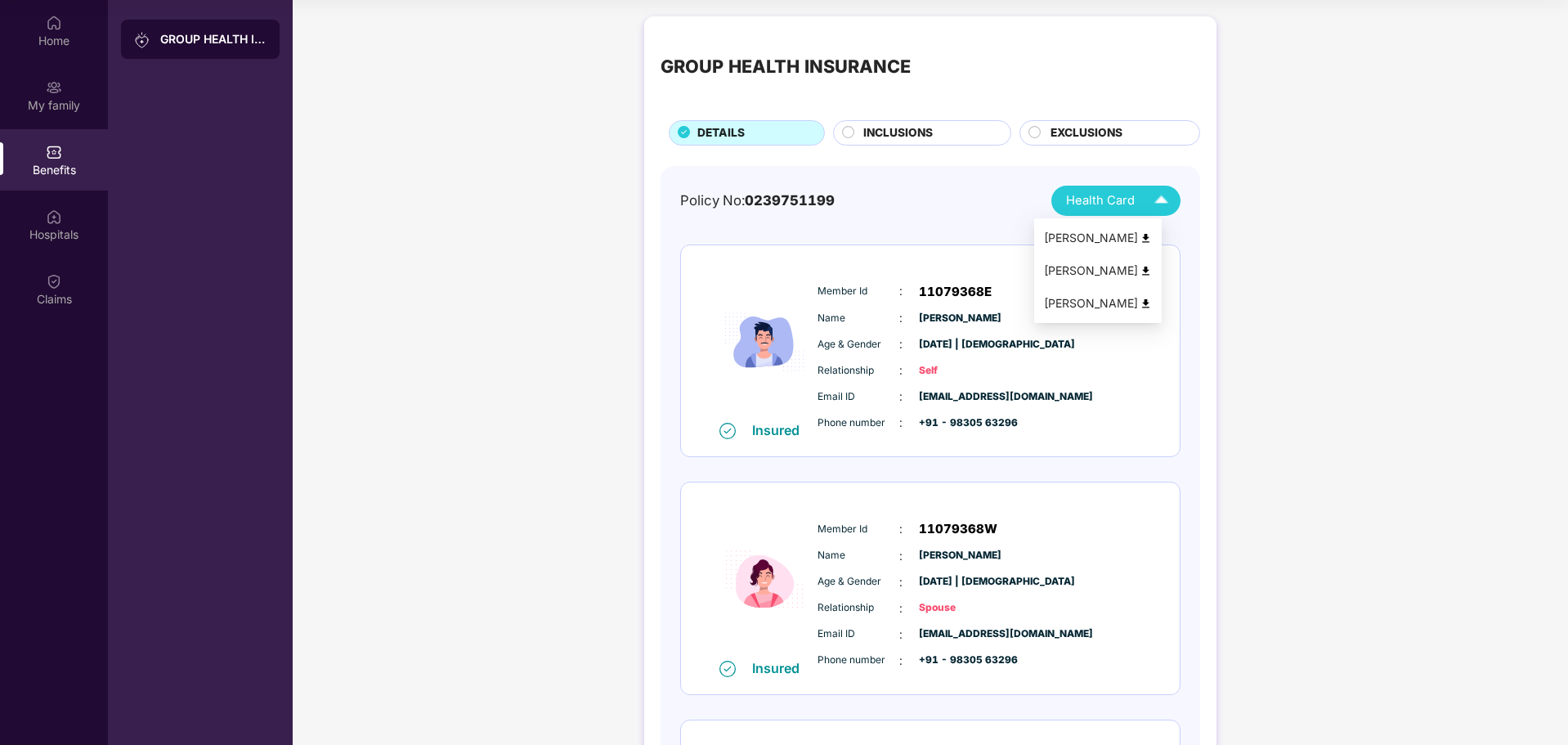
click at [1122, 305] on div "[PERSON_NAME]" at bounding box center [1098, 303] width 108 height 18
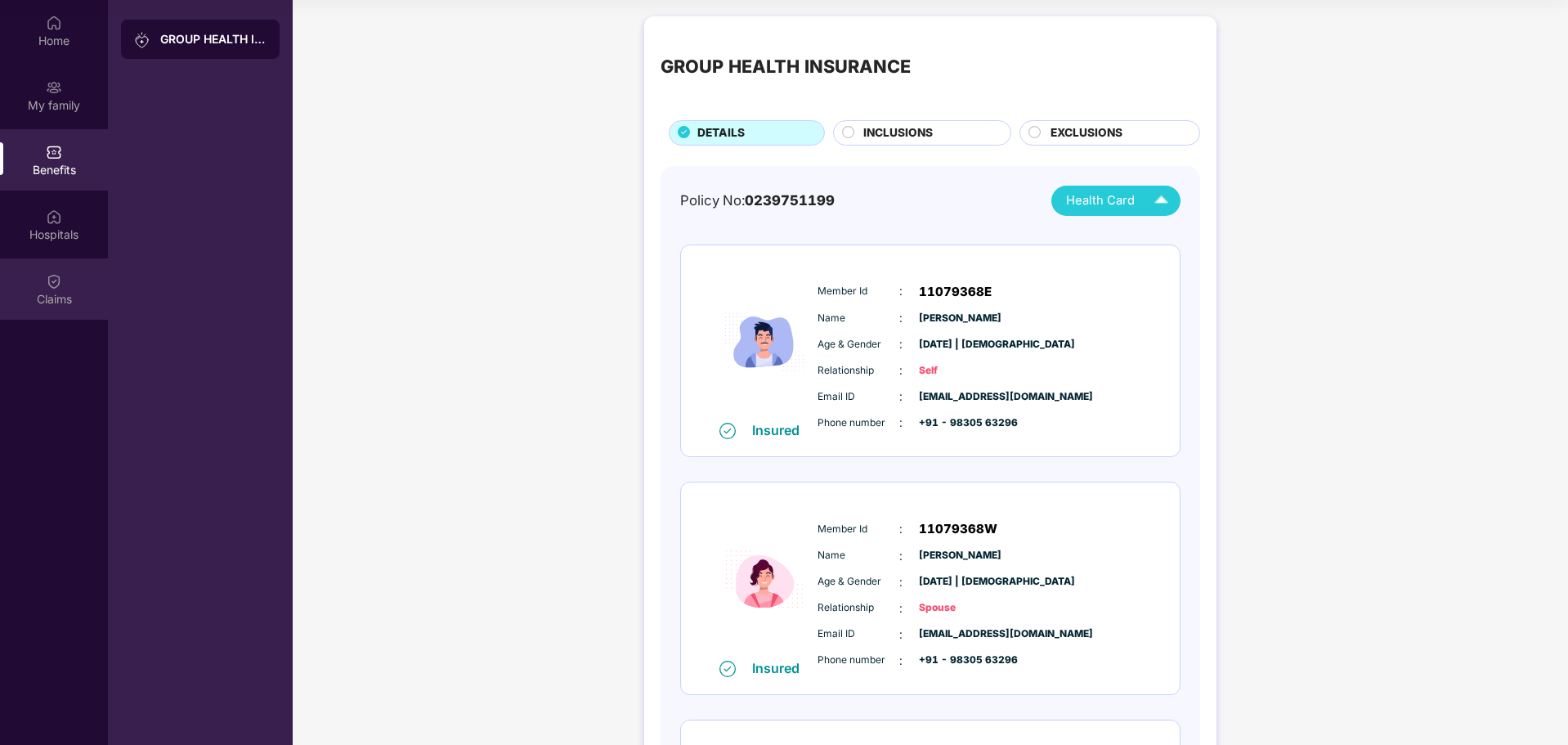
click at [63, 277] on div "Claims" at bounding box center [54, 289] width 108 height 62
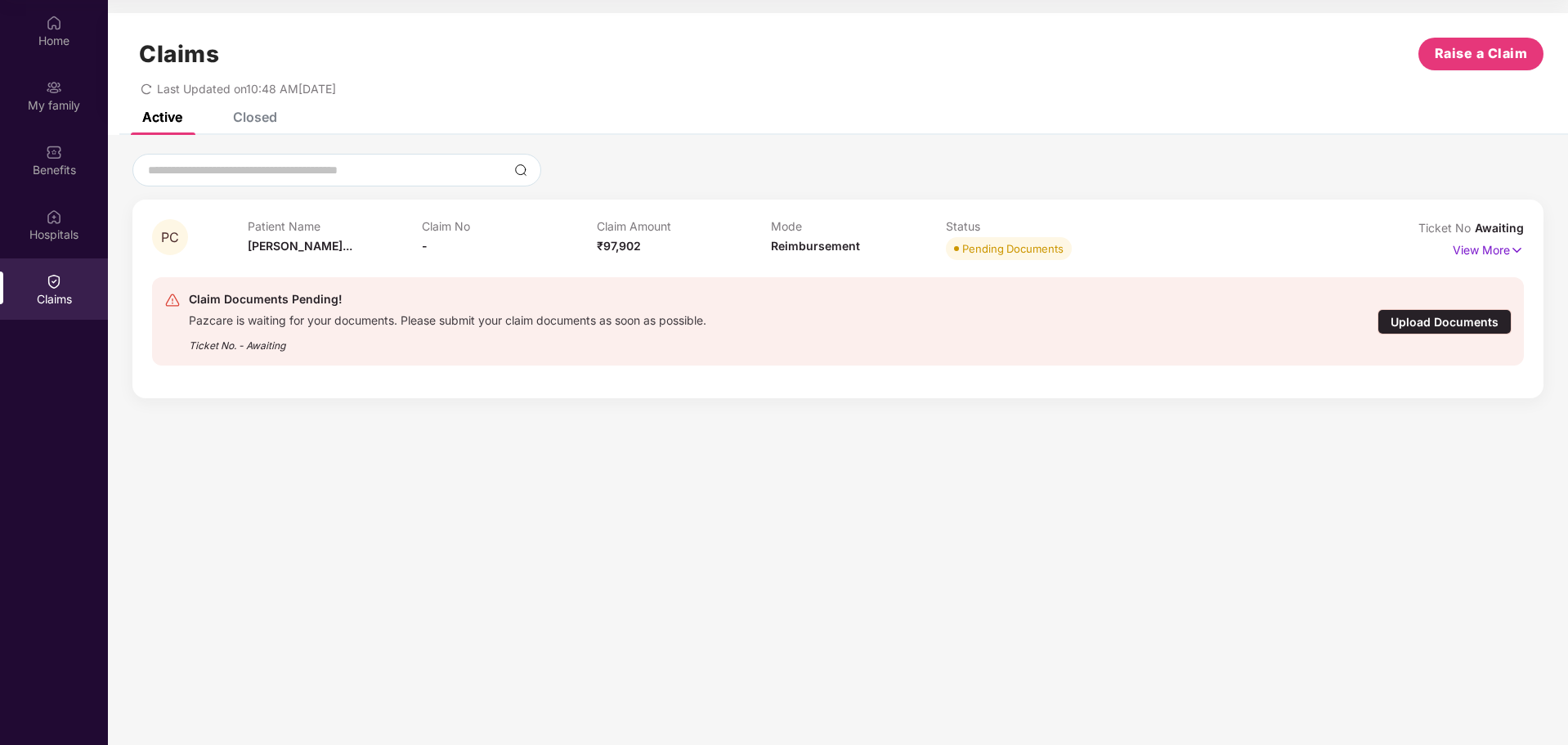
click at [1442, 322] on div "Upload Documents" at bounding box center [1445, 321] width 134 height 26
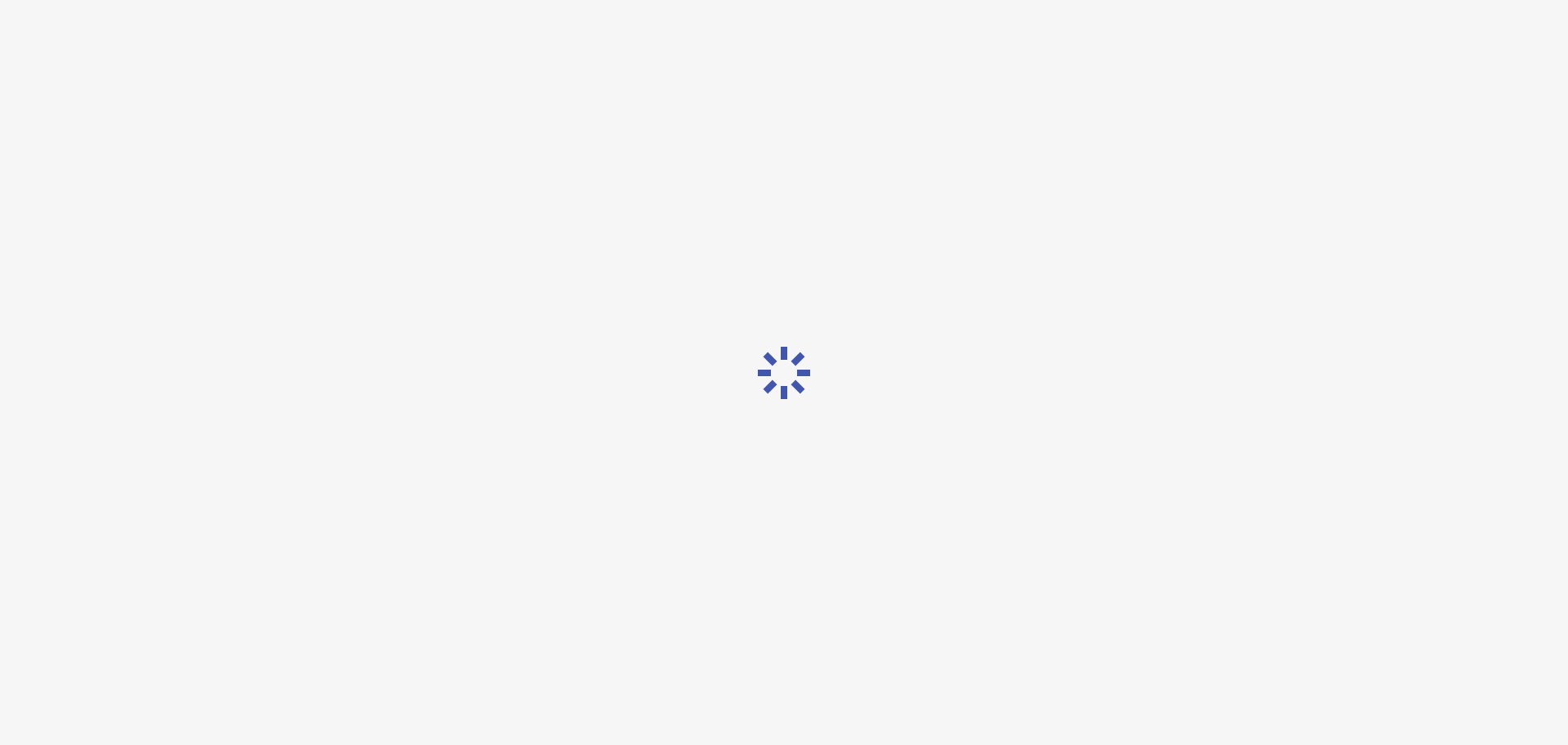
scroll to position [40, 0]
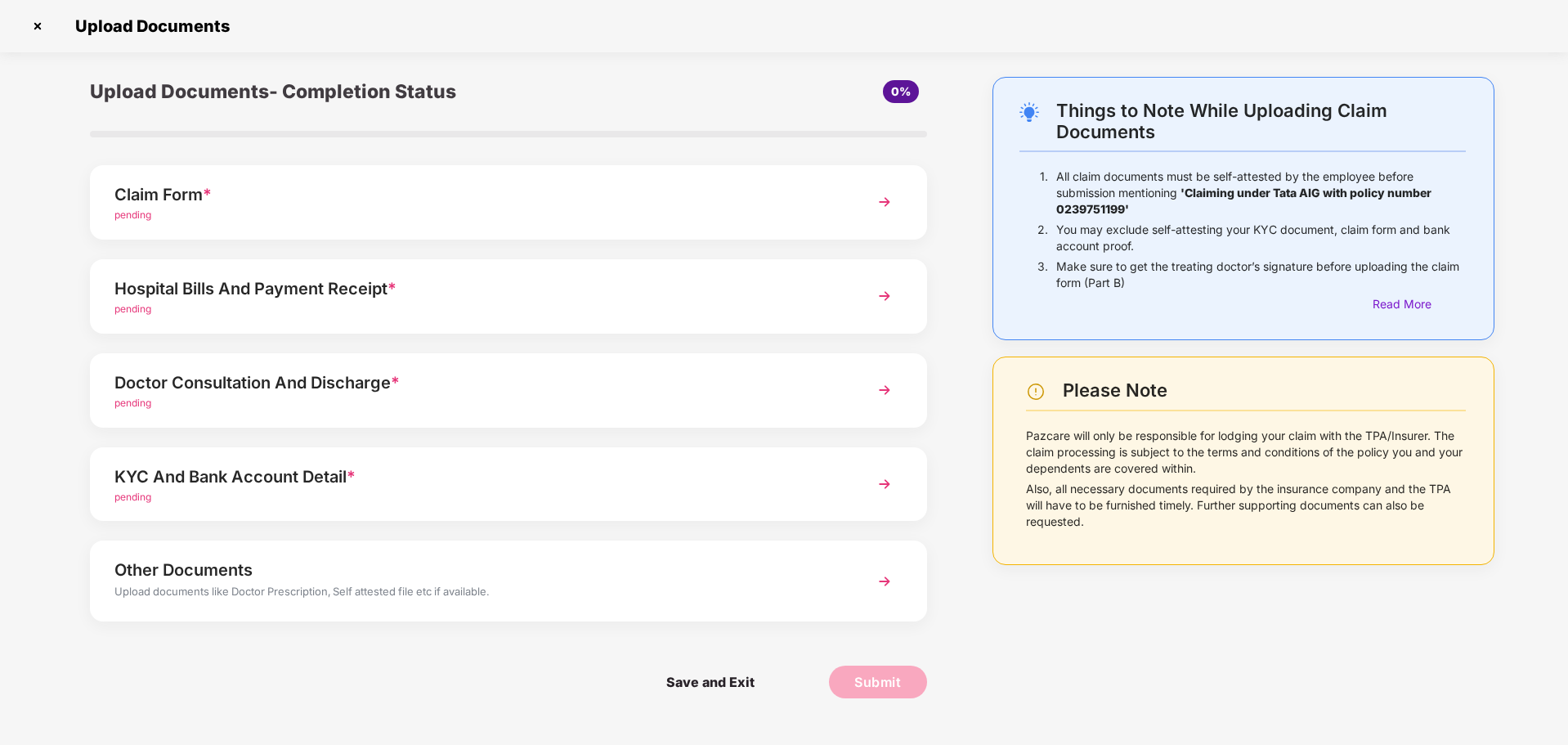
scroll to position [91, 0]
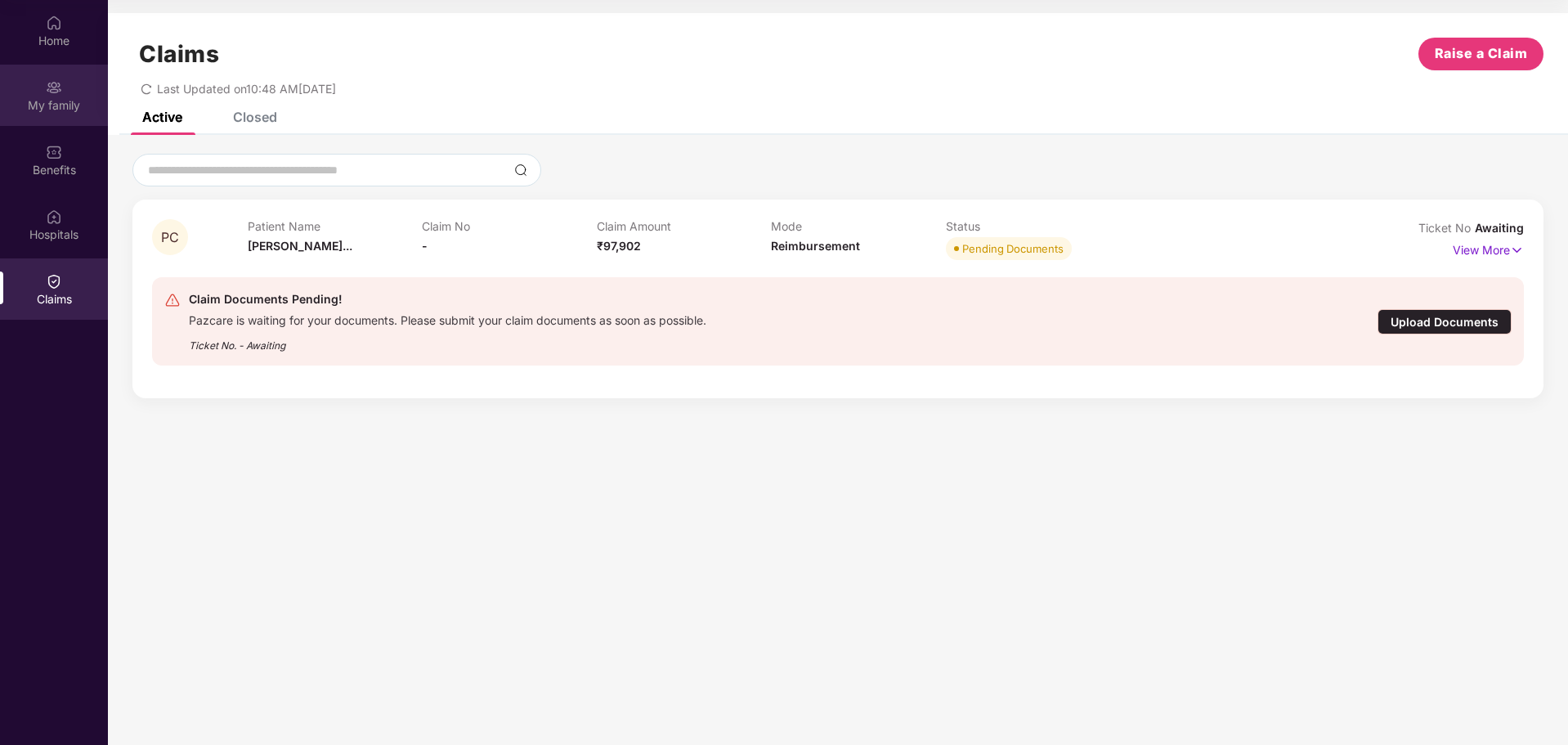
click at [66, 104] on div "My family" at bounding box center [54, 106] width 108 height 17
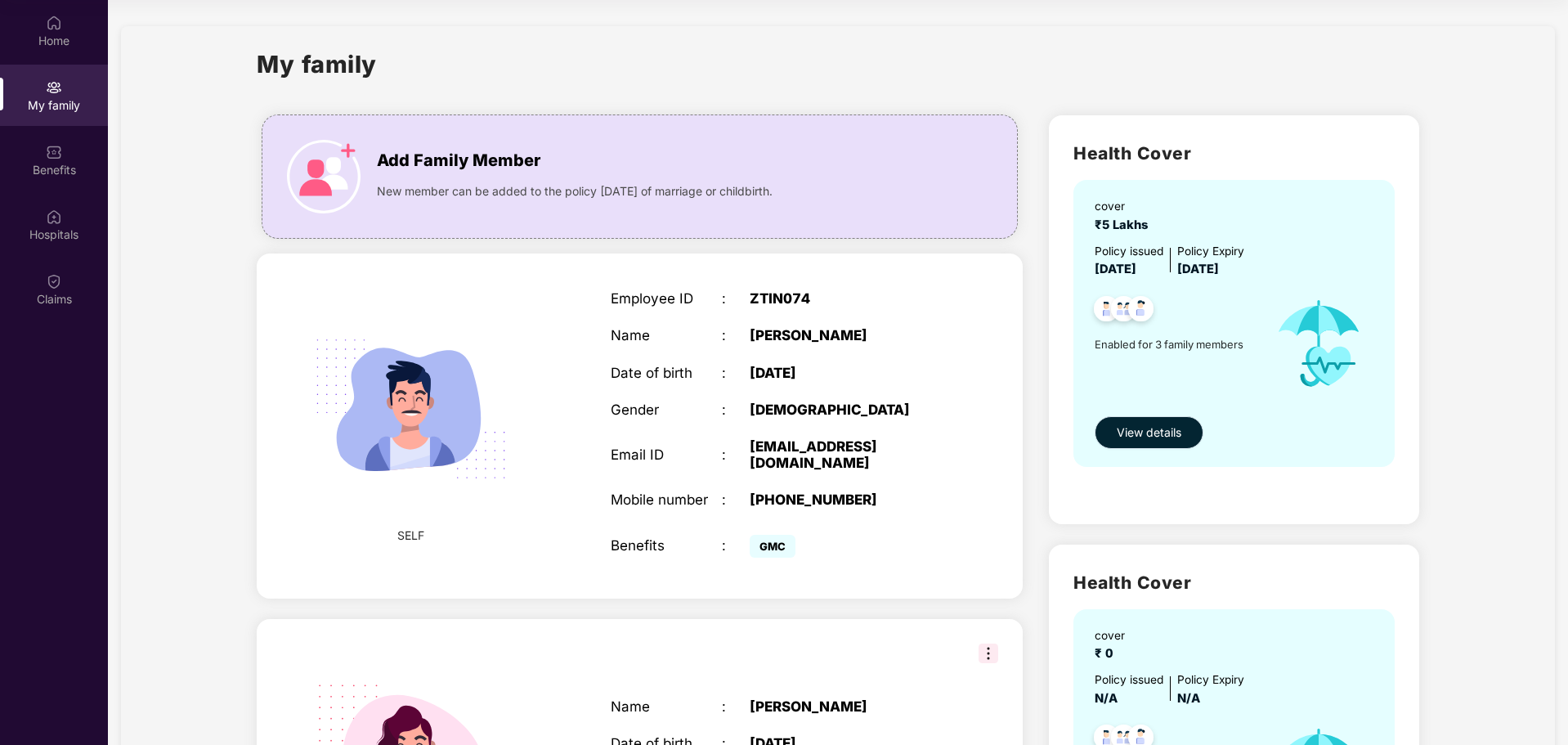
click at [1143, 434] on span "View details" at bounding box center [1148, 432] width 64 height 18
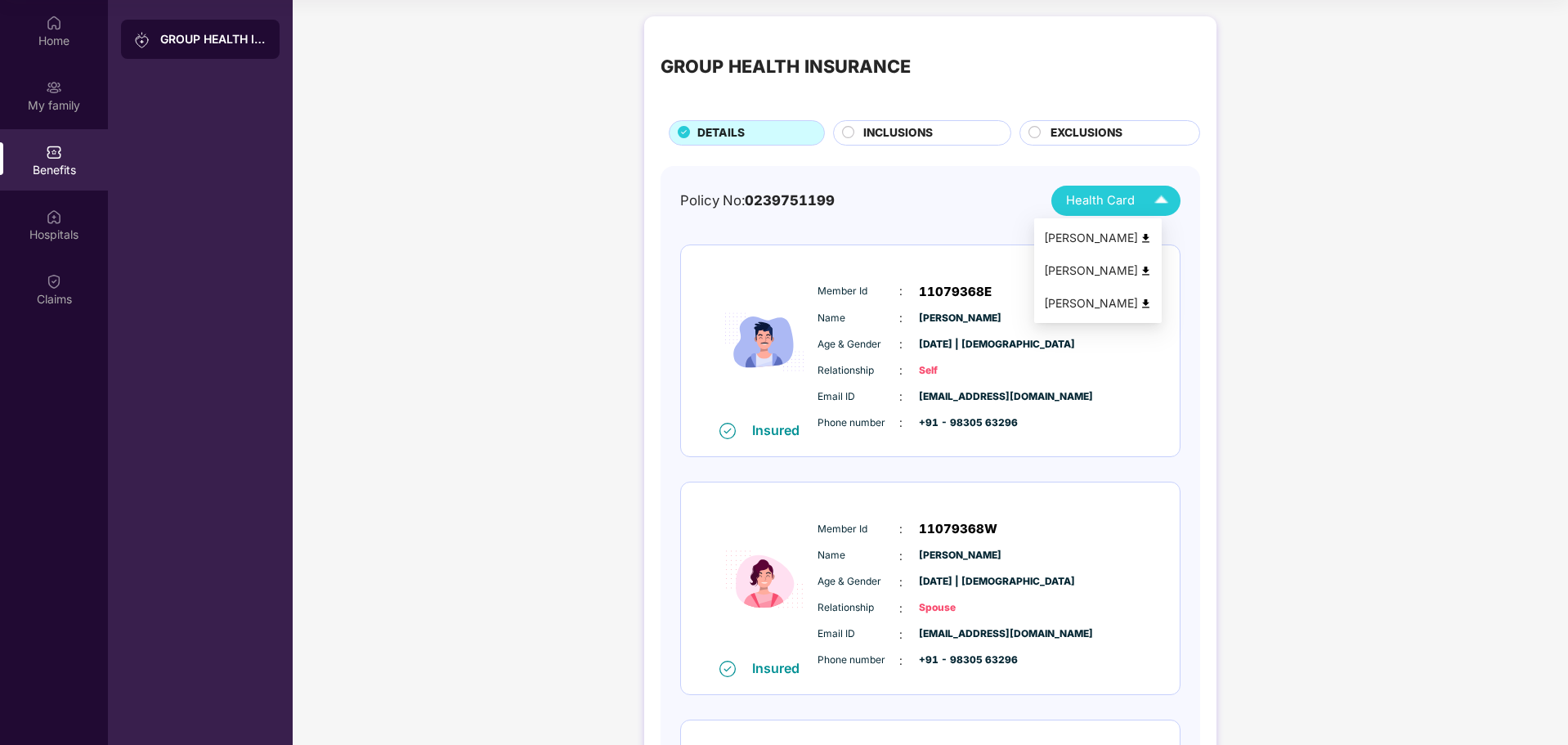
click at [1161, 199] on img at bounding box center [1161, 201] width 29 height 29
click at [1113, 304] on div "[PERSON_NAME]" at bounding box center [1098, 303] width 108 height 18
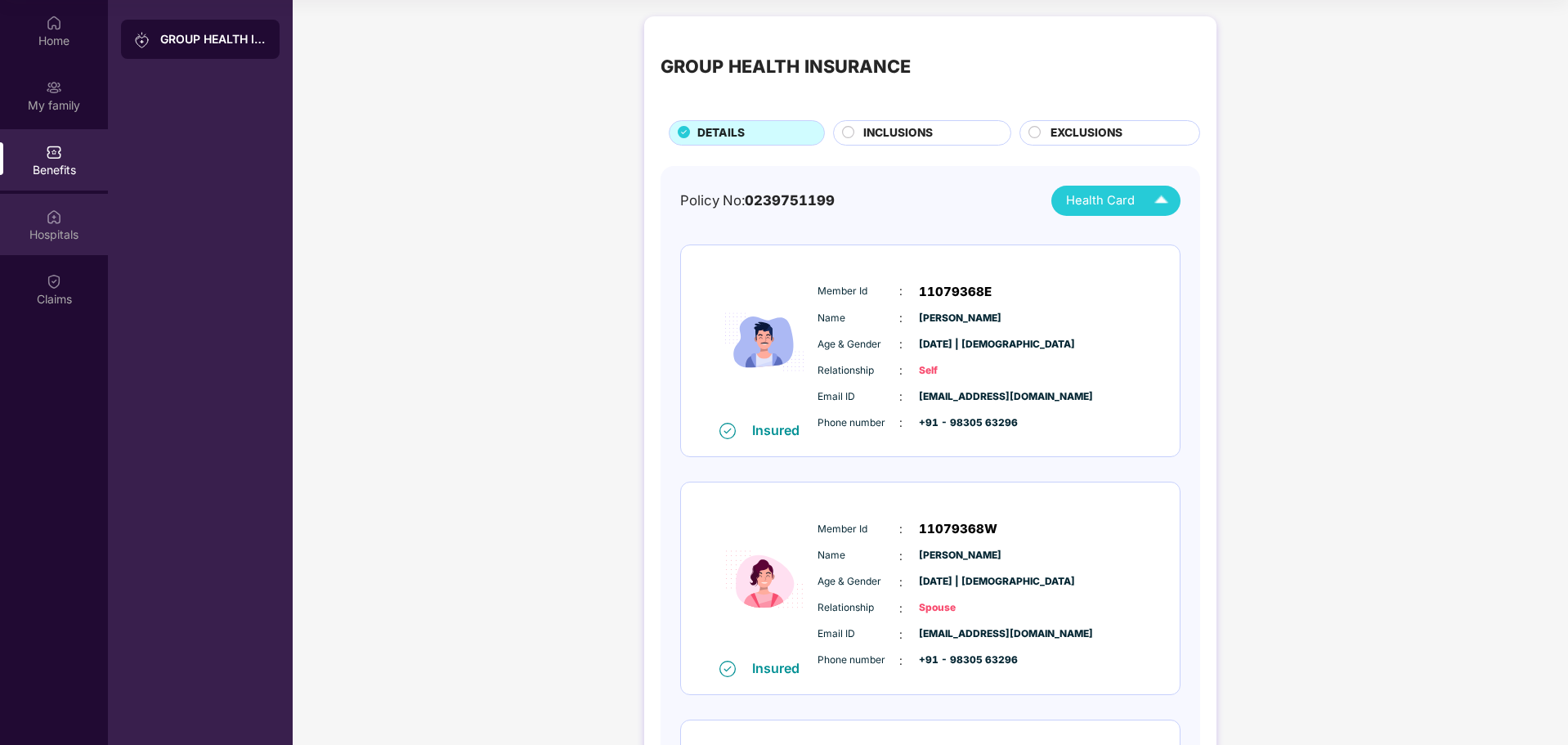
click at [53, 239] on div "Hospitals" at bounding box center [54, 234] width 108 height 17
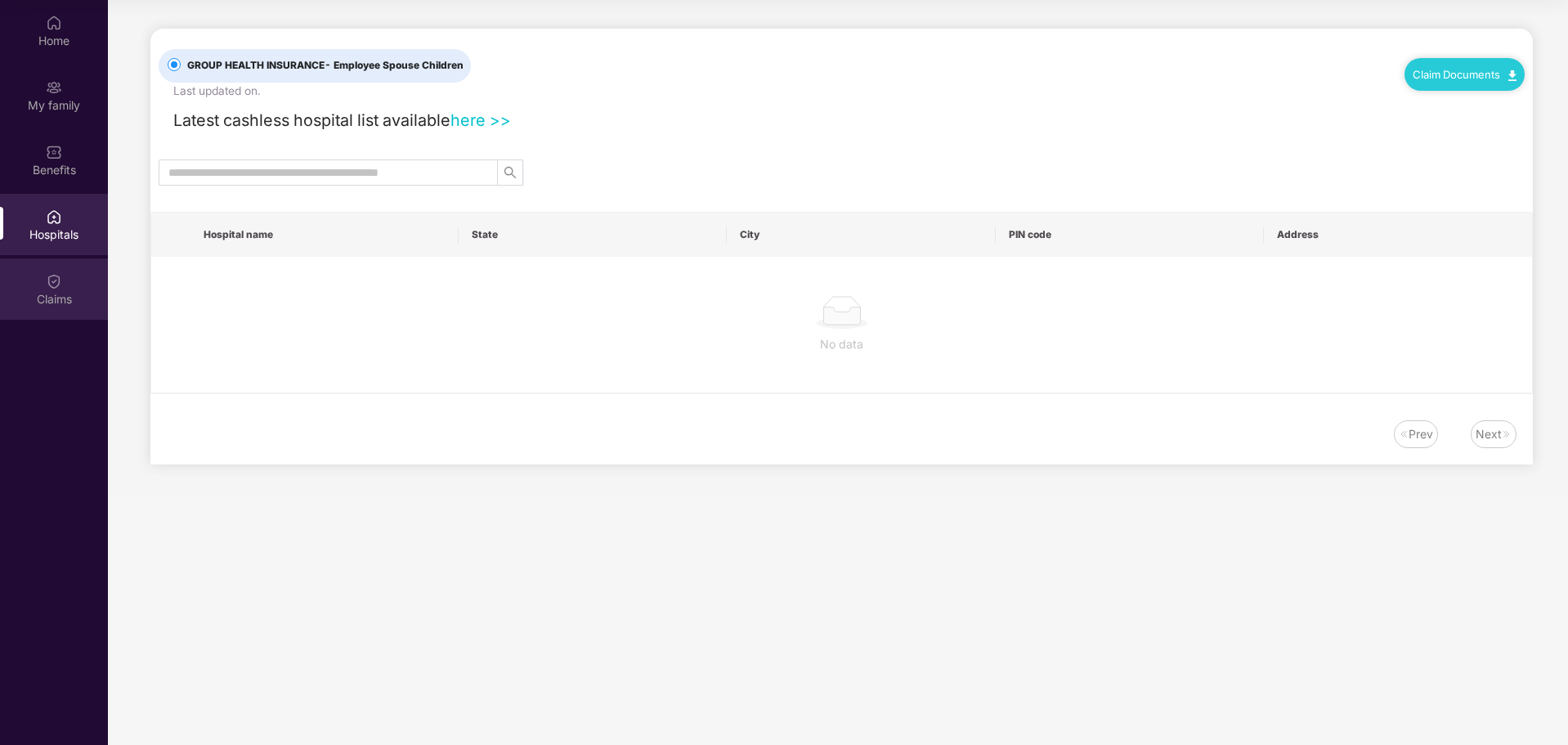
click at [45, 281] on div "Claims" at bounding box center [54, 289] width 108 height 62
